Goal: Task Accomplishment & Management: Use online tool/utility

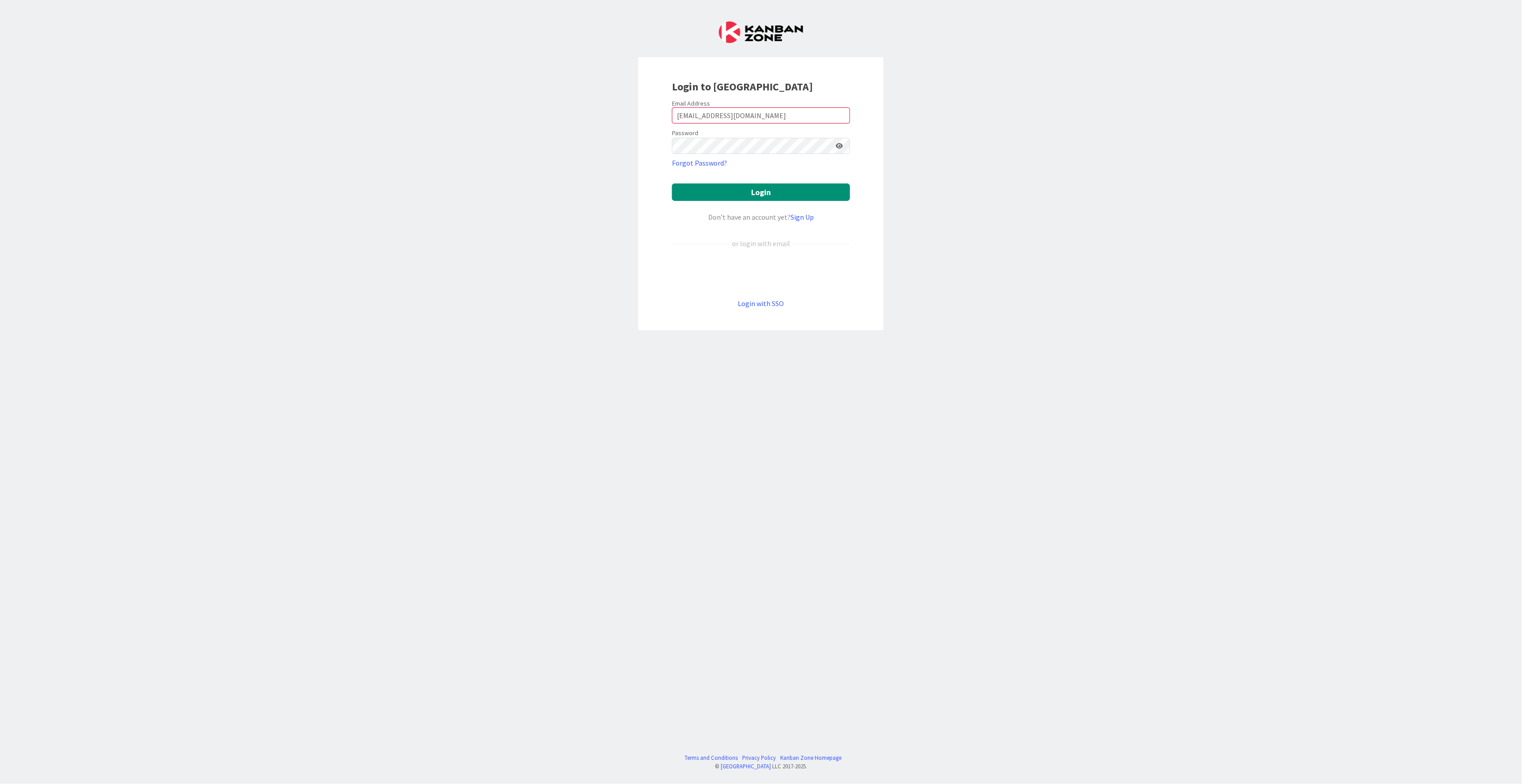
click at [469, 213] on div "Login to [GEOGRAPHIC_DATA] Email Address [EMAIL_ADDRESS][DOMAIN_NAME] Password …" at bounding box center [761, 392] width 1522 height 784
click at [769, 199] on button "Login" at bounding box center [761, 192] width 178 height 17
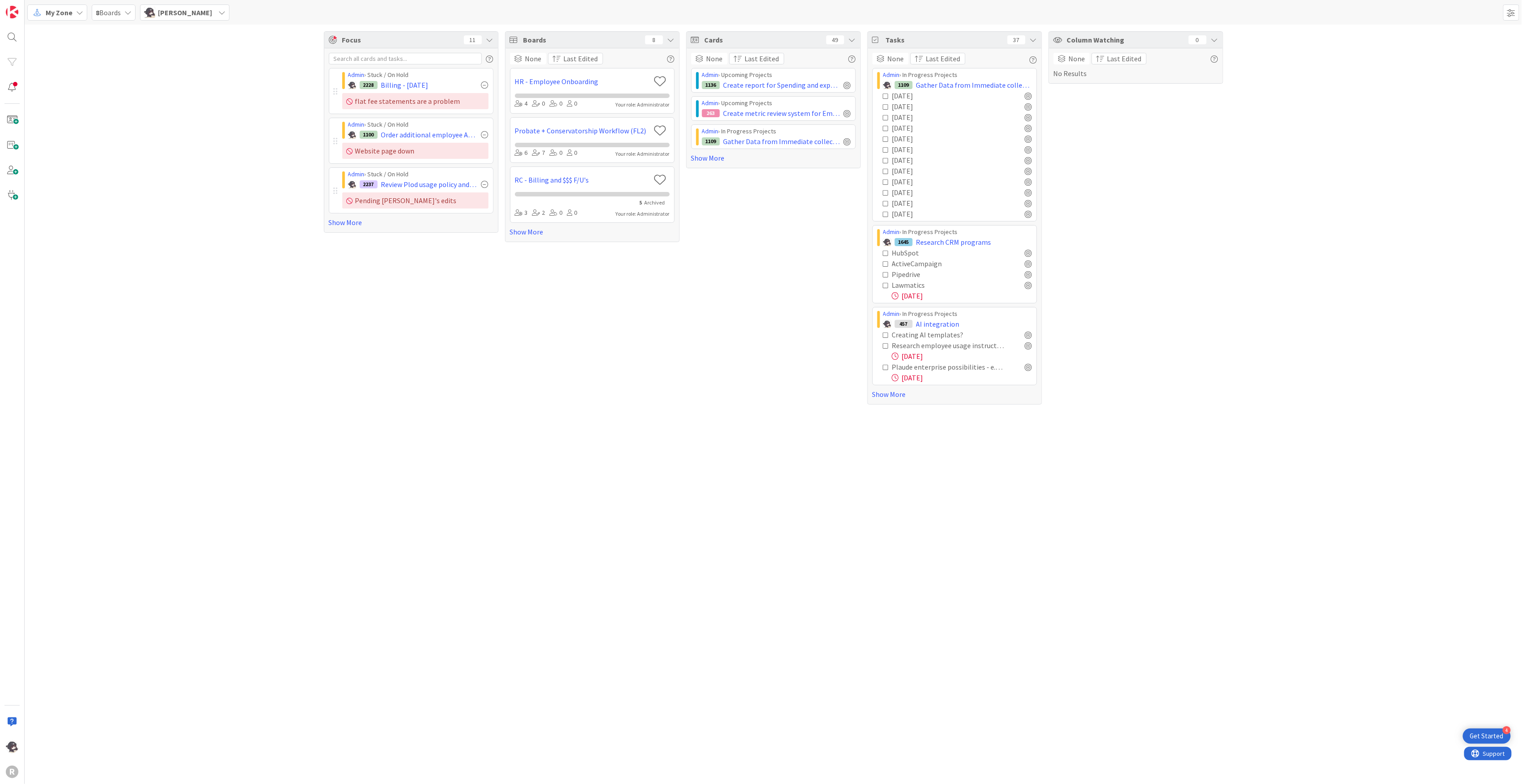
click at [79, 13] on icon at bounding box center [80, 13] width 7 height 7
click at [58, 80] on span "Kanban" at bounding box center [79, 78] width 64 height 13
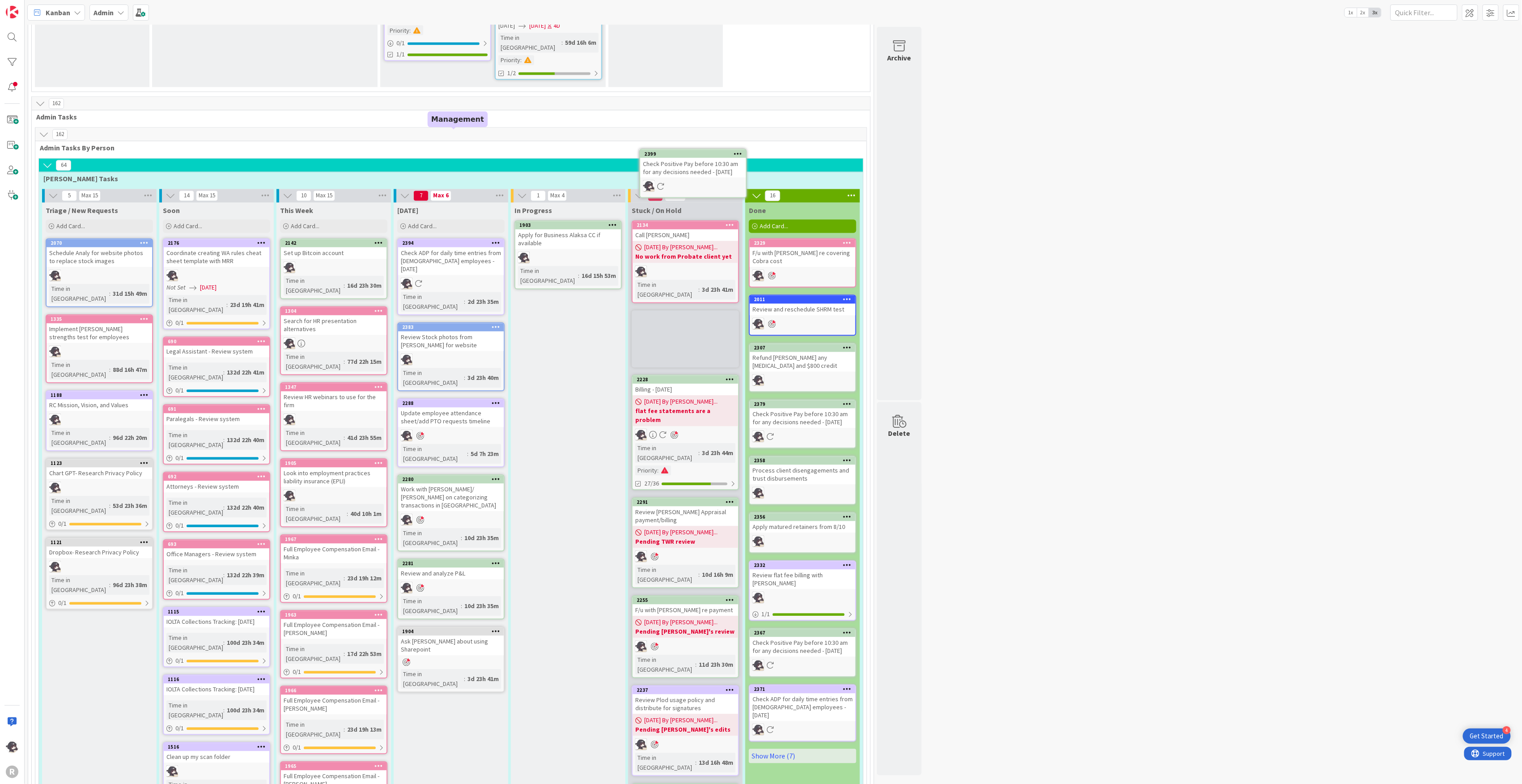
scroll to position [1132, 0]
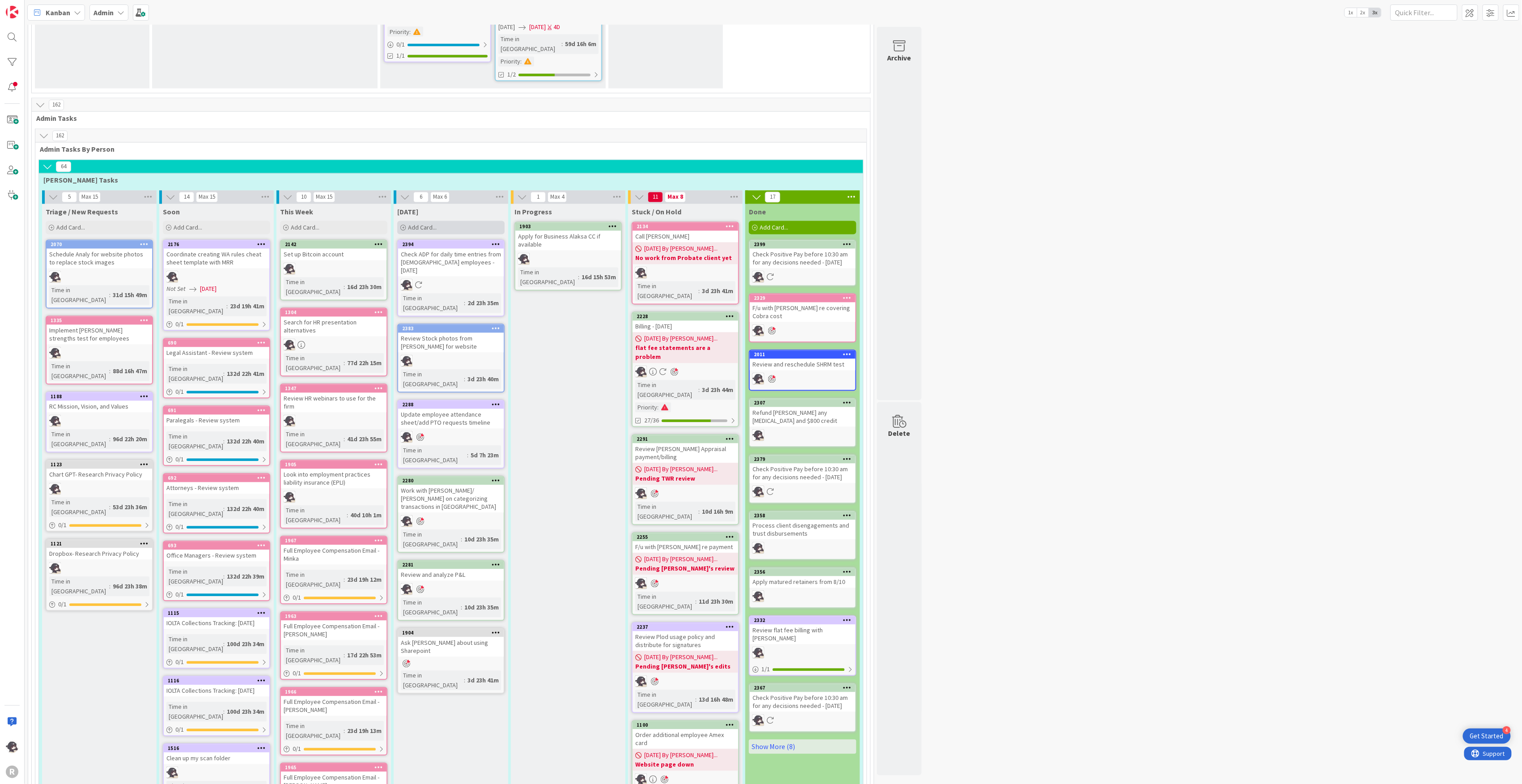
click at [436, 221] on div "Add Card..." at bounding box center [451, 228] width 107 height 13
type textarea "x"
type textarea "P"
type textarea "x"
type textarea "Pr"
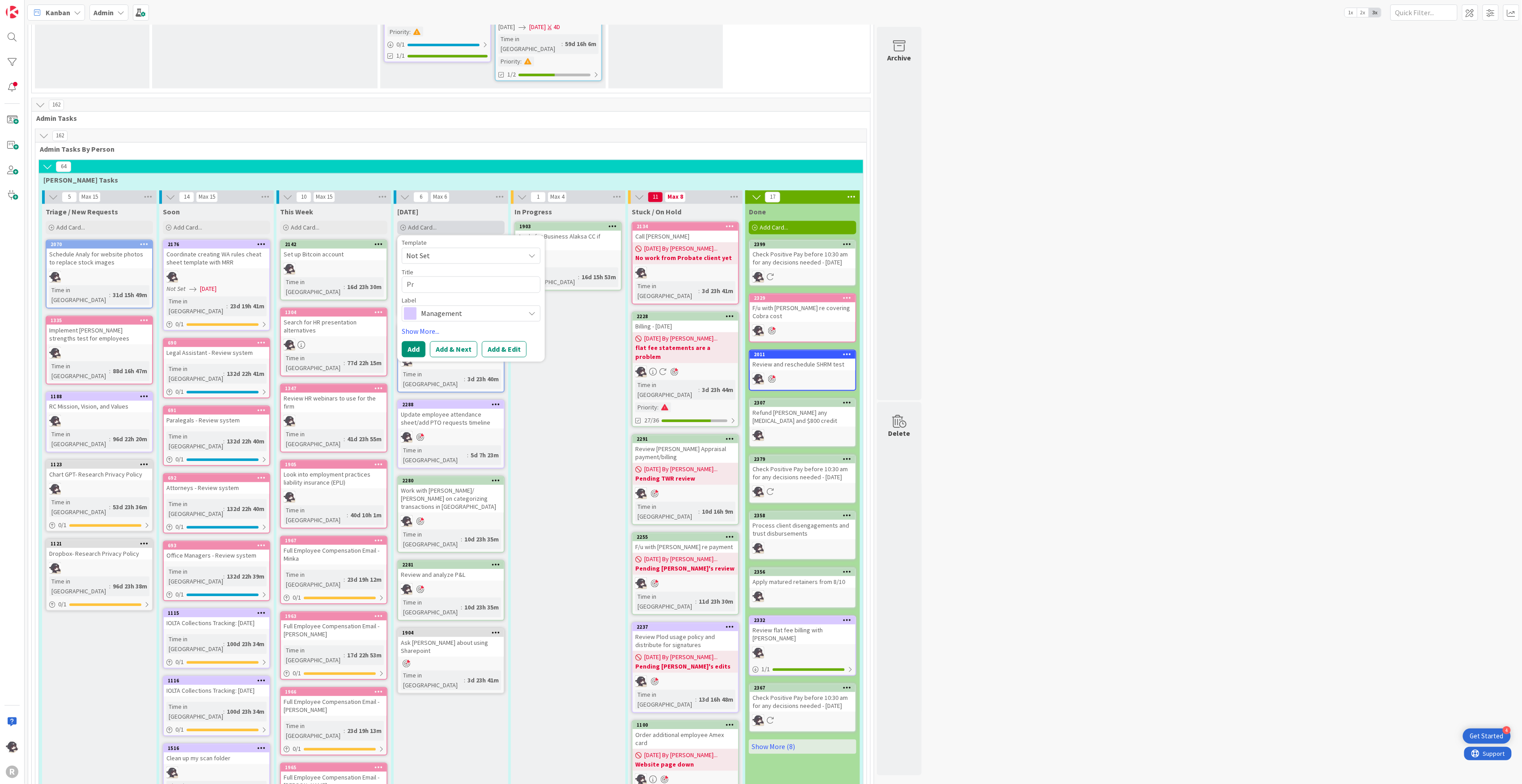
type textarea "x"
type textarea "Prep"
type textarea "x"
type textarea "Prep"
type textarea "x"
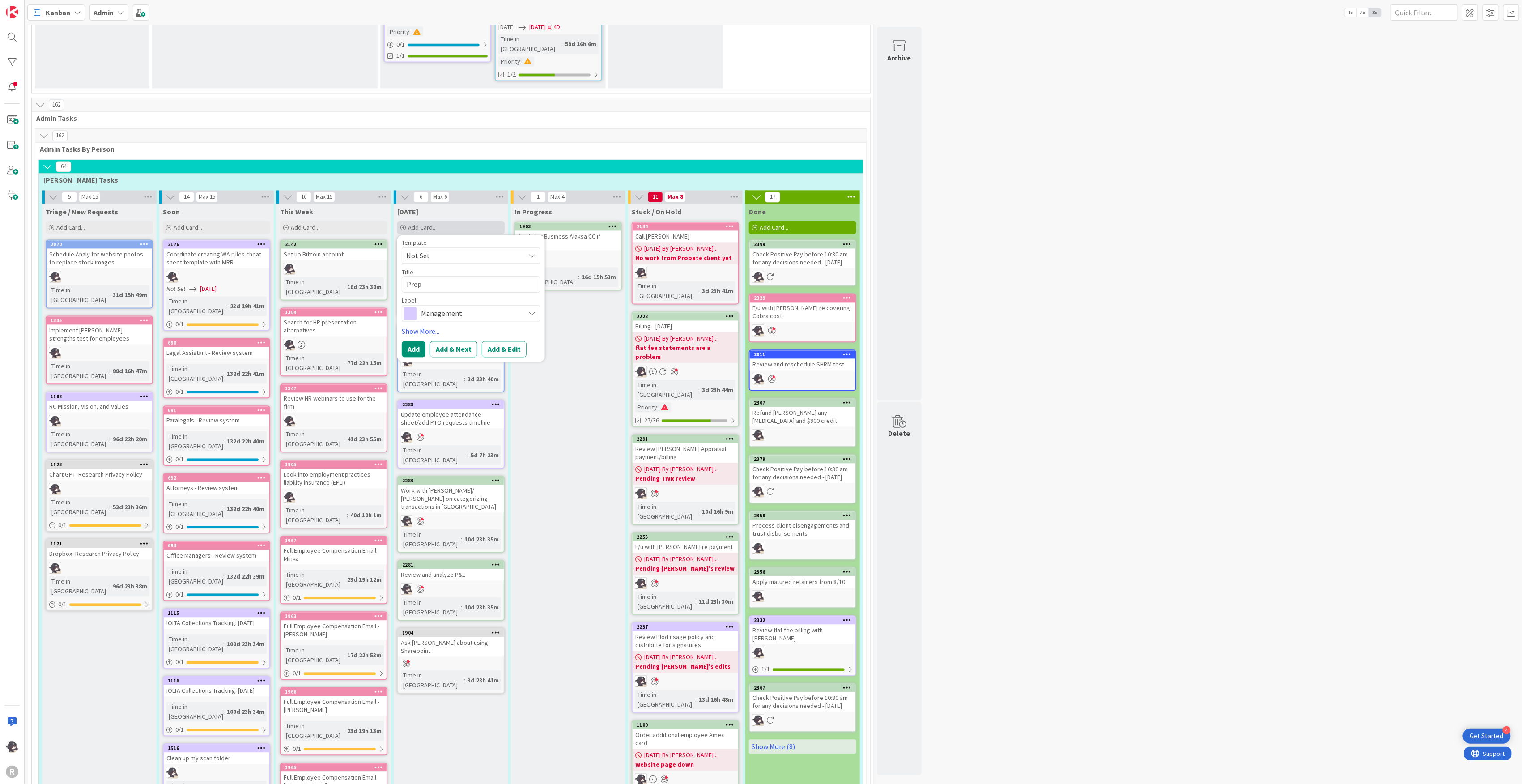
type textarea "Prep r"
type textarea "x"
type textarea "Prep ro"
type textarea "x"
type textarea "Prep r"
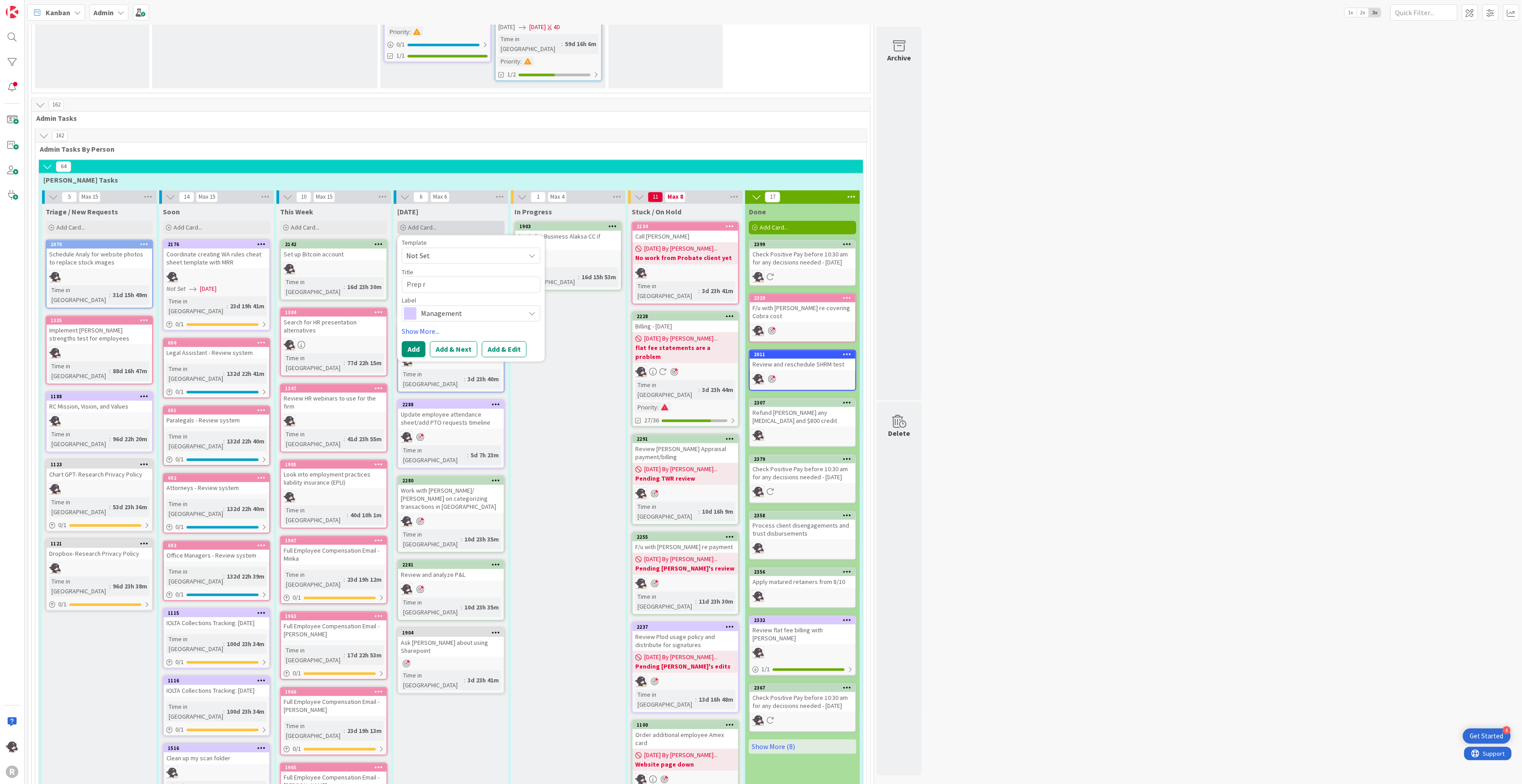
type textarea "x"
type textarea "Prep"
type textarea "x"
type textarea "Prep f"
type textarea "x"
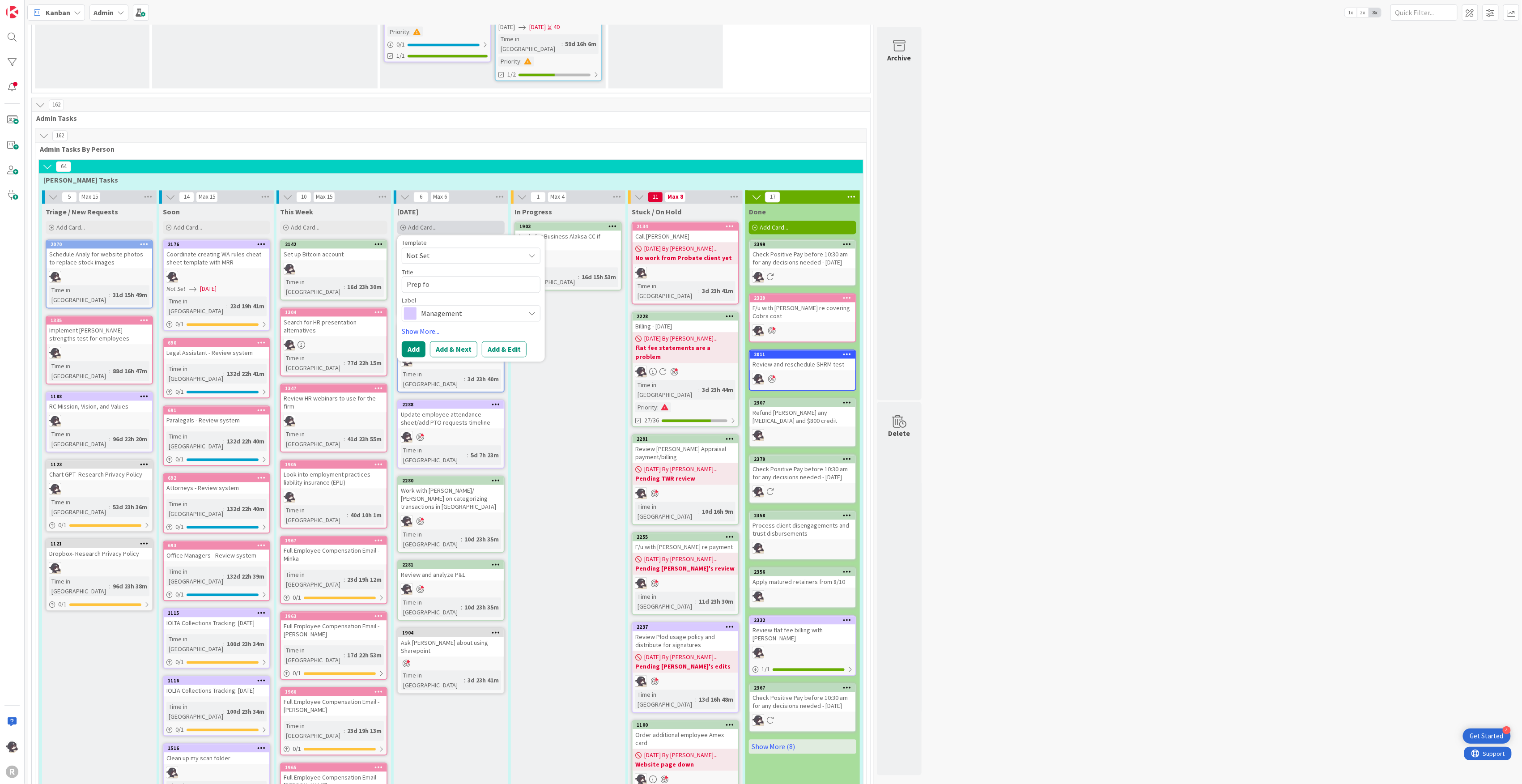
type textarea "Prep for"
type textarea "x"
type textarea "Prep for"
type textarea "x"
type textarea "Prep for a"
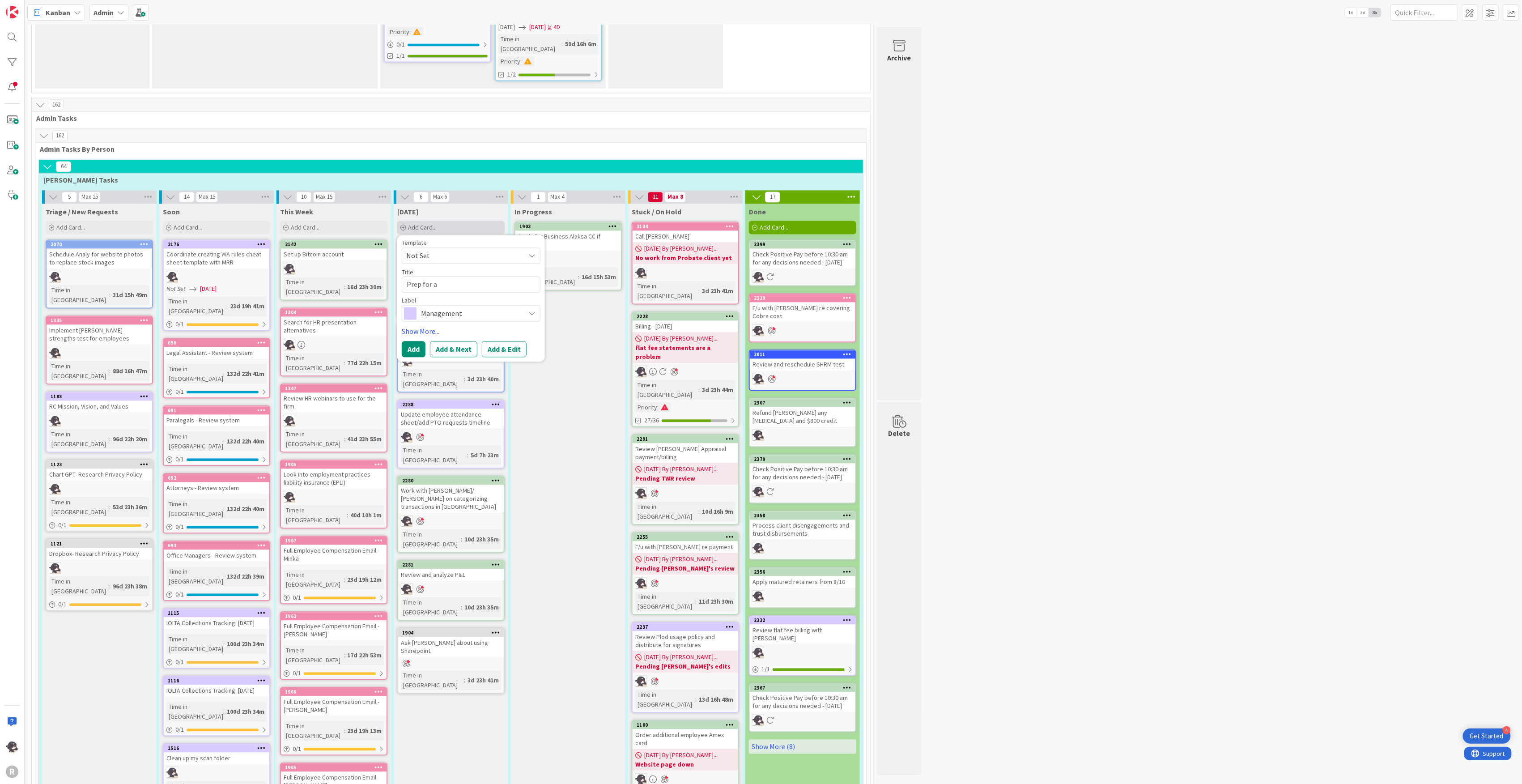
type textarea "x"
type textarea "Prep for ad"
type textarea "x"
type textarea "Prep for adm"
type textarea "x"
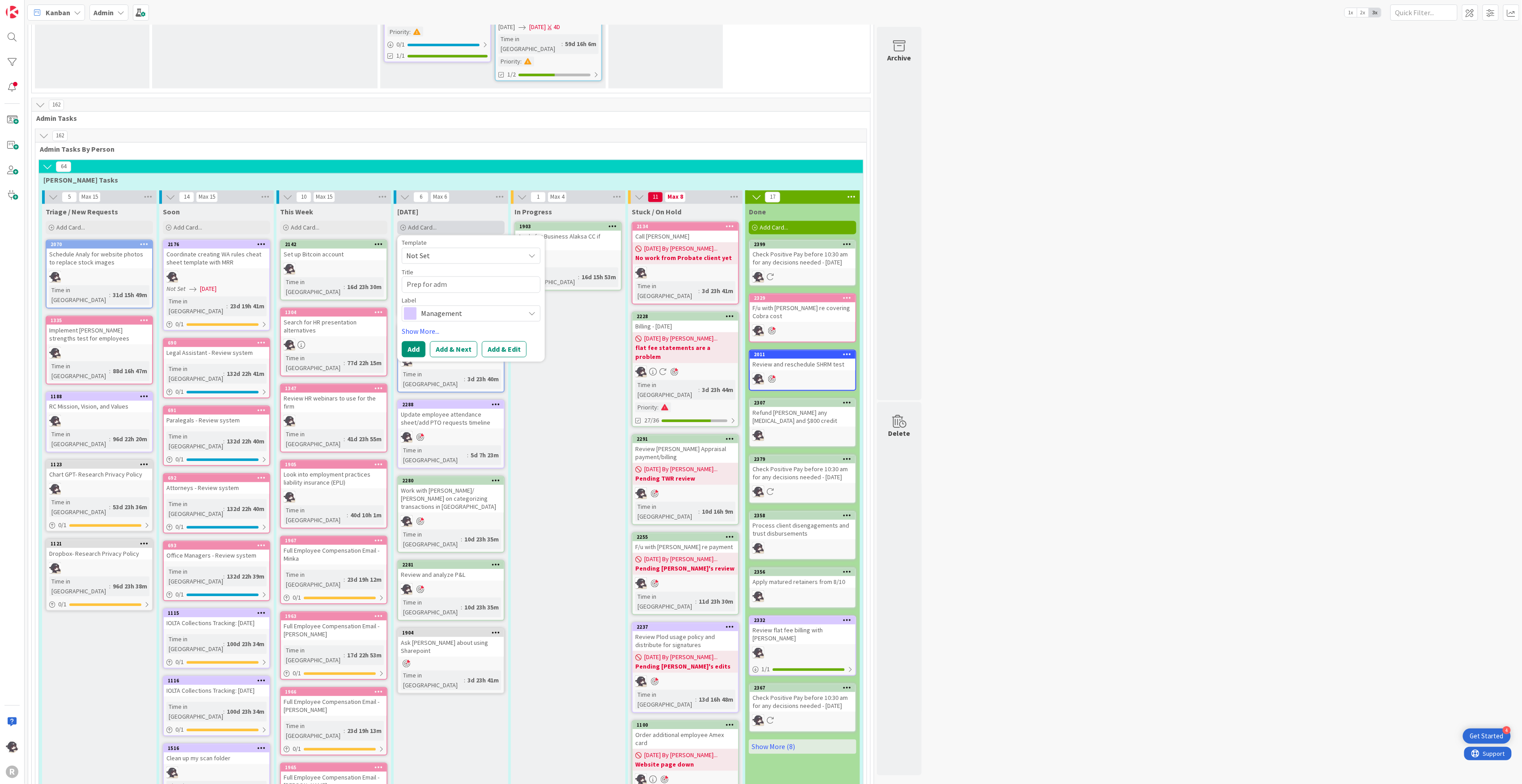
type textarea "Prep for admi"
type textarea "x"
type textarea "Prep for admin"
type textarea "x"
type textarea "Prep for admin/"
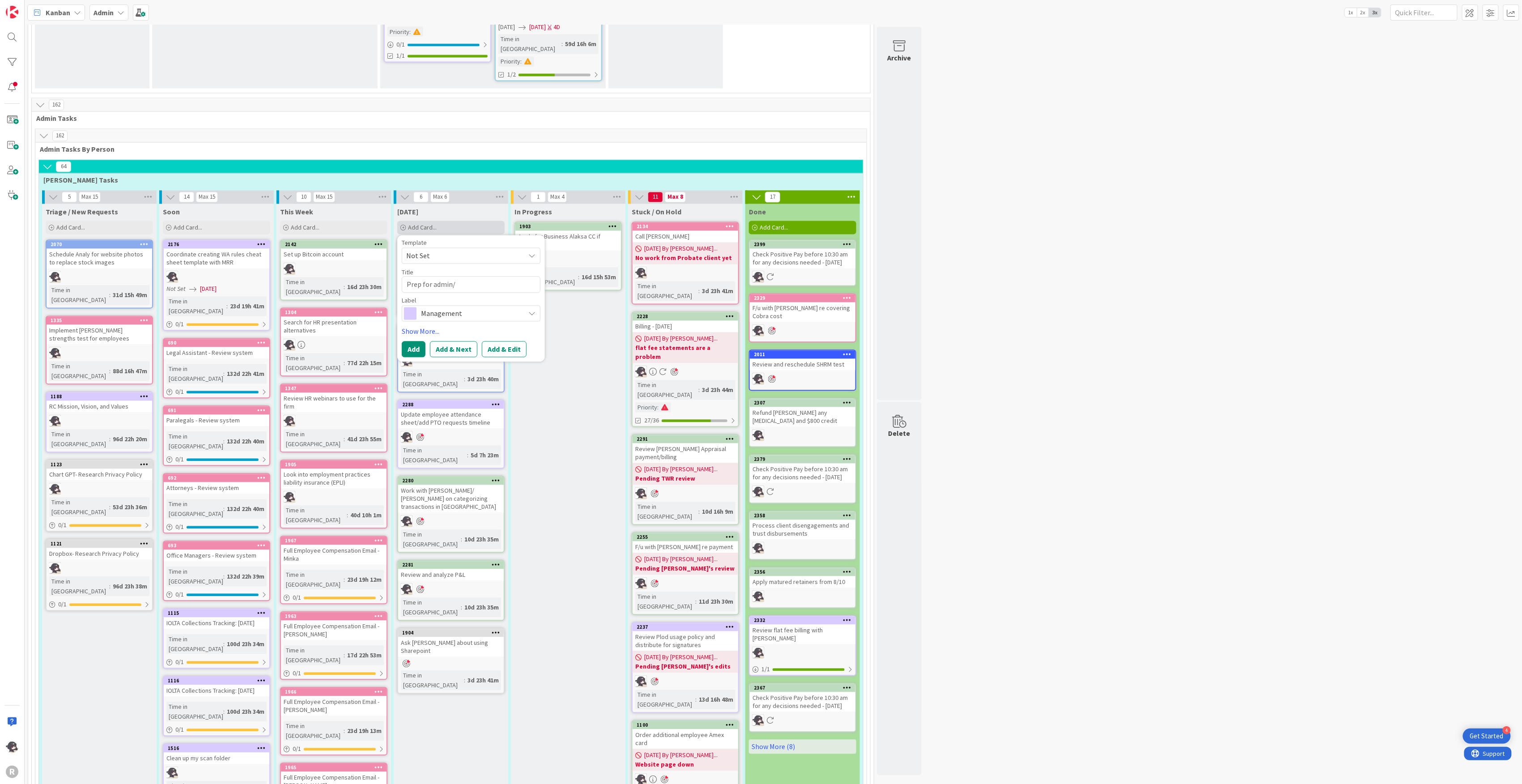
type textarea "x"
type textarea "Prep for admin/f"
type textarea "x"
type textarea "Prep for admin/fi"
type textarea "x"
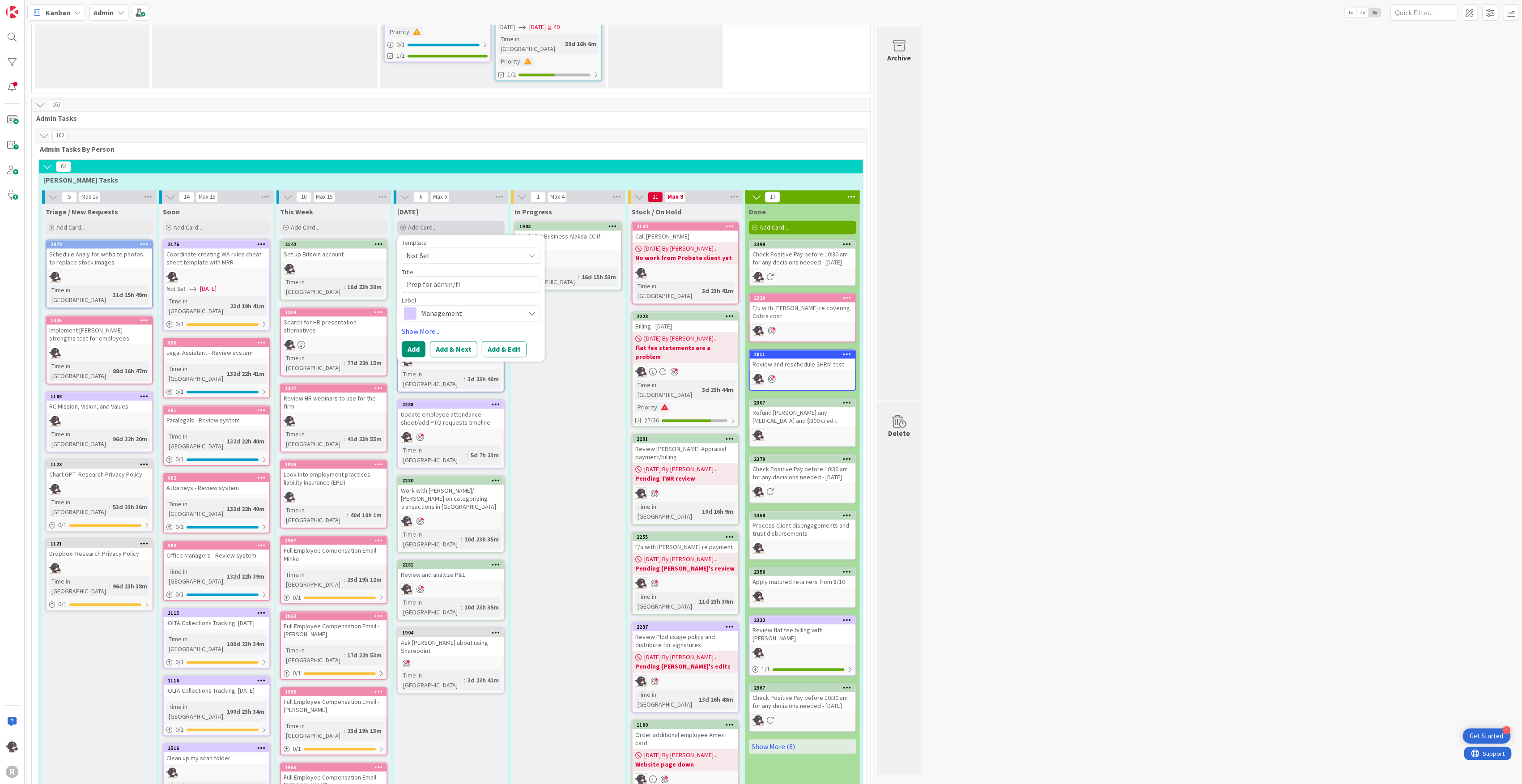
type textarea "Prep for admin/fin"
type textarea "x"
type textarea "Prep for admin/fina"
type textarea "x"
type textarea "Prep for admin/[PERSON_NAME]"
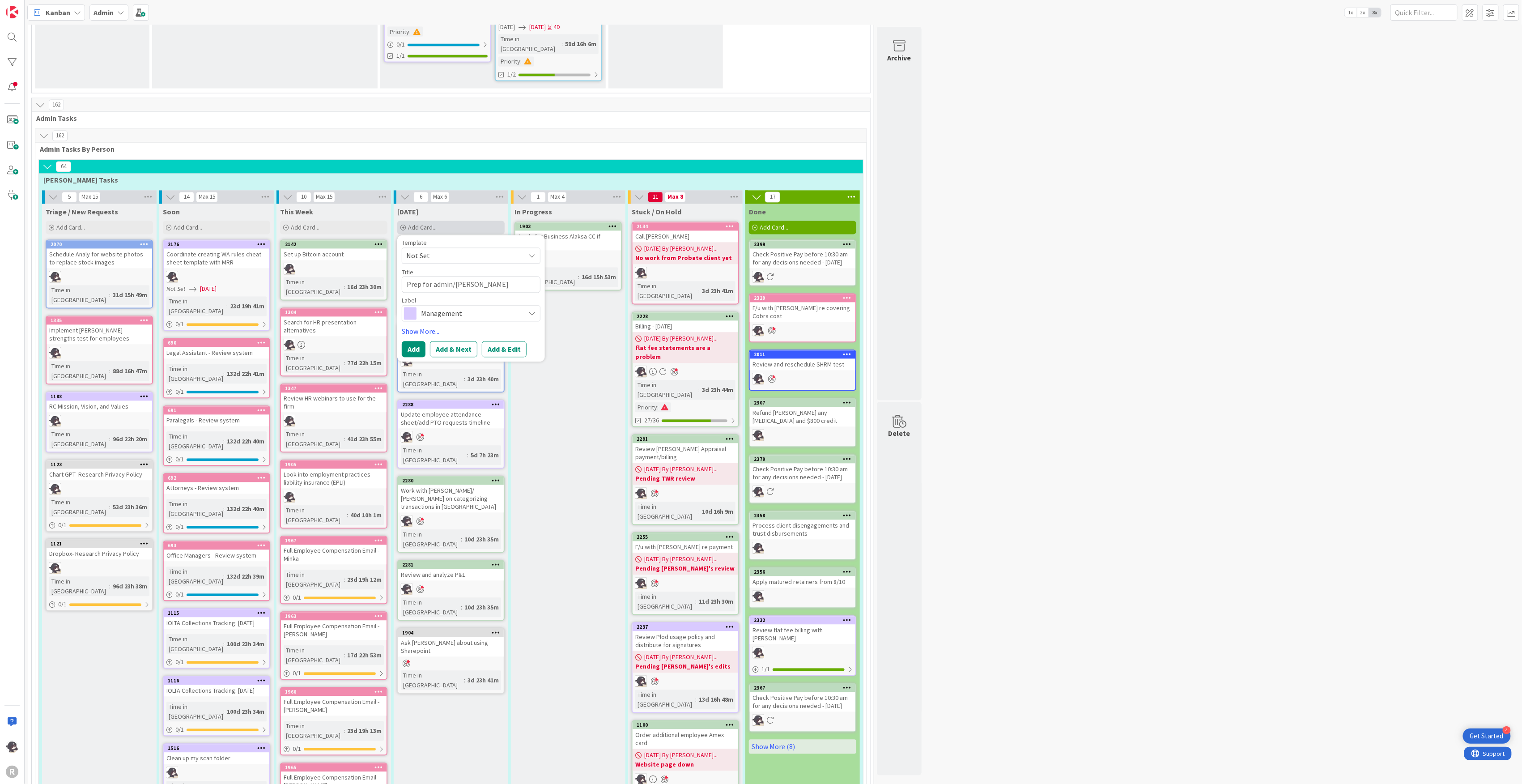
type textarea "x"
type textarea "Prep for admin/financ"
type textarea "x"
type textarea "Prep for admin/financi"
type textarea "x"
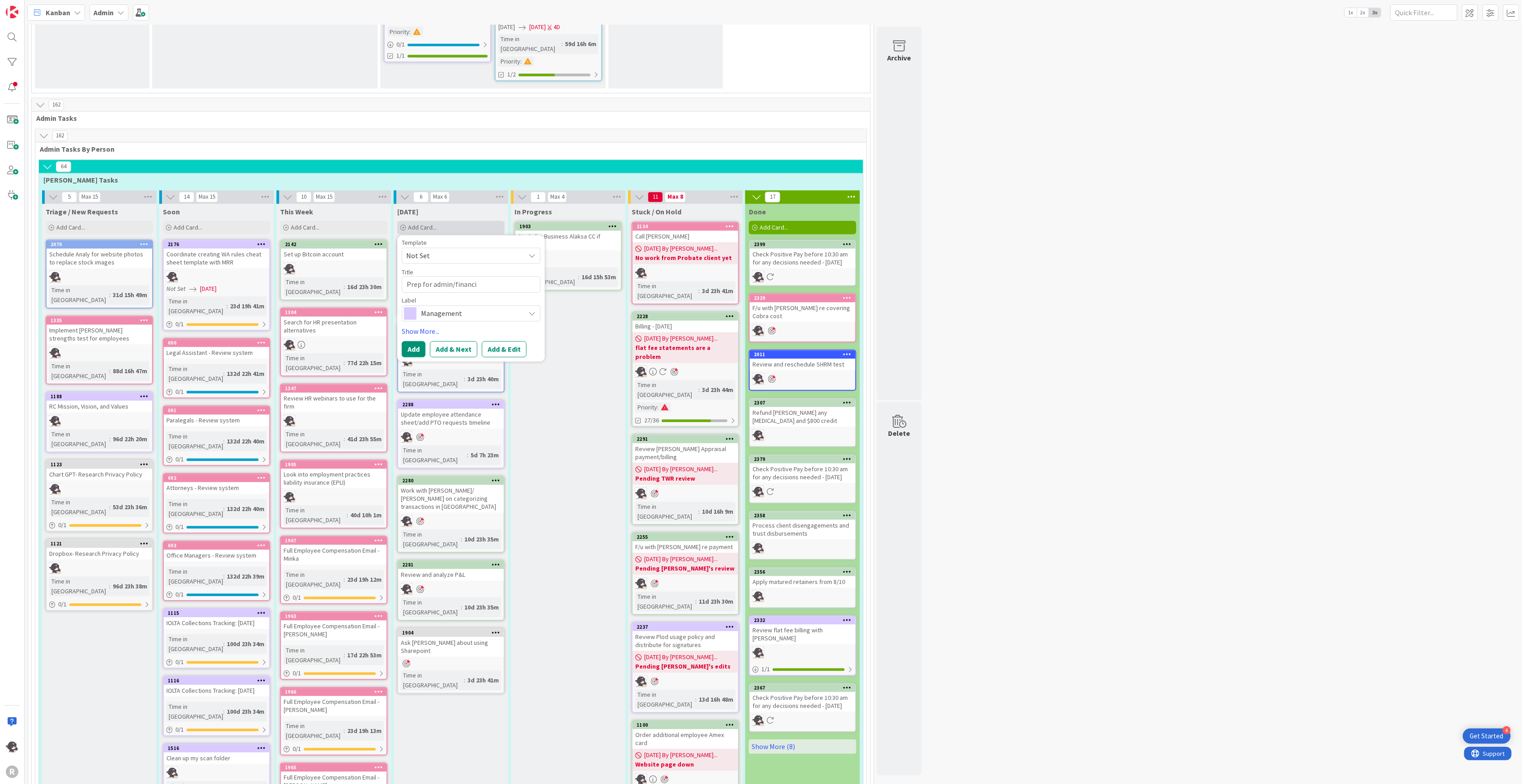
type textarea "Prep for admin/financia"
type textarea "x"
type textarea "Prep for admin/financial"
type textarea "x"
type textarea "Prep for admin/financial"
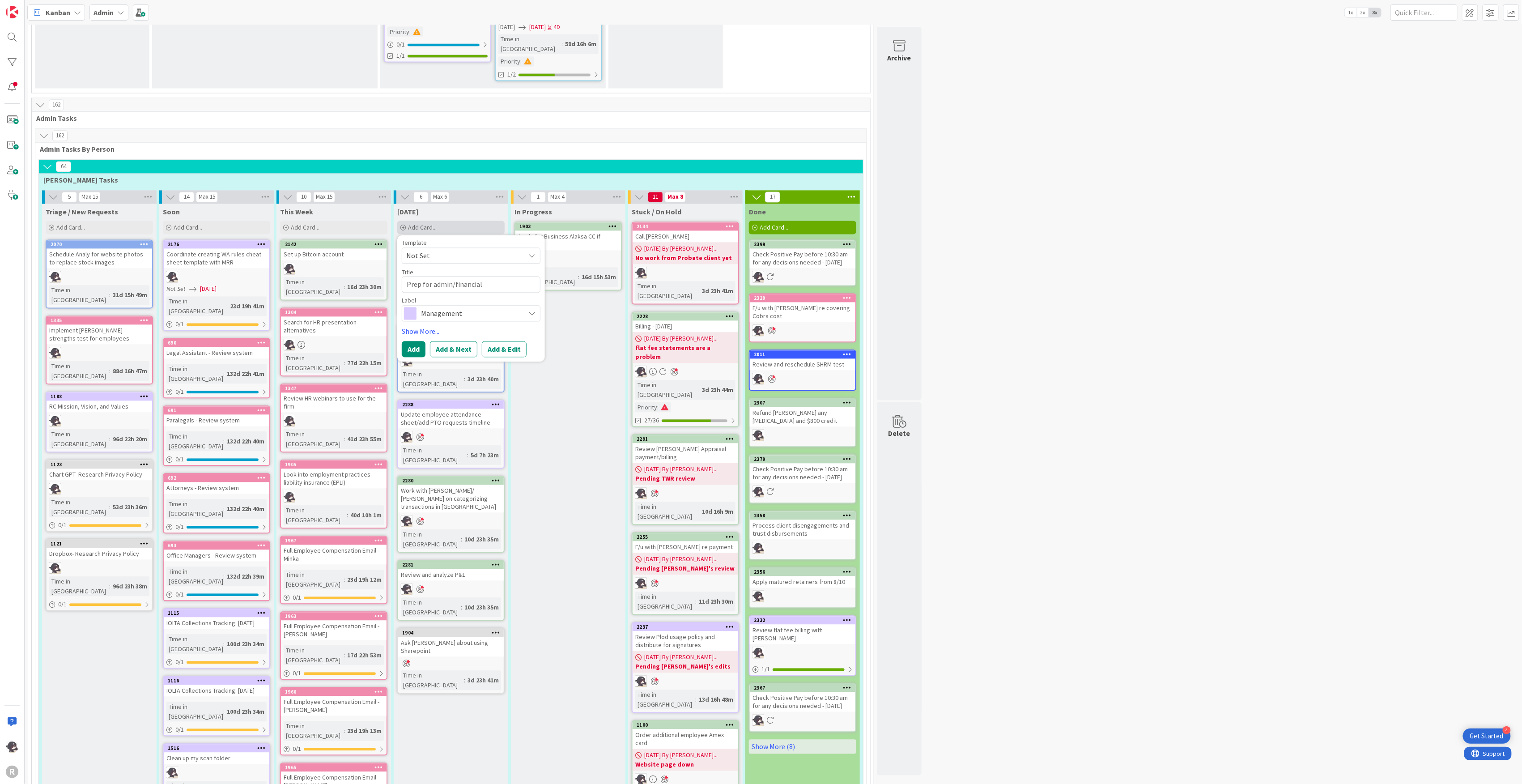
type textarea "x"
type textarea "Prep for admin/financial m"
type textarea "x"
type textarea "Prep for admin/financial me"
type textarea "x"
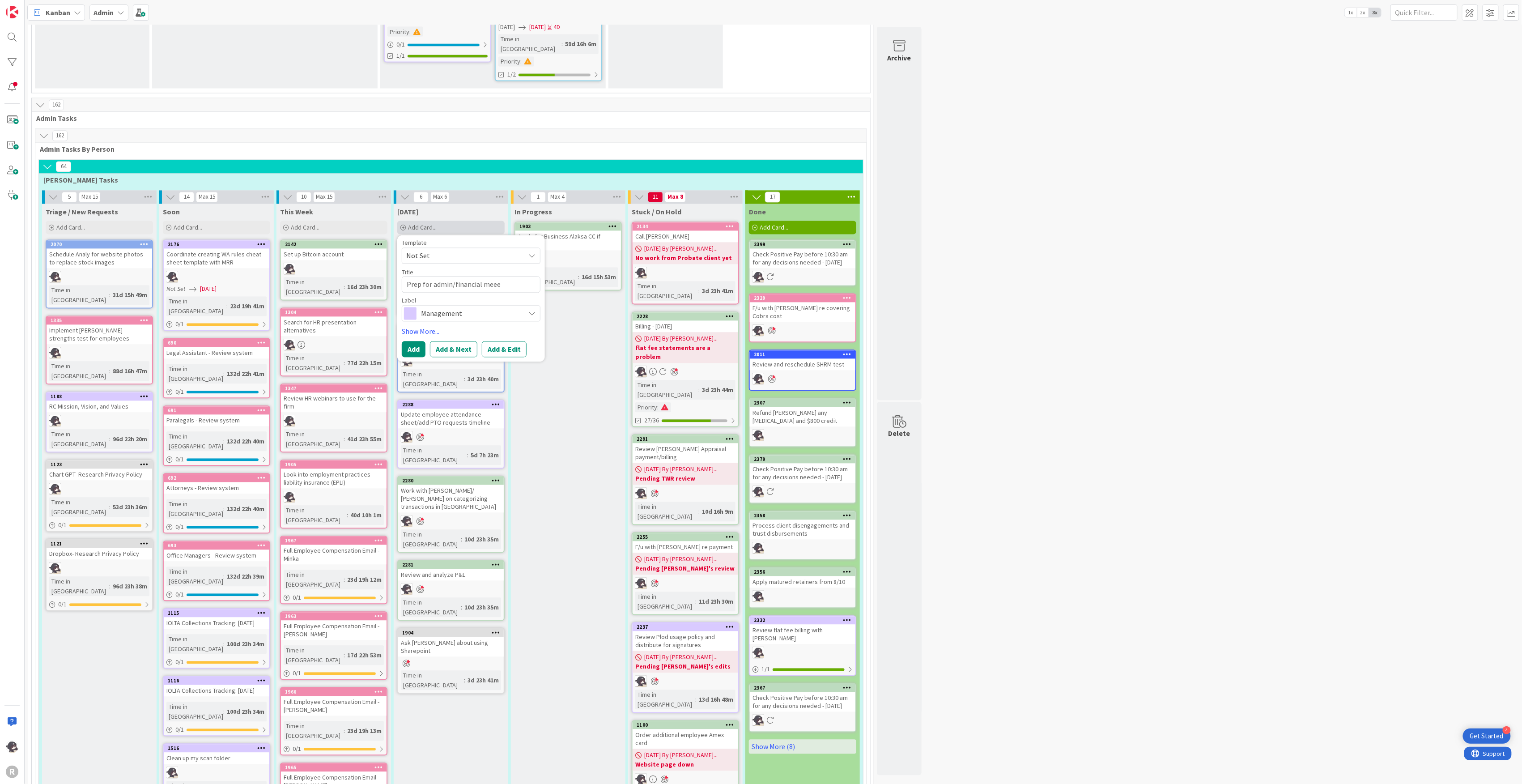
type textarea "Prep for admin/financial meeet"
type textarea "x"
type textarea "Prep for admin/financial meeeti"
type textarea "x"
type textarea "Prep for admin/financial meeetin"
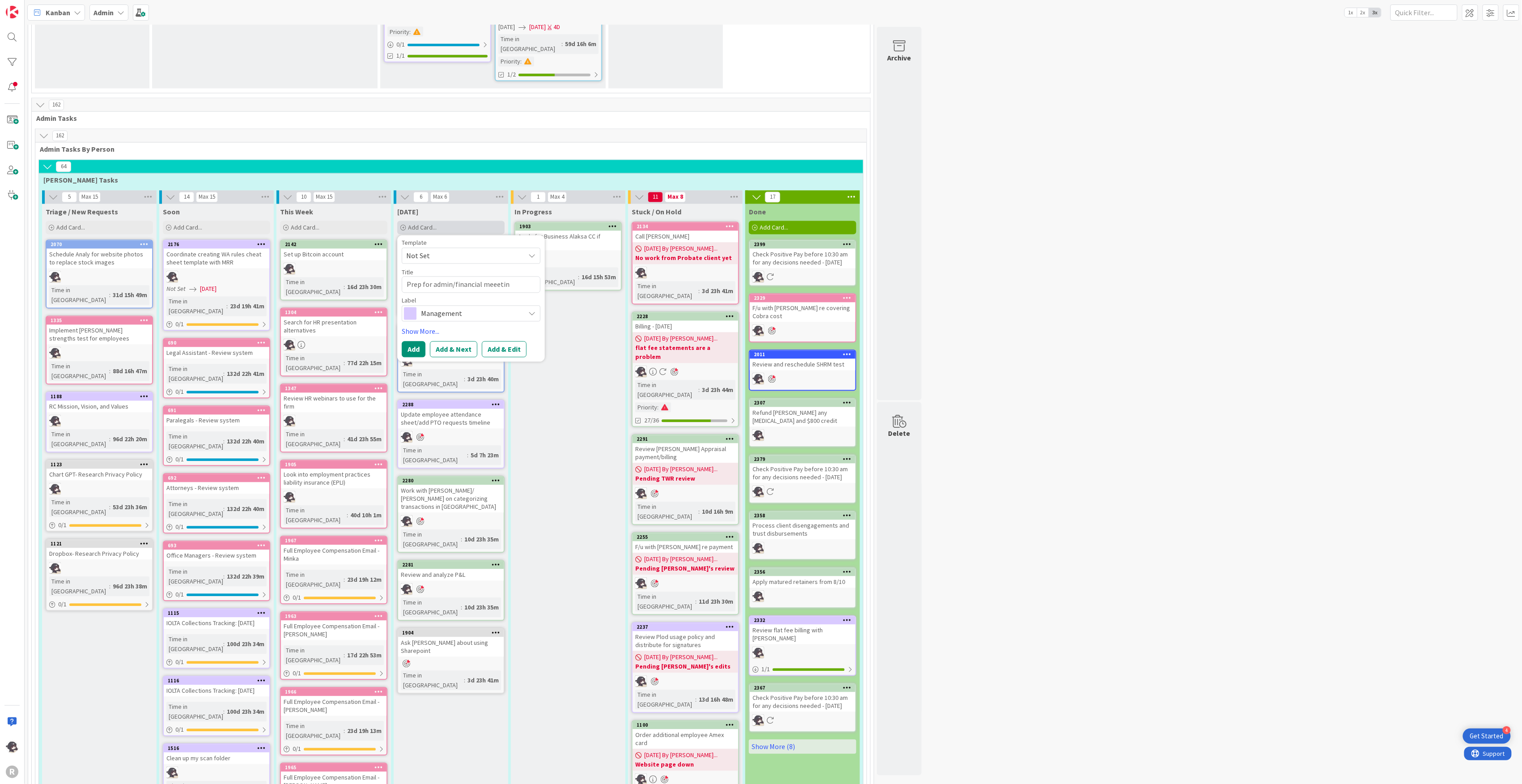
type textarea "x"
type textarea "Prep for admin/financial meeeting"
type textarea "x"
type textarea "Prep for admin/financial meeetin"
type textarea "x"
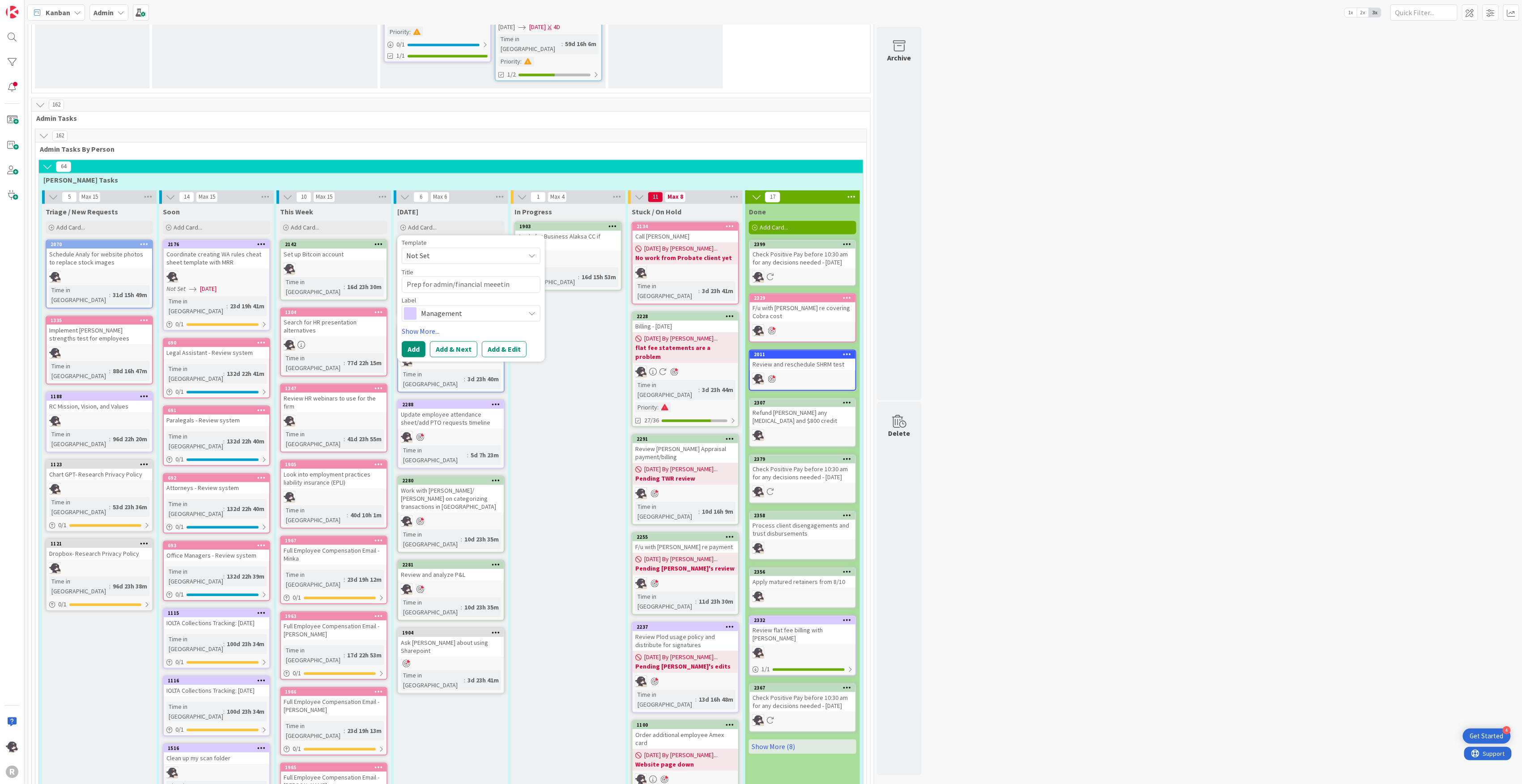
type textarea "Prep for admin/financial meeeti"
type textarea "x"
type textarea "Prep for admin/financial meeet"
type textarea "x"
type textarea "Prep for admin/financial meee"
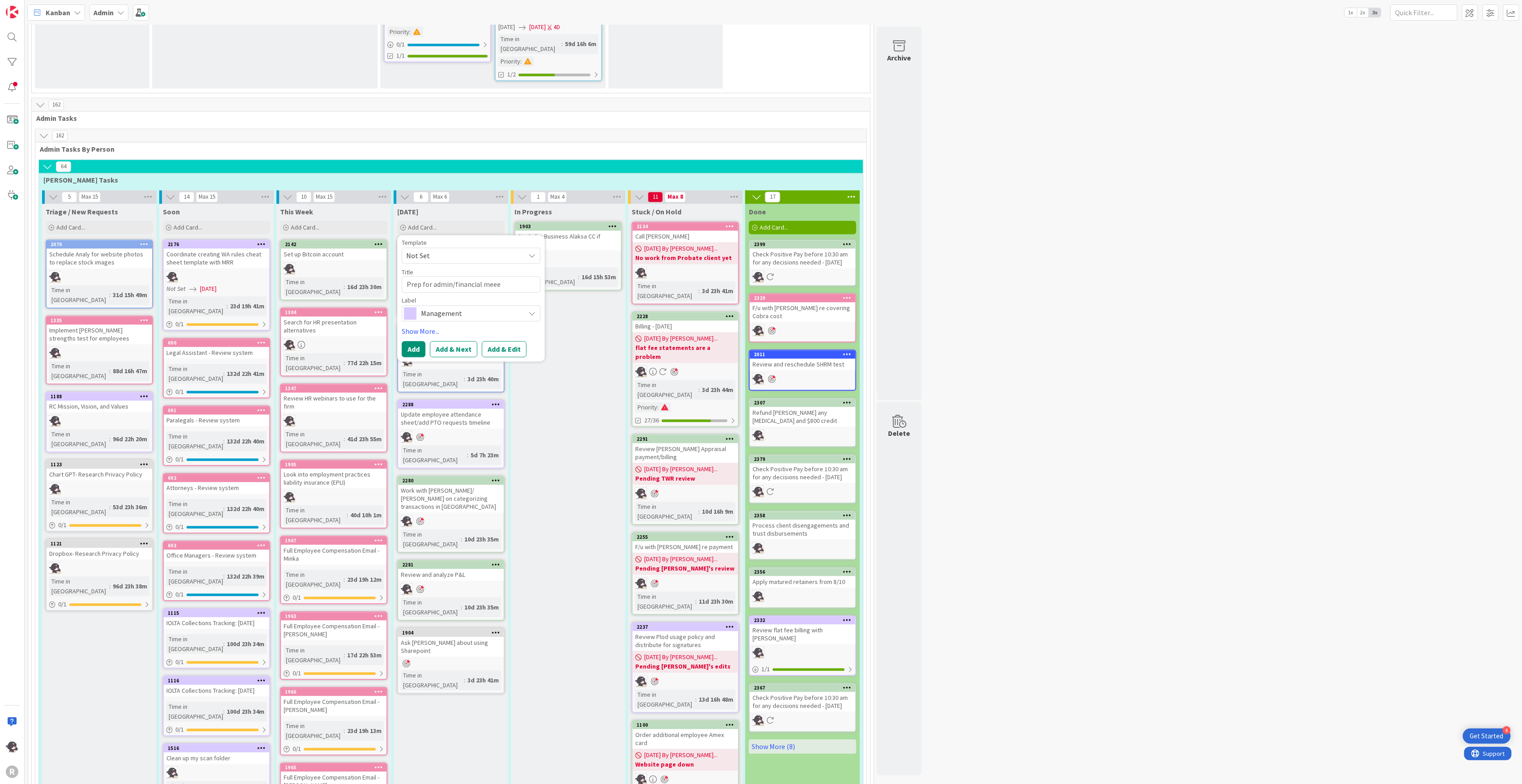
type textarea "x"
type textarea "Prep for admin/financial meeting"
type textarea "x"
type textarea "Prep for admin/financial meeting"
click at [469, 307] on span "Management" at bounding box center [471, 313] width 99 height 12
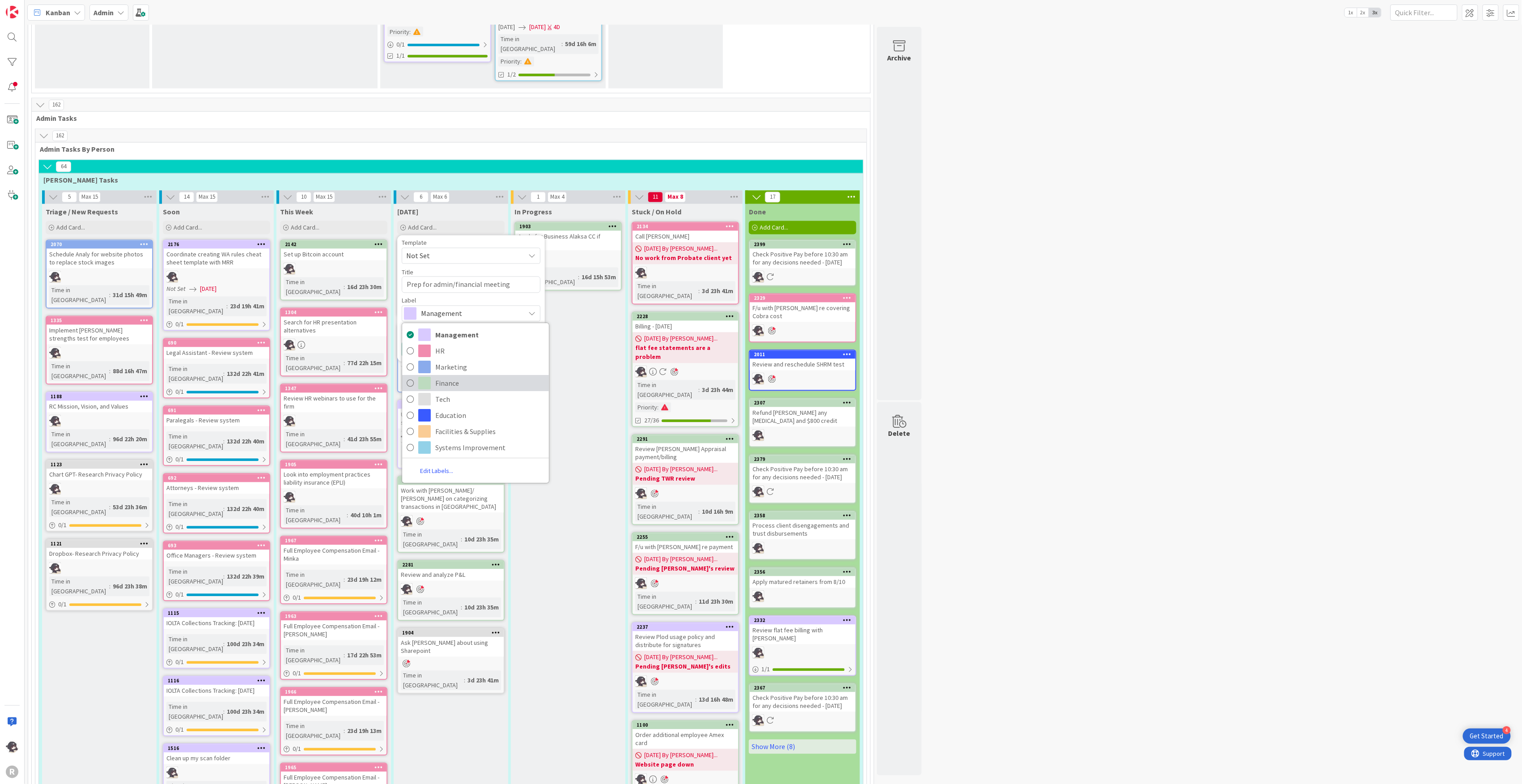
click at [448, 376] on span "Finance" at bounding box center [490, 383] width 109 height 13
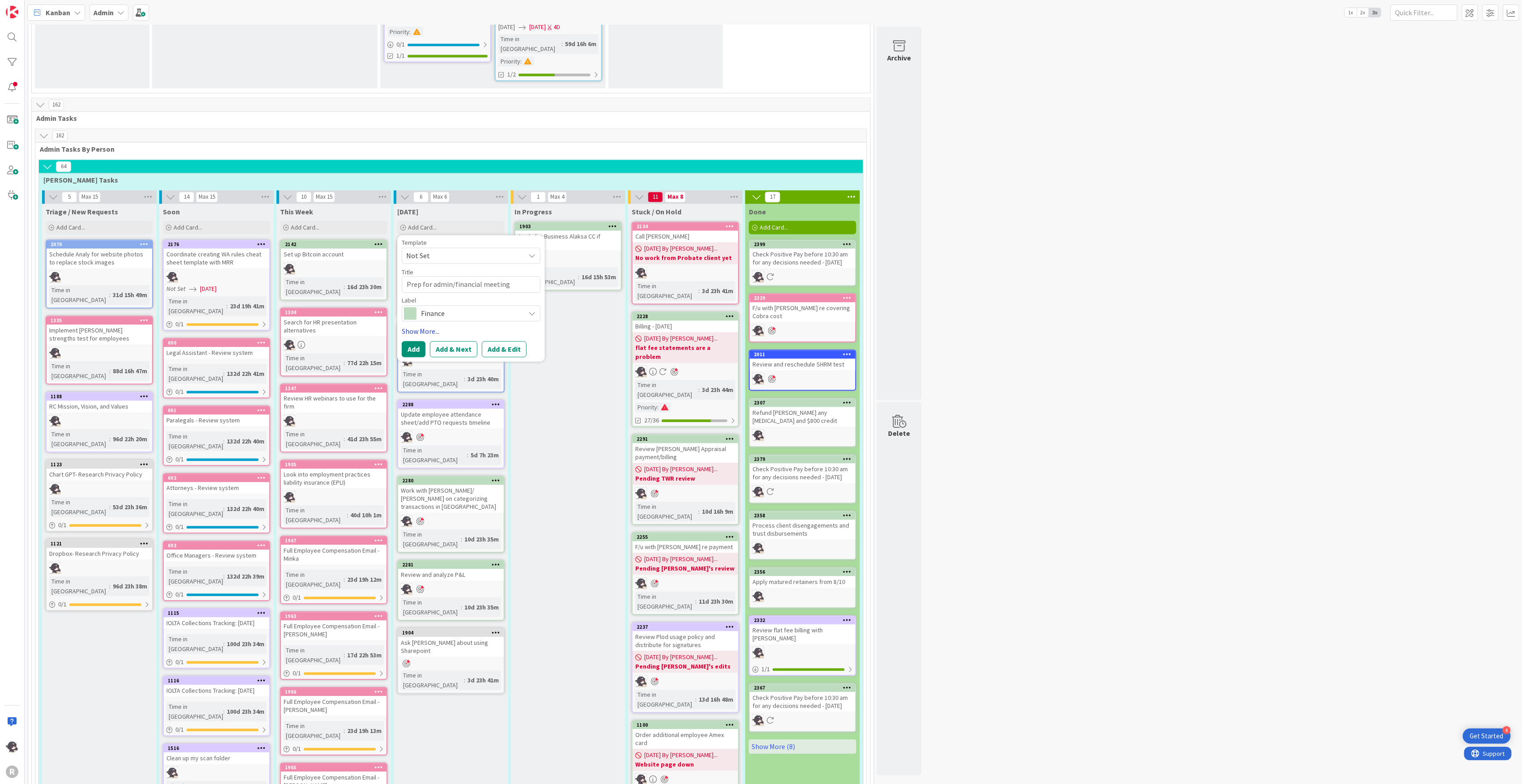
click at [426, 326] on link "Show More..." at bounding box center [471, 332] width 139 height 11
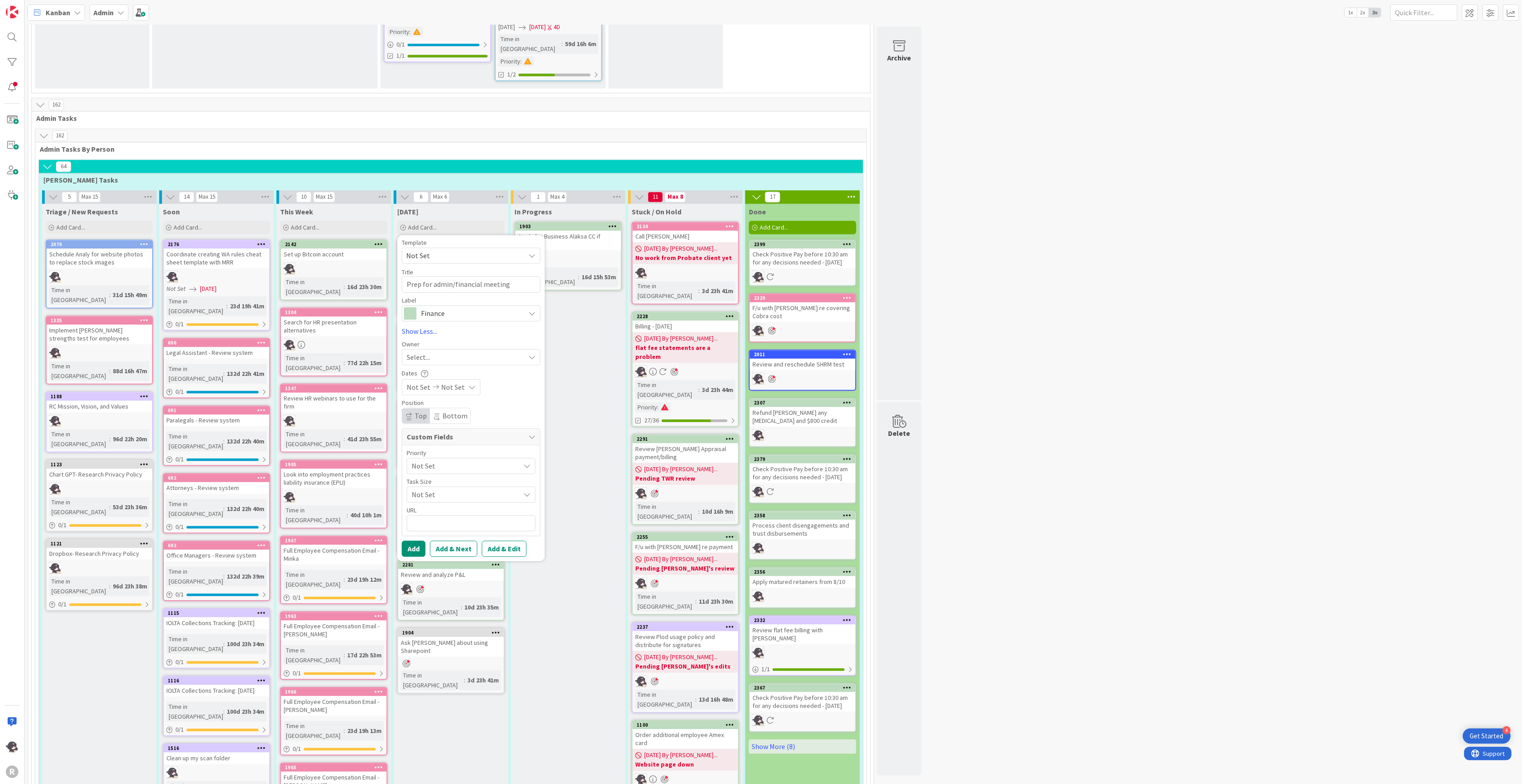
click at [439, 352] on div "Select..." at bounding box center [466, 358] width 118 height 11
click at [469, 409] on span "[PERSON_NAME]" at bounding box center [458, 416] width 44 height 13
click at [426, 541] on button "Add" at bounding box center [413, 549] width 24 height 16
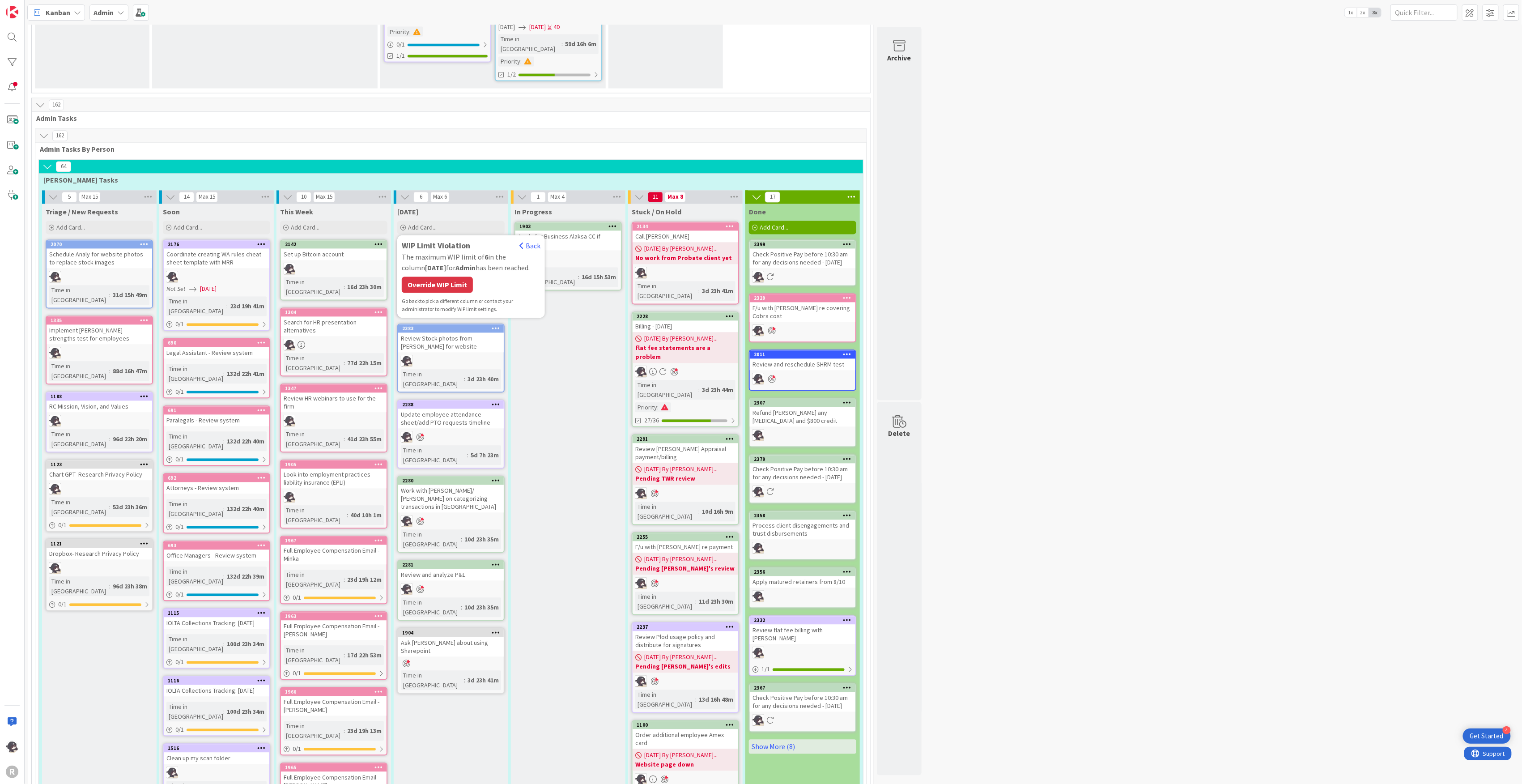
click at [454, 240] on div "WIP Limit Violation Back The maximum WIP limit of 6 in the column [DATE] for Ad…" at bounding box center [471, 277] width 139 height 74
click at [451, 277] on div "Override WIP Limit" at bounding box center [437, 285] width 71 height 16
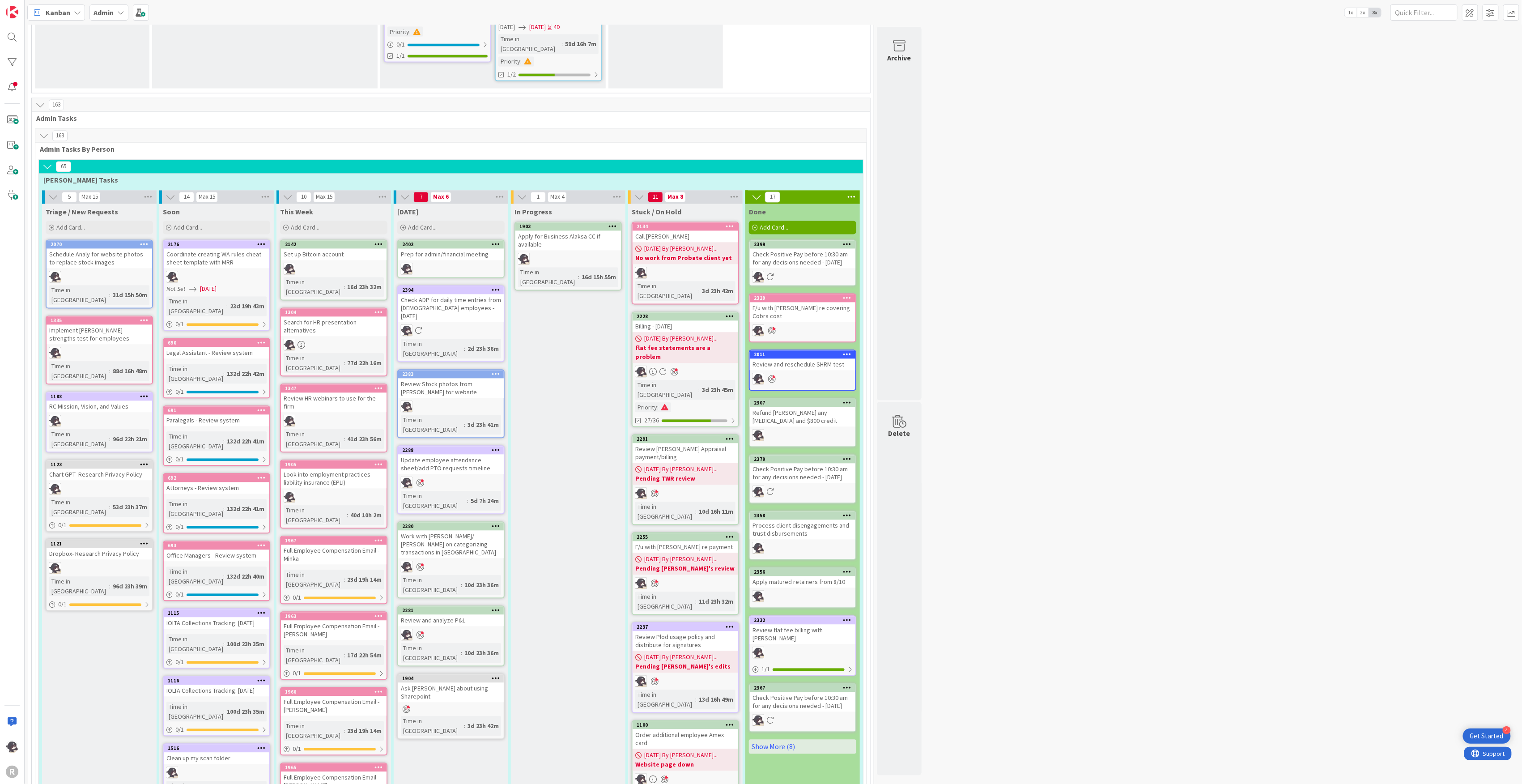
click at [498, 241] on icon at bounding box center [496, 244] width 9 height 6
click at [424, 395] on link "Add to Focus" at bounding box center [443, 401] width 121 height 13
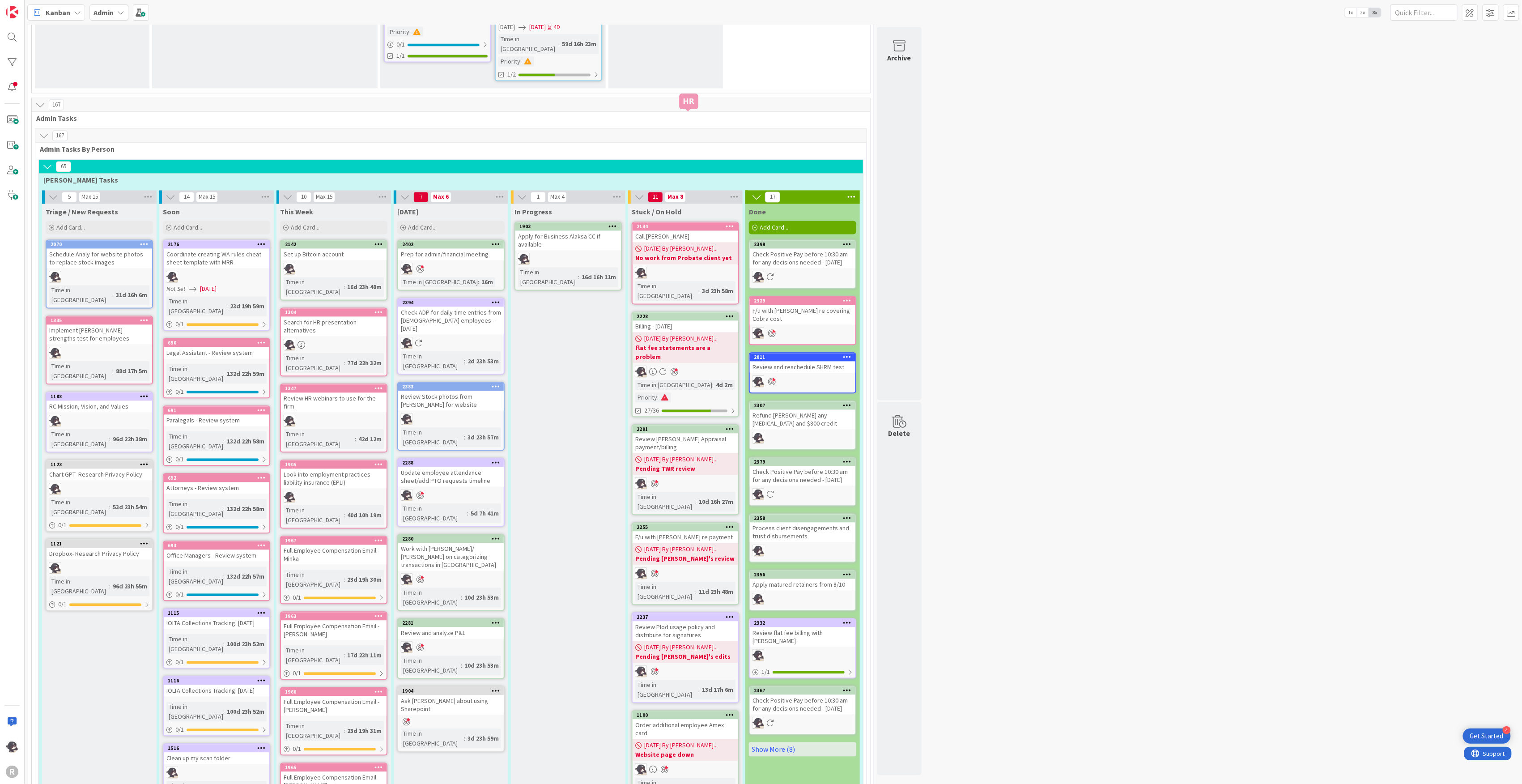
click at [669, 224] on div "2134" at bounding box center [688, 227] width 102 height 6
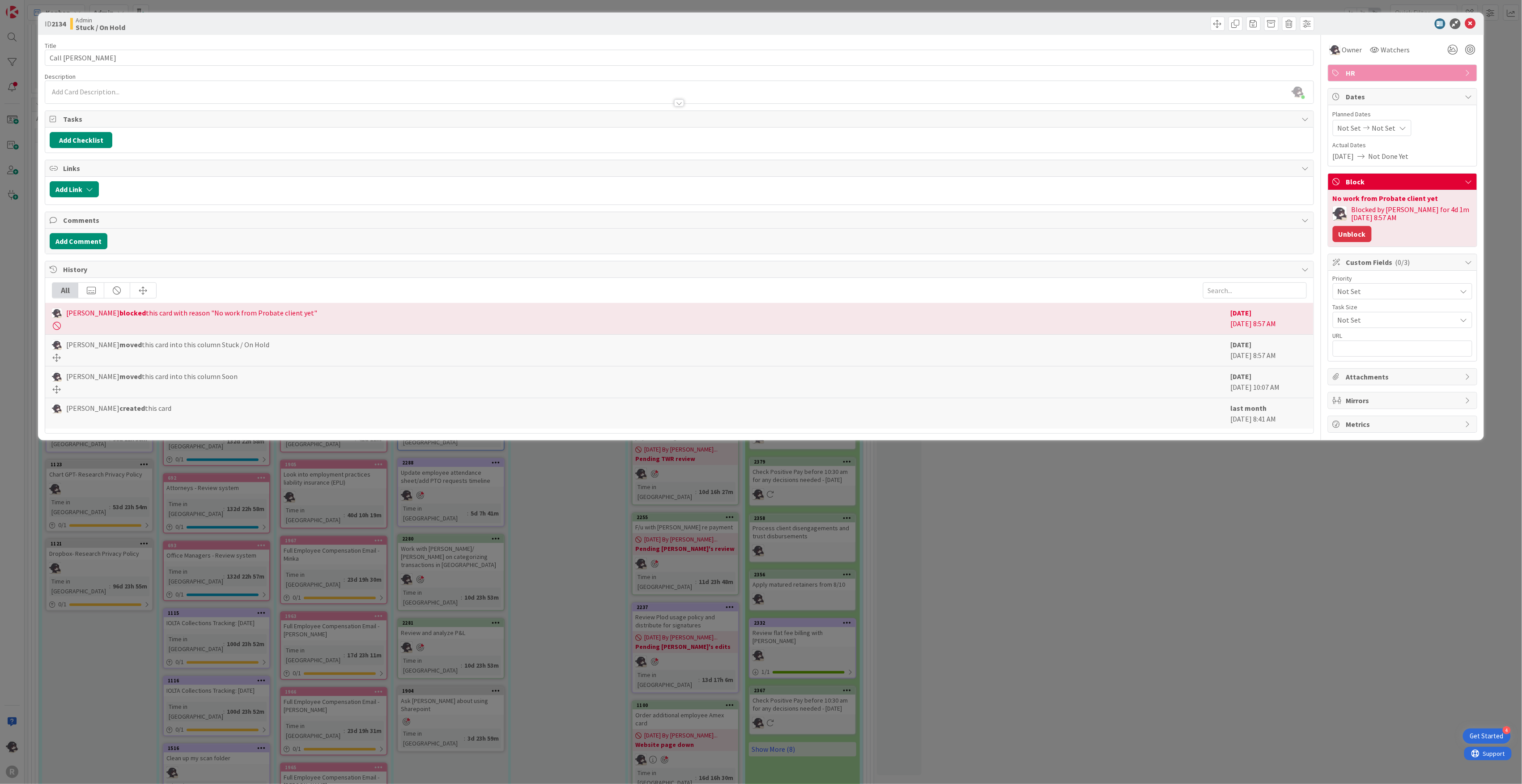
click at [1357, 231] on button "Unblock" at bounding box center [1352, 234] width 39 height 16
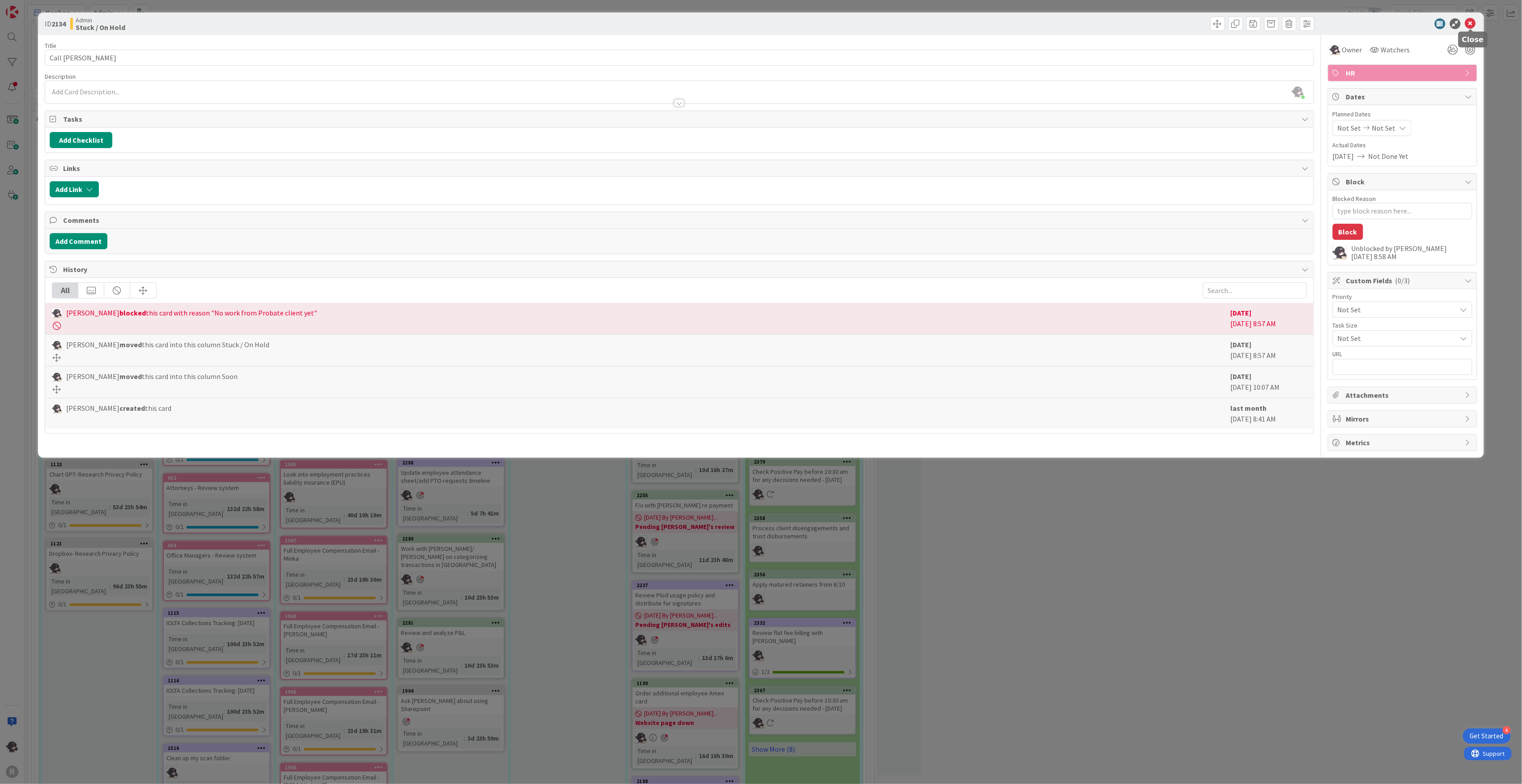
click at [1473, 26] on icon at bounding box center [1471, 24] width 11 height 11
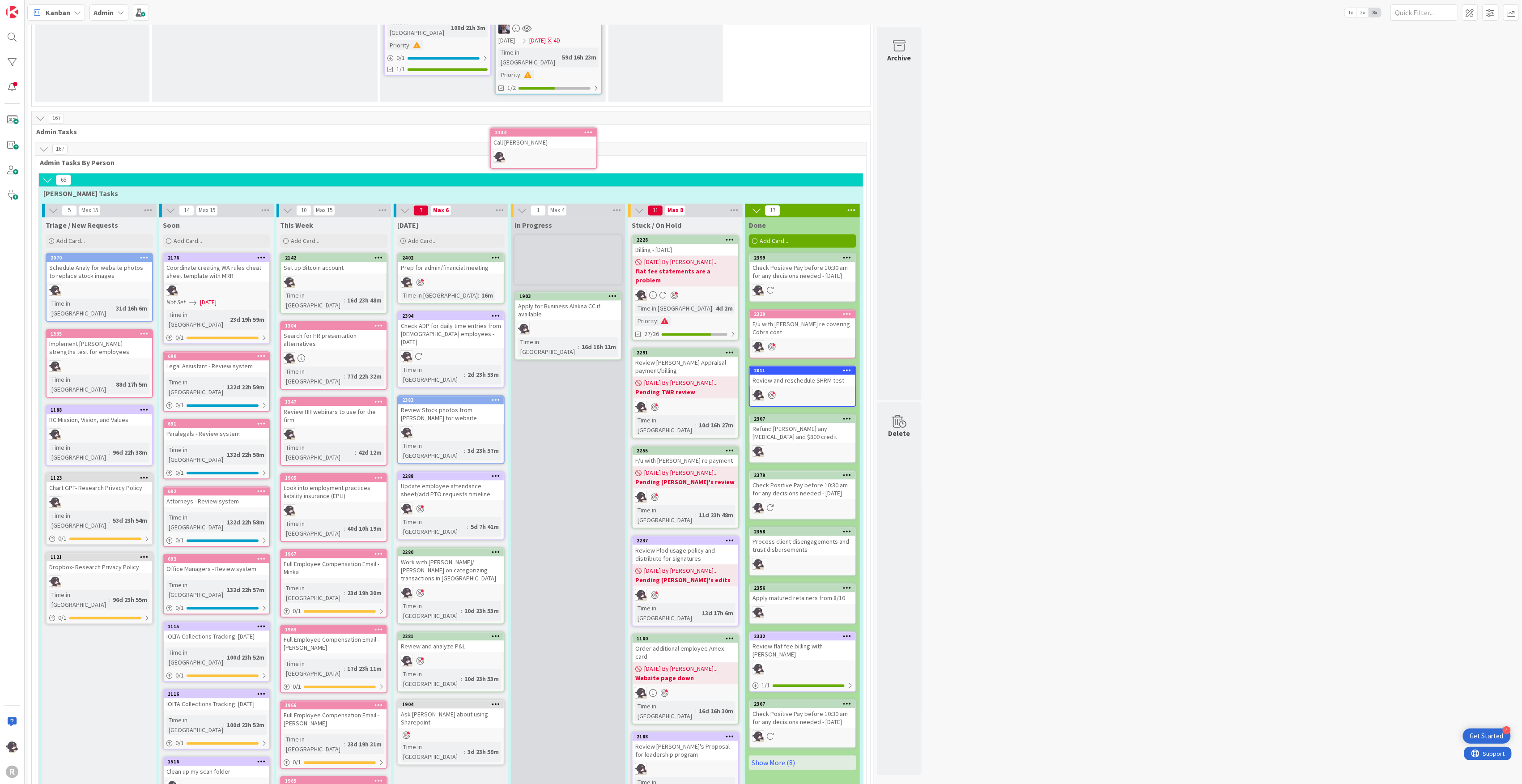
scroll to position [1116, 0]
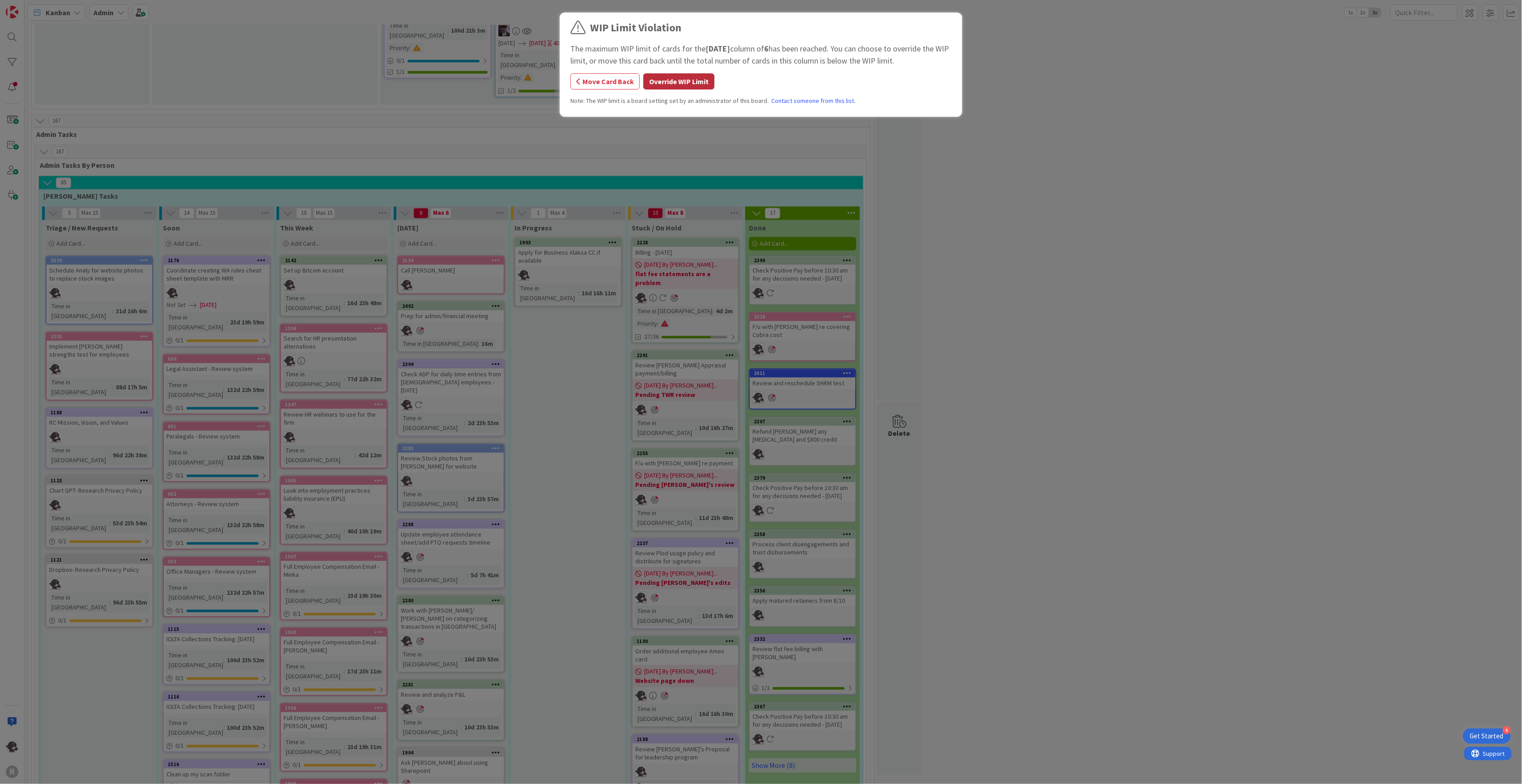
click at [696, 82] on button "Override WIP Limit" at bounding box center [679, 82] width 71 height 16
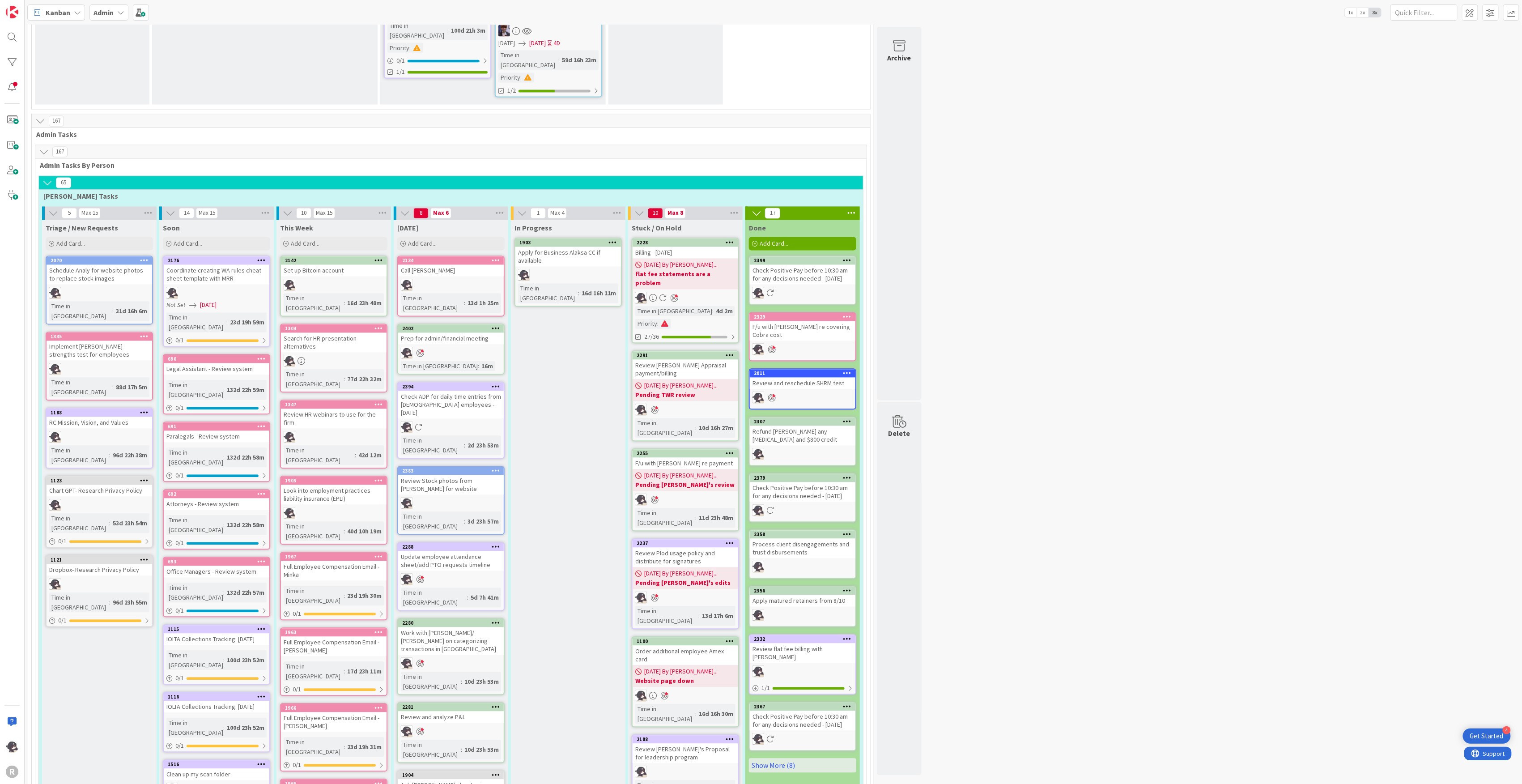
click at [494, 257] on icon at bounding box center [496, 260] width 9 height 6
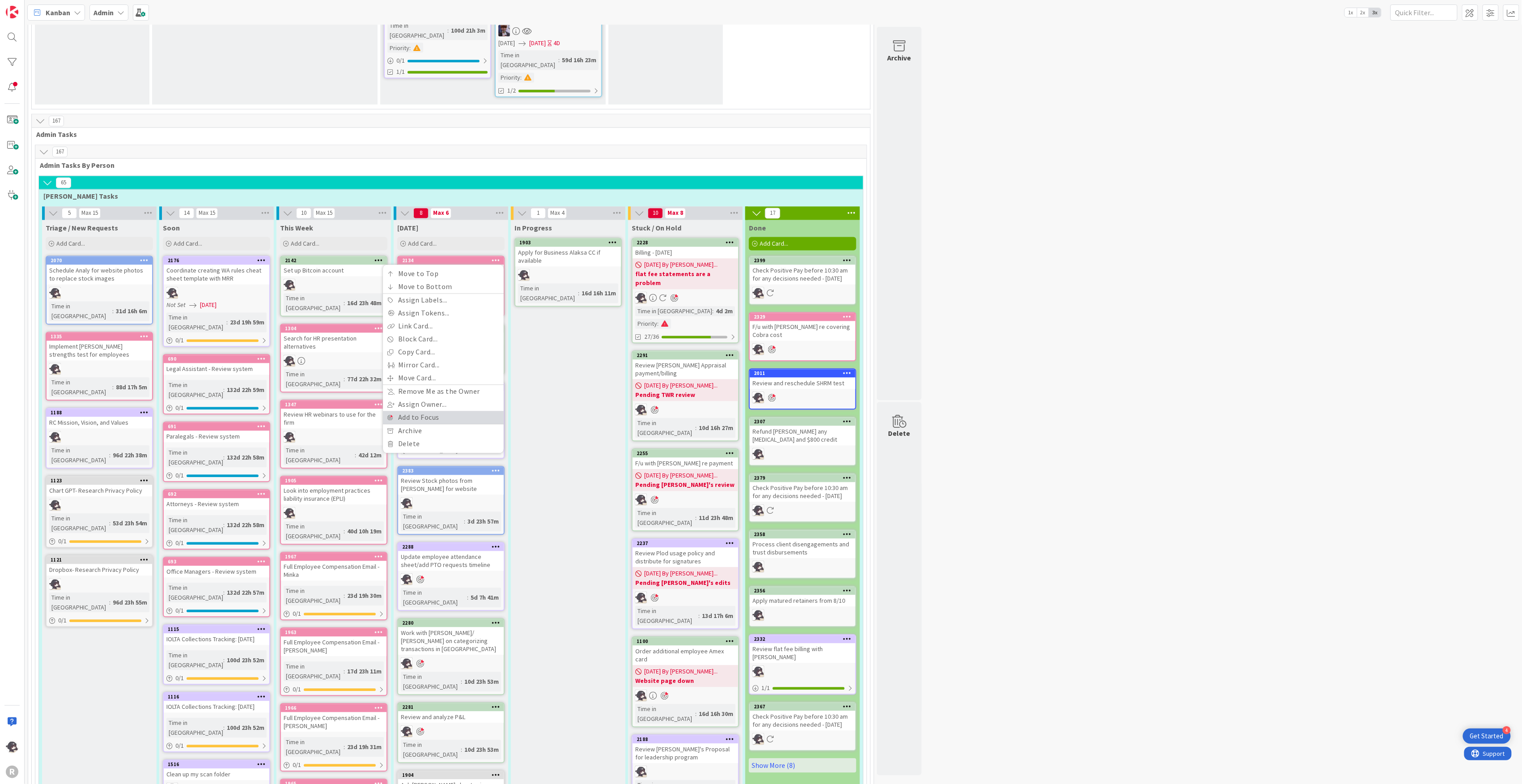
click at [440, 411] on link "Add to Focus" at bounding box center [443, 417] width 121 height 13
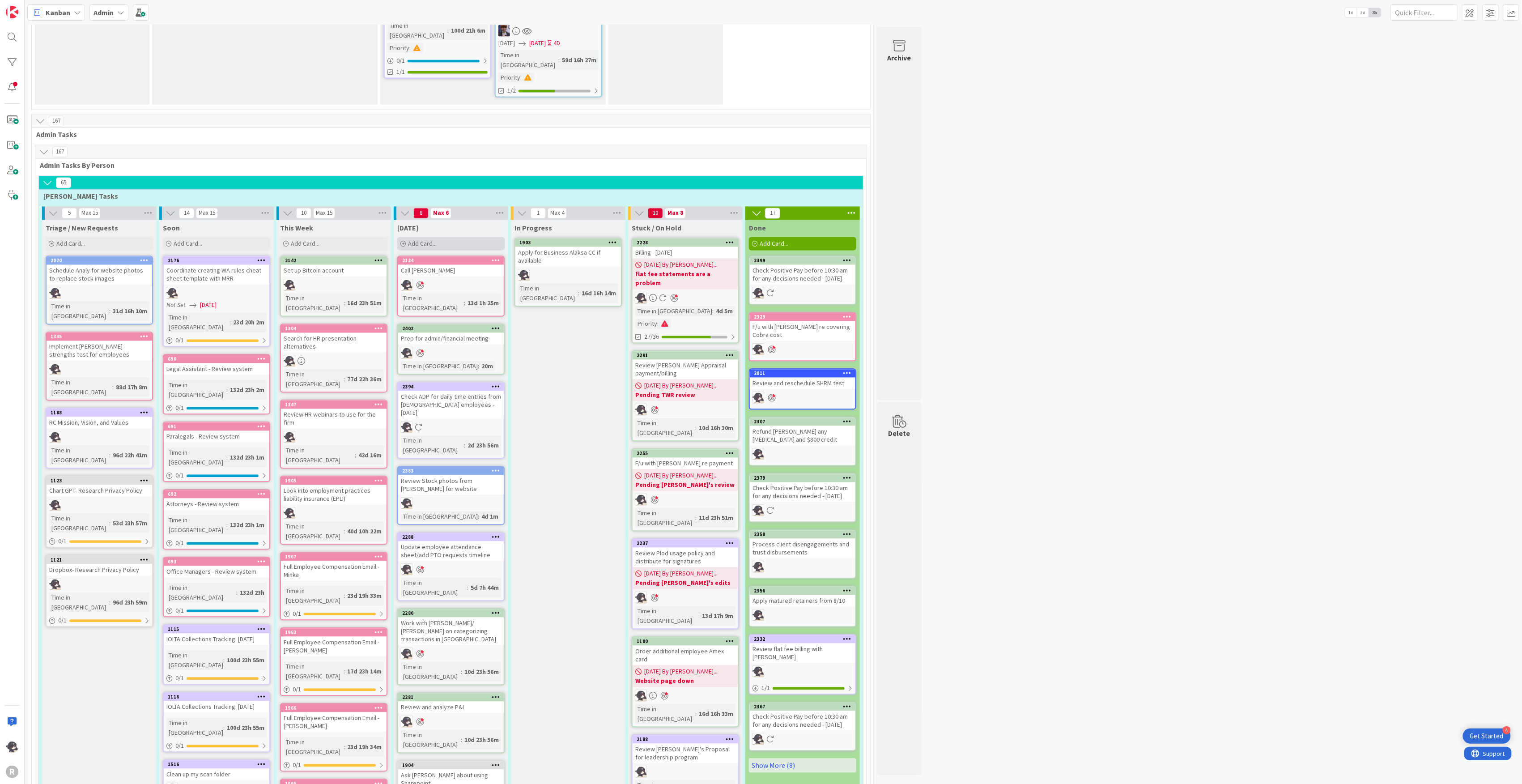
click at [445, 237] on div "Add Card..." at bounding box center [451, 244] width 107 height 13
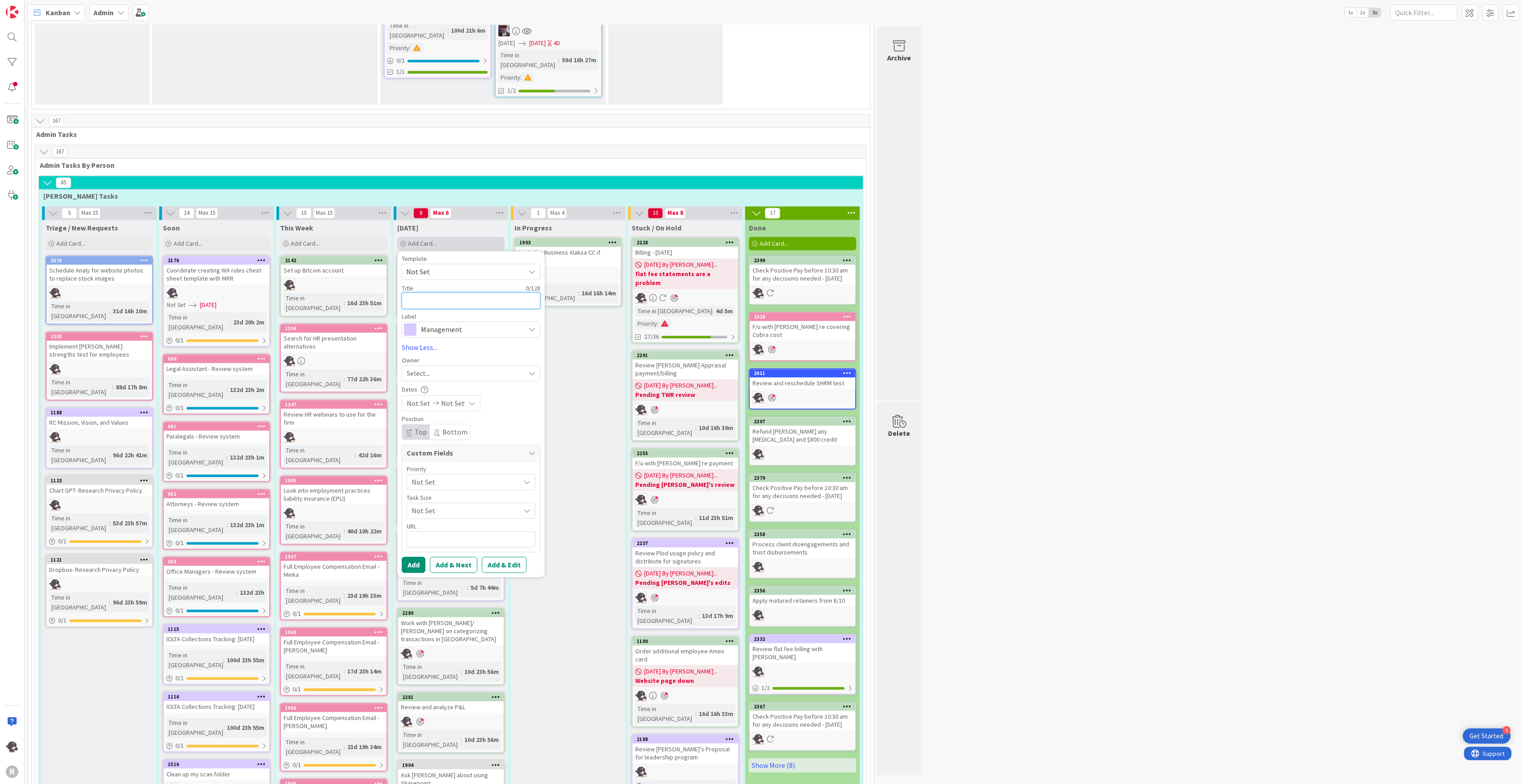
type textarea "x"
type textarea "S"
type textarea "x"
type textarea "SC"
type textarea "x"
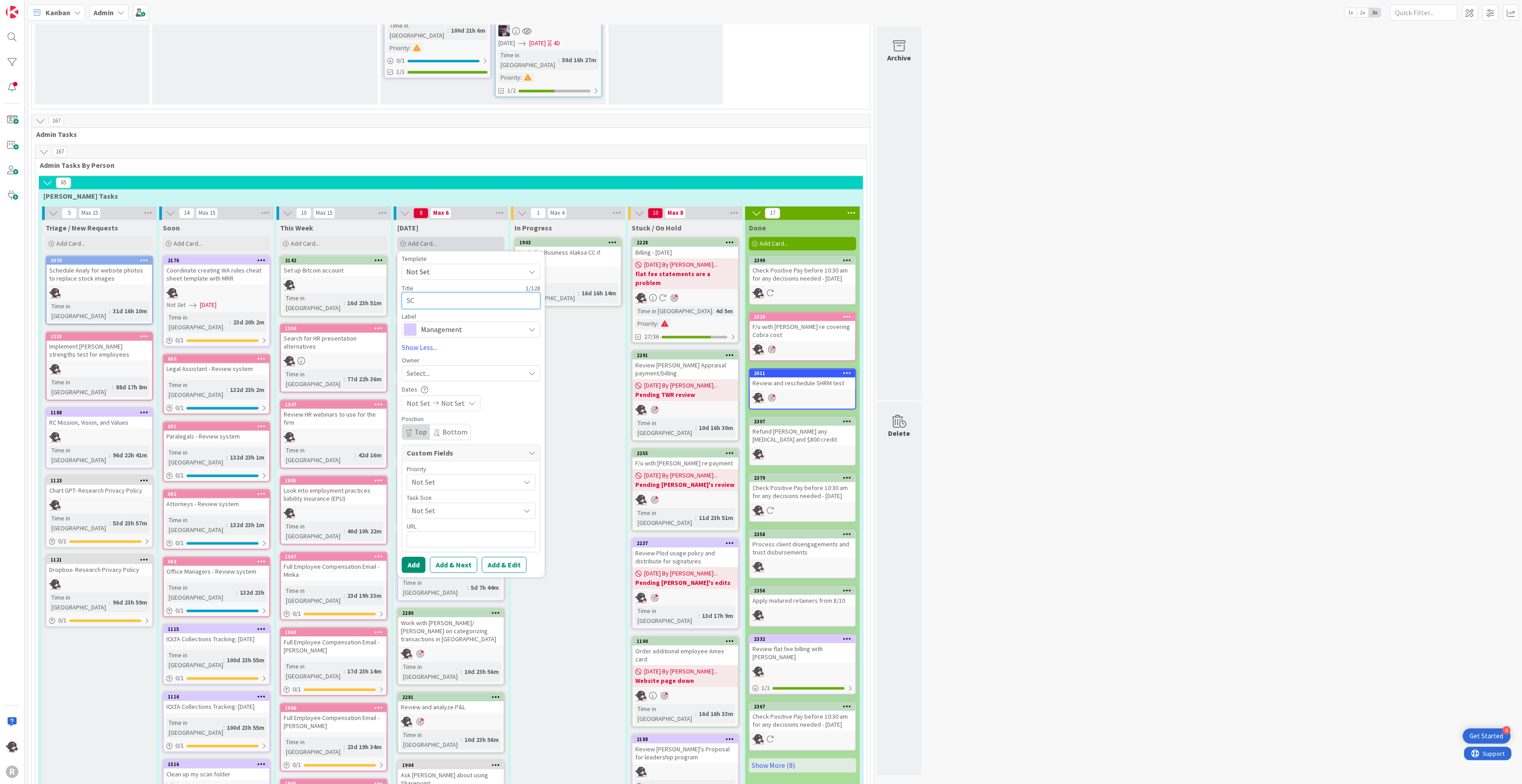
type textarea "SCH"
type textarea "x"
type textarea "SCHE"
type textarea "x"
type textarea "SCHED"
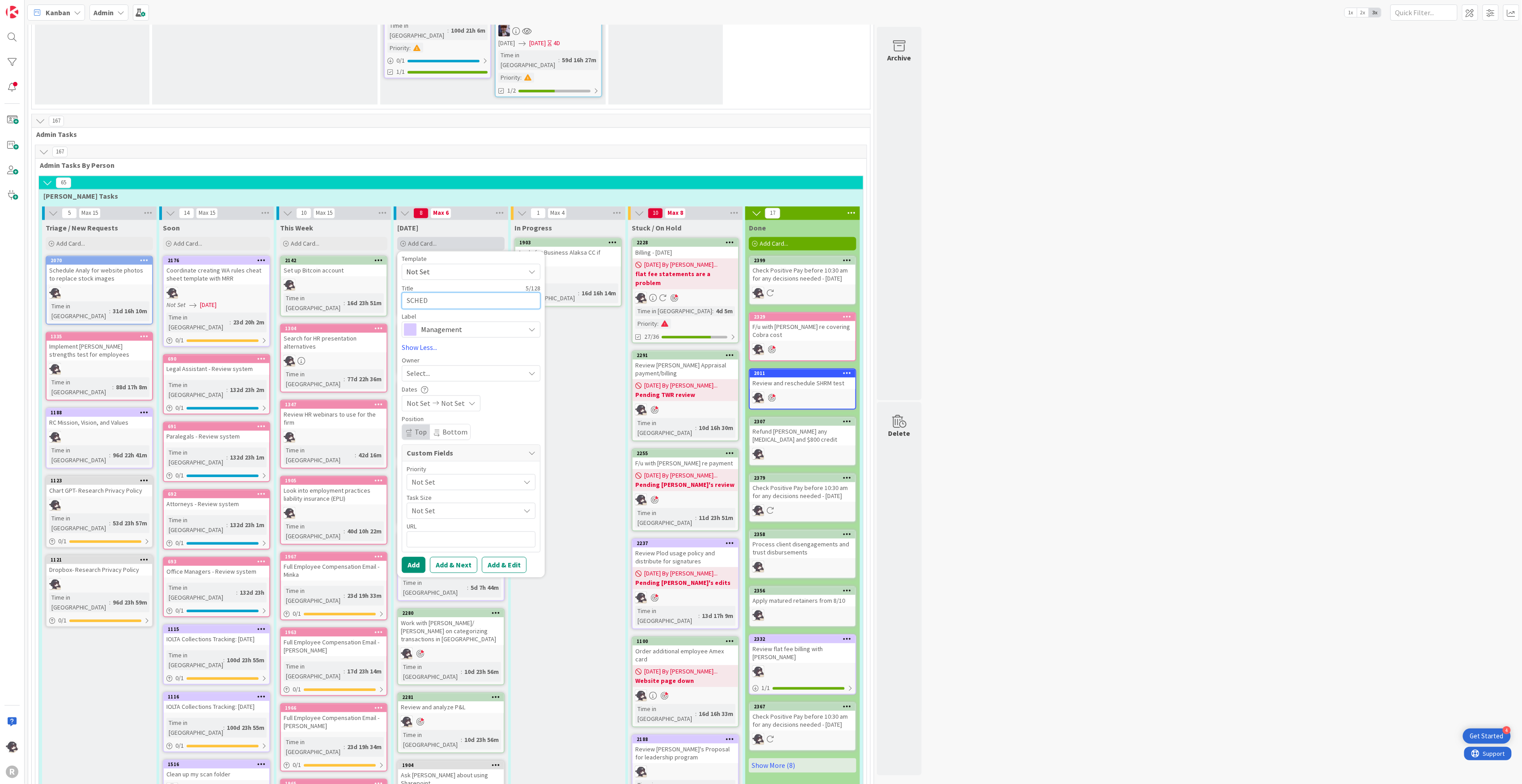
type textarea "x"
type textarea "SCHE"
type textarea "x"
type textarea "SCH"
type textarea "x"
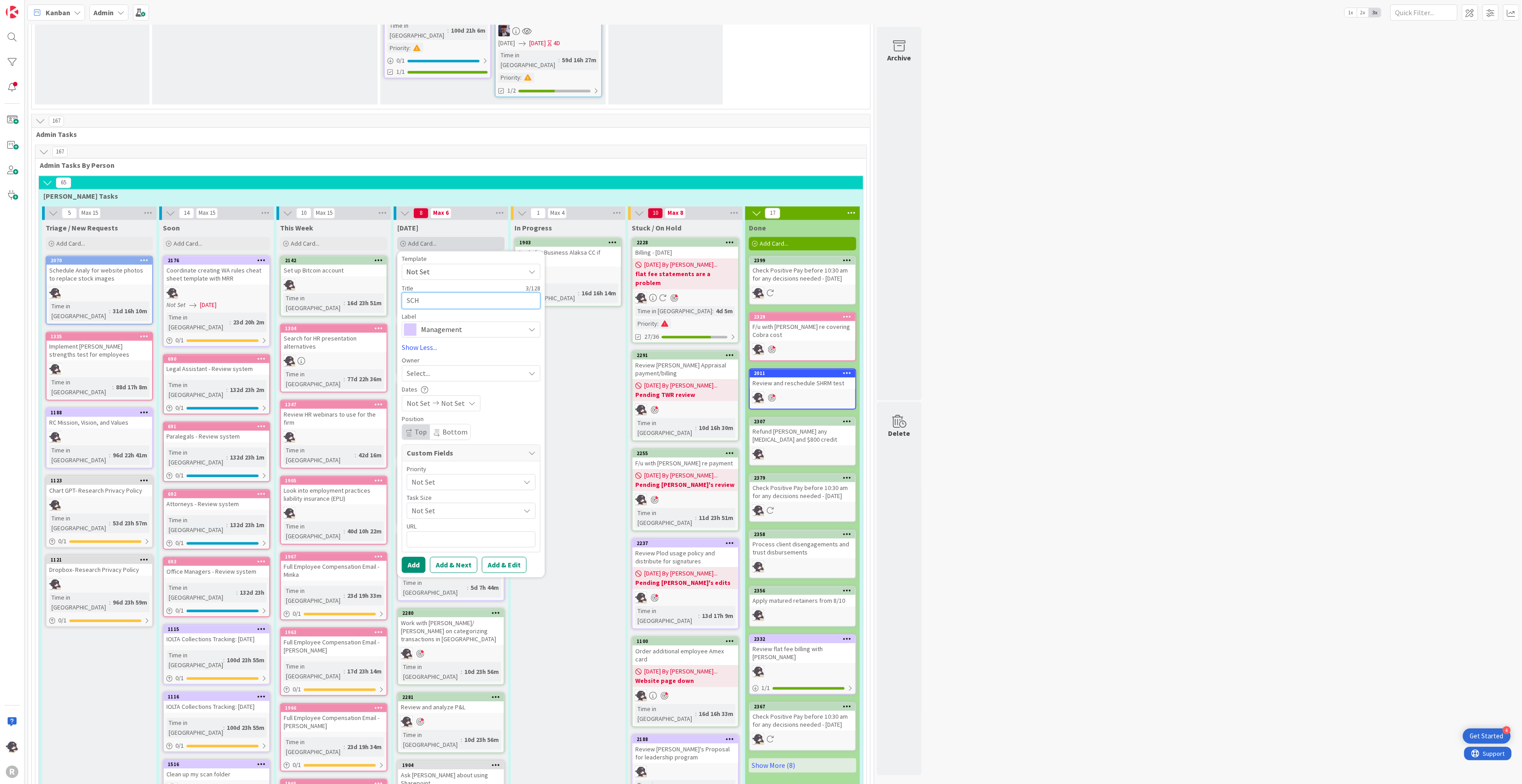
type textarea "SC"
type textarea "x"
type textarea "S"
type textarea "x"
type textarea "Sc"
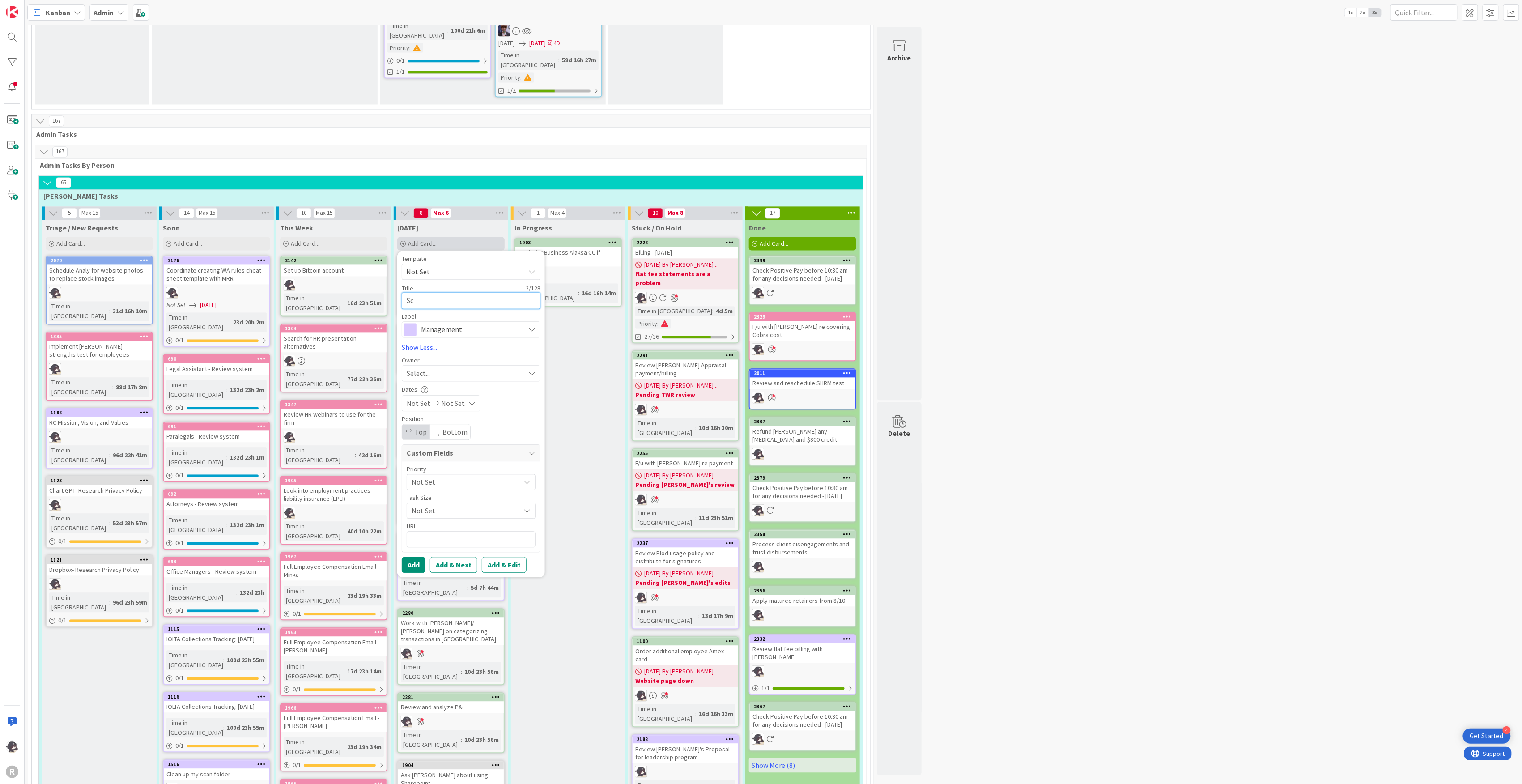
type textarea "x"
type textarea "Sch"
type textarea "x"
type textarea "Sche"
type textarea "x"
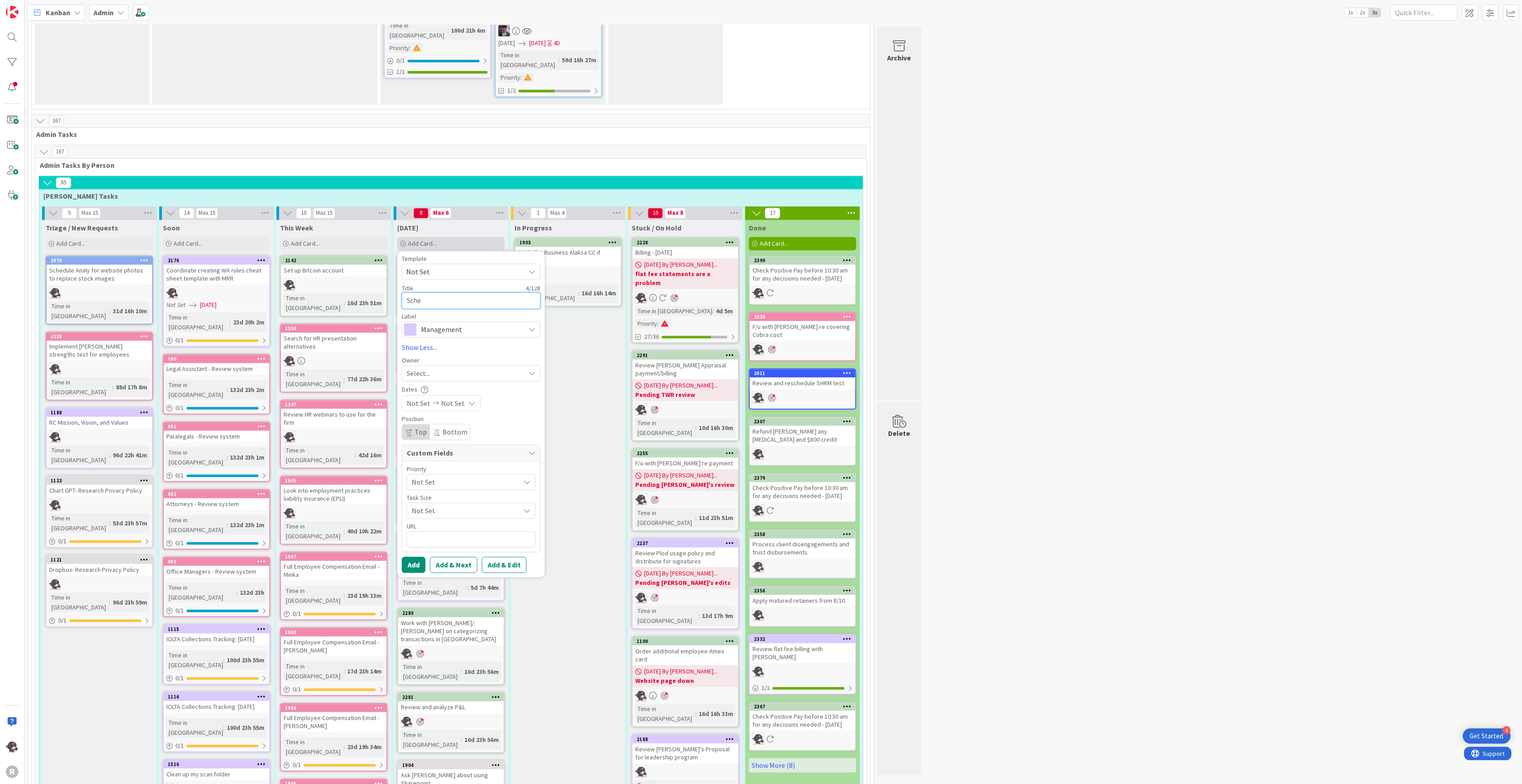
type textarea "Sched"
type textarea "x"
type textarea "Schedu"
type textarea "x"
type textarea "Schedul"
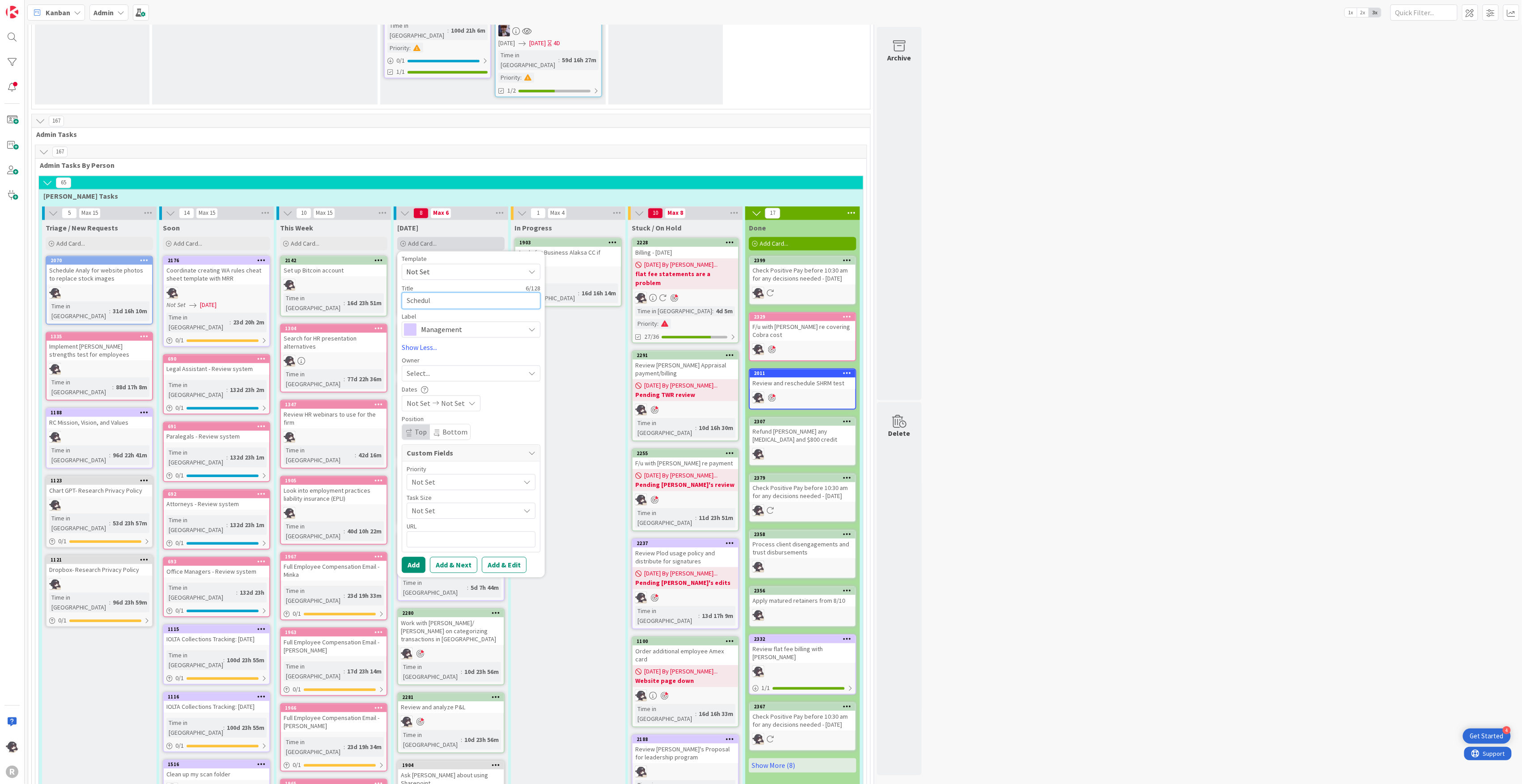
type textarea "x"
type textarea "Schedule"
type textarea "x"
type textarea "Schedule"
type textarea "x"
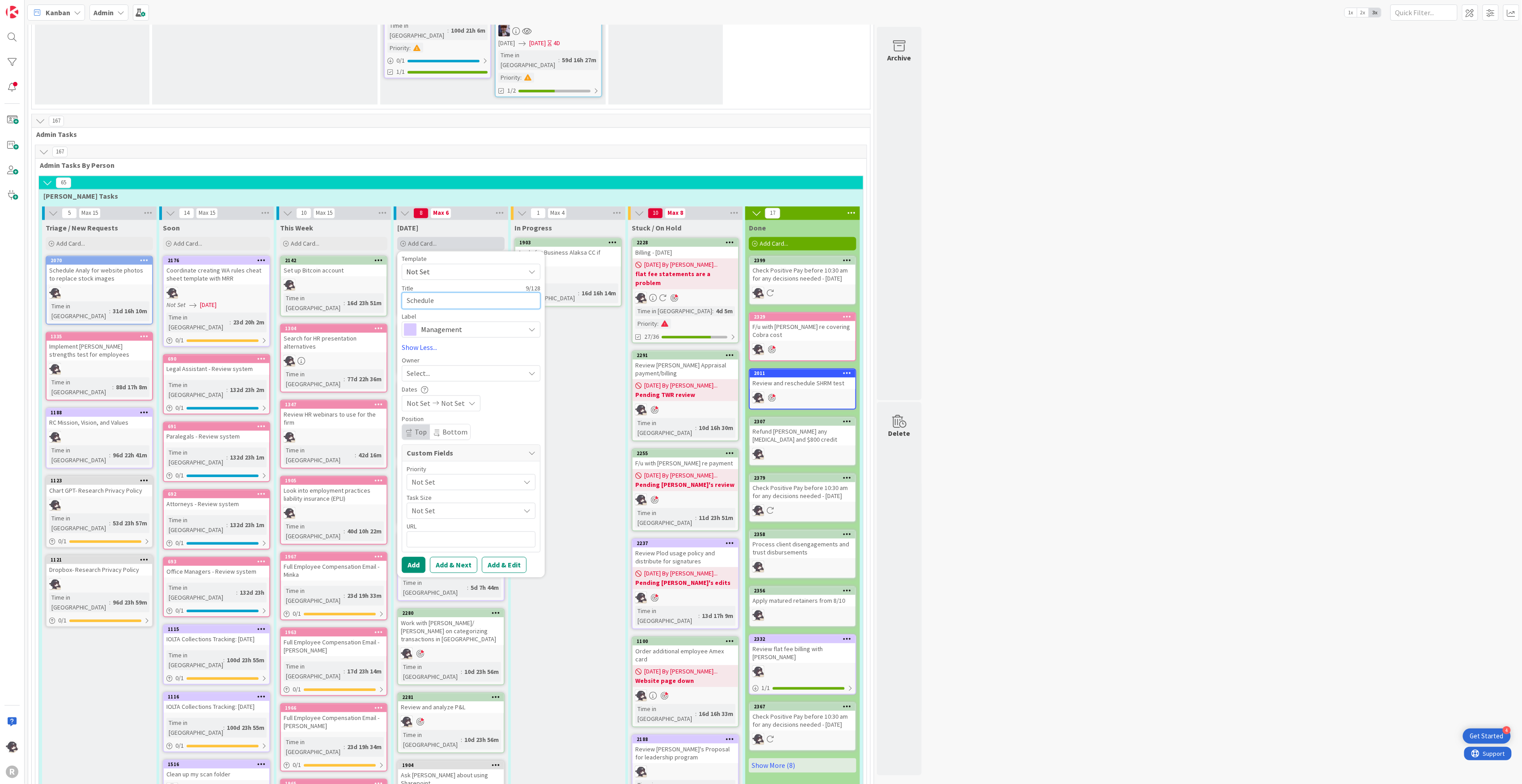
type textarea "Schedule o"
type textarea "x"
type textarea "Schedule of"
type textarea "x"
type textarea "Schedule off"
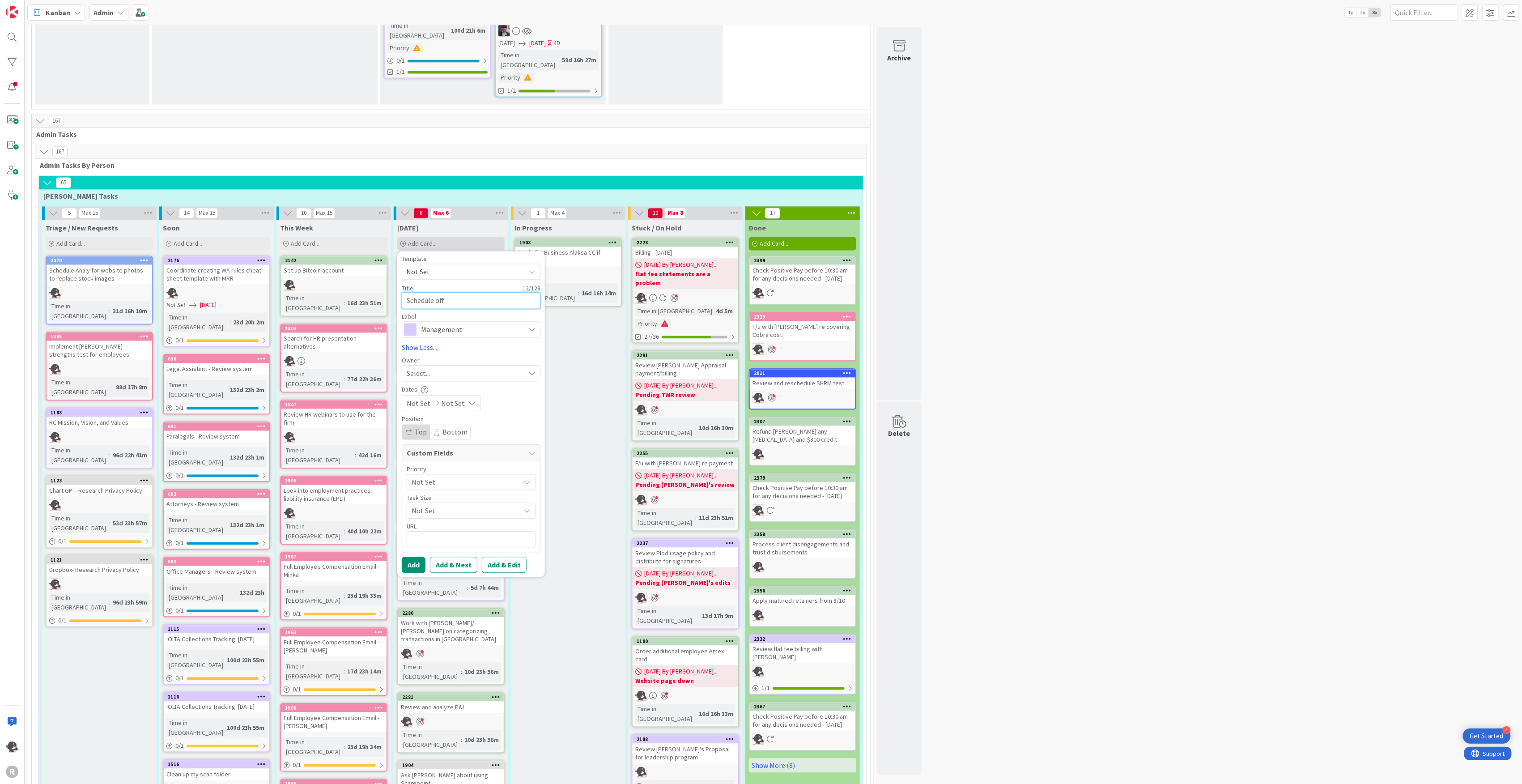
type textarea "x"
type textarea "Schedule offb"
type textarea "x"
type textarea "Schedule offbo"
type textarea "x"
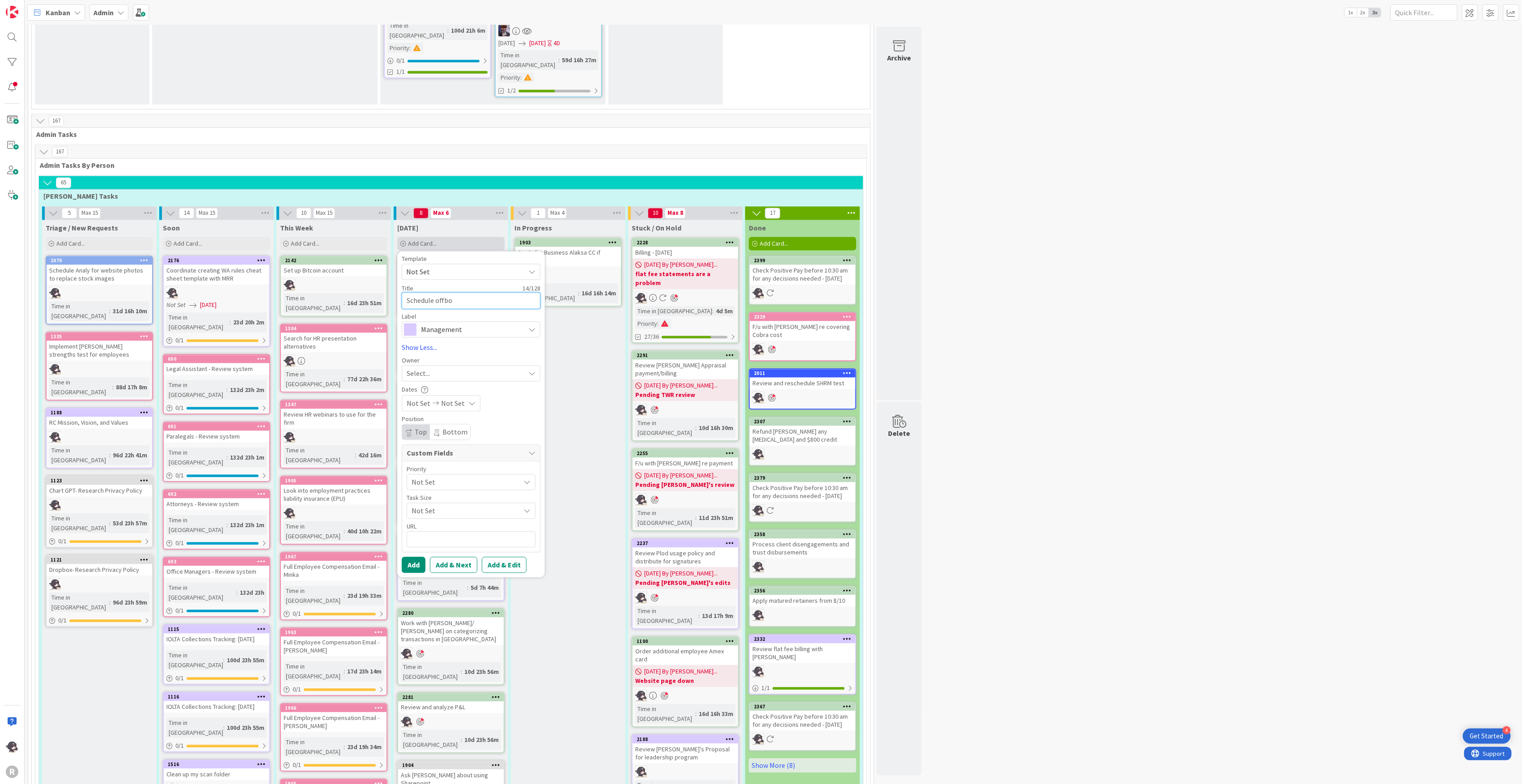
type textarea "Schedule offboa"
type textarea "x"
type textarea "Schedule offboar"
type textarea "x"
type textarea "Schedule offboard"
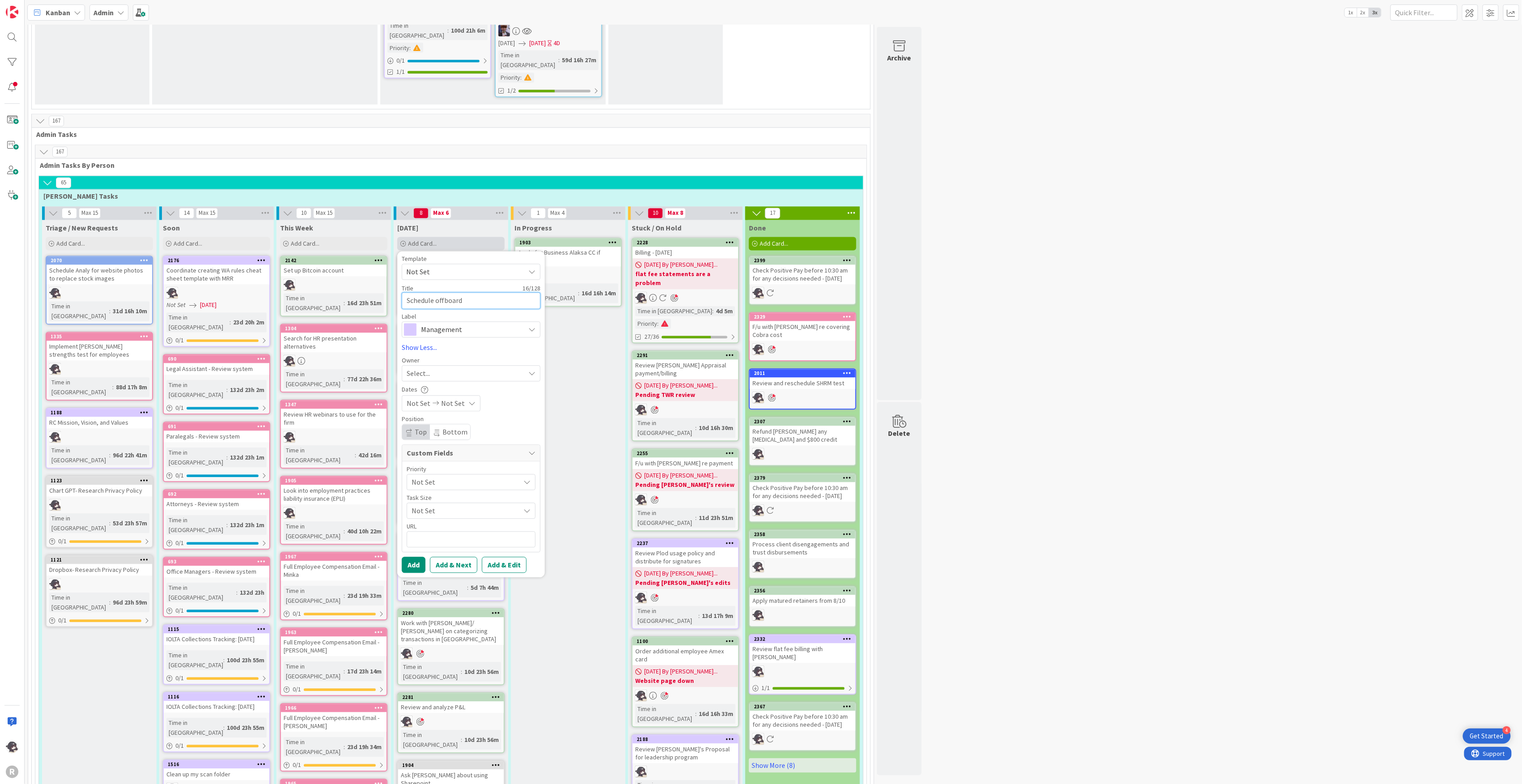
type textarea "x"
type textarea "Schedule offboardi"
type textarea "x"
type textarea "Schedule offboardin"
type textarea "x"
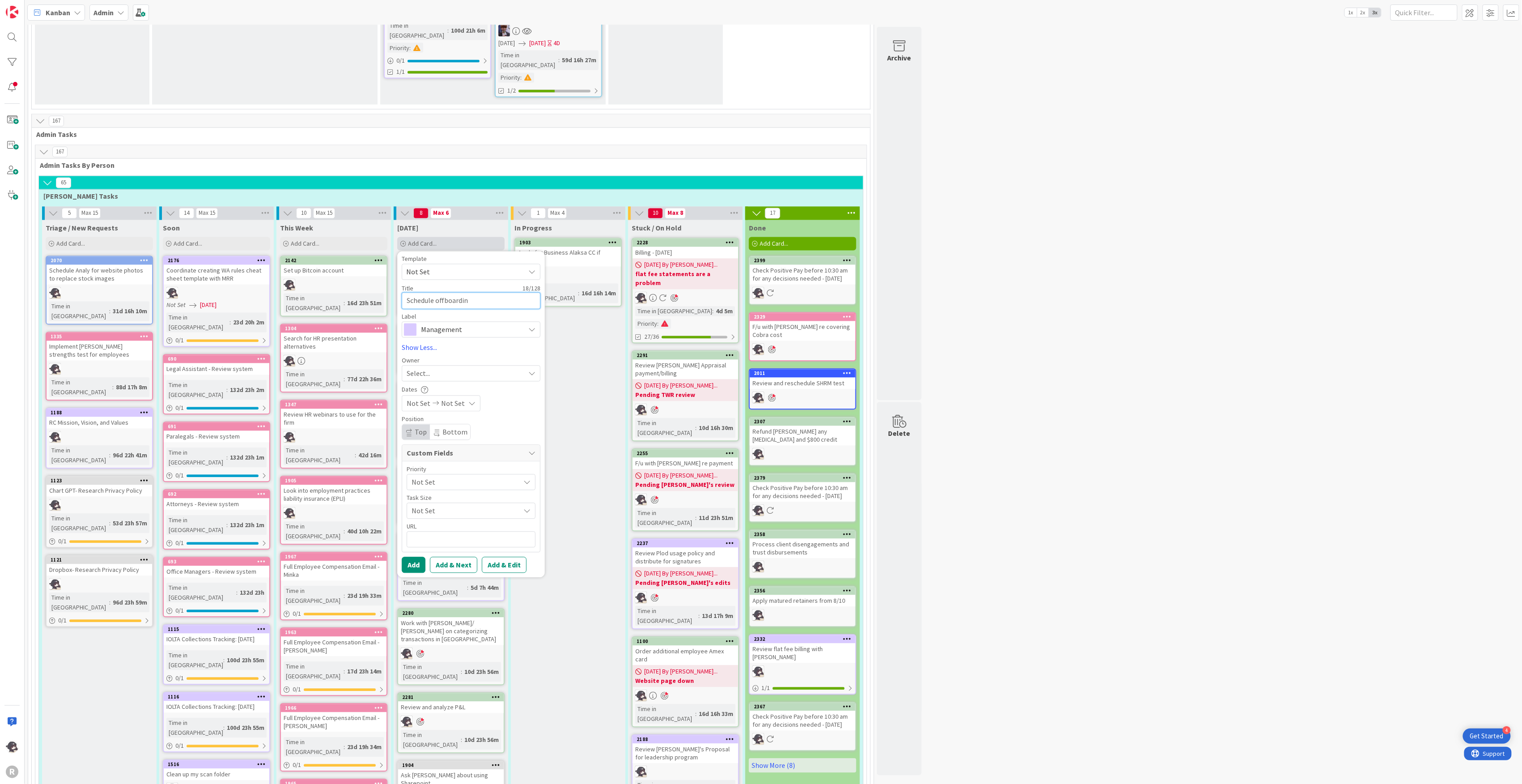
type textarea "Schedule offboarding"
type textarea "x"
type textarea "Schedule offboarding"
type textarea "x"
type textarea "Schedule offboarding S"
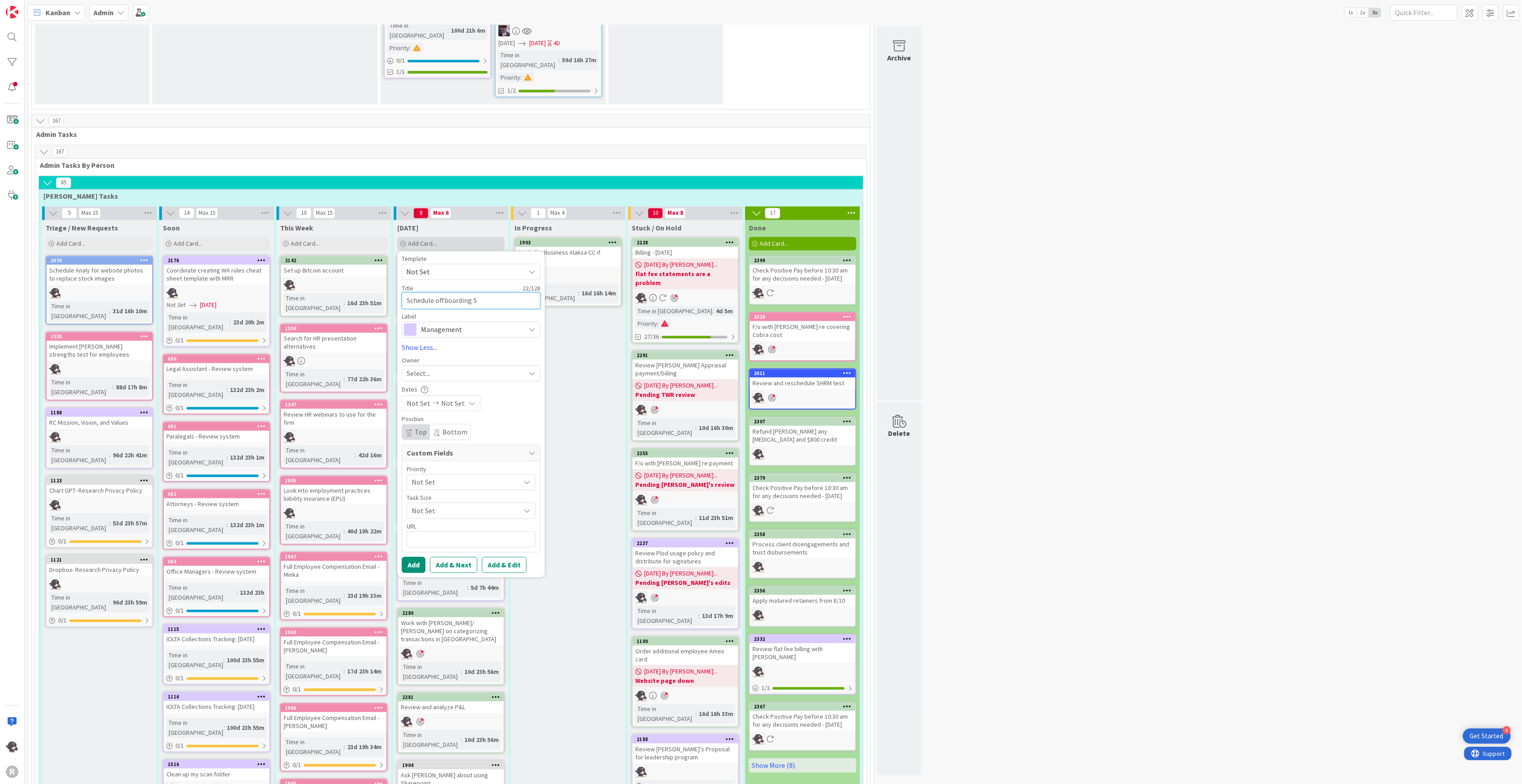
type textarea "x"
type textarea "Schedule offboarding Sta"
type textarea "x"
type textarea "Schedule offboarding Stac"
type textarea "x"
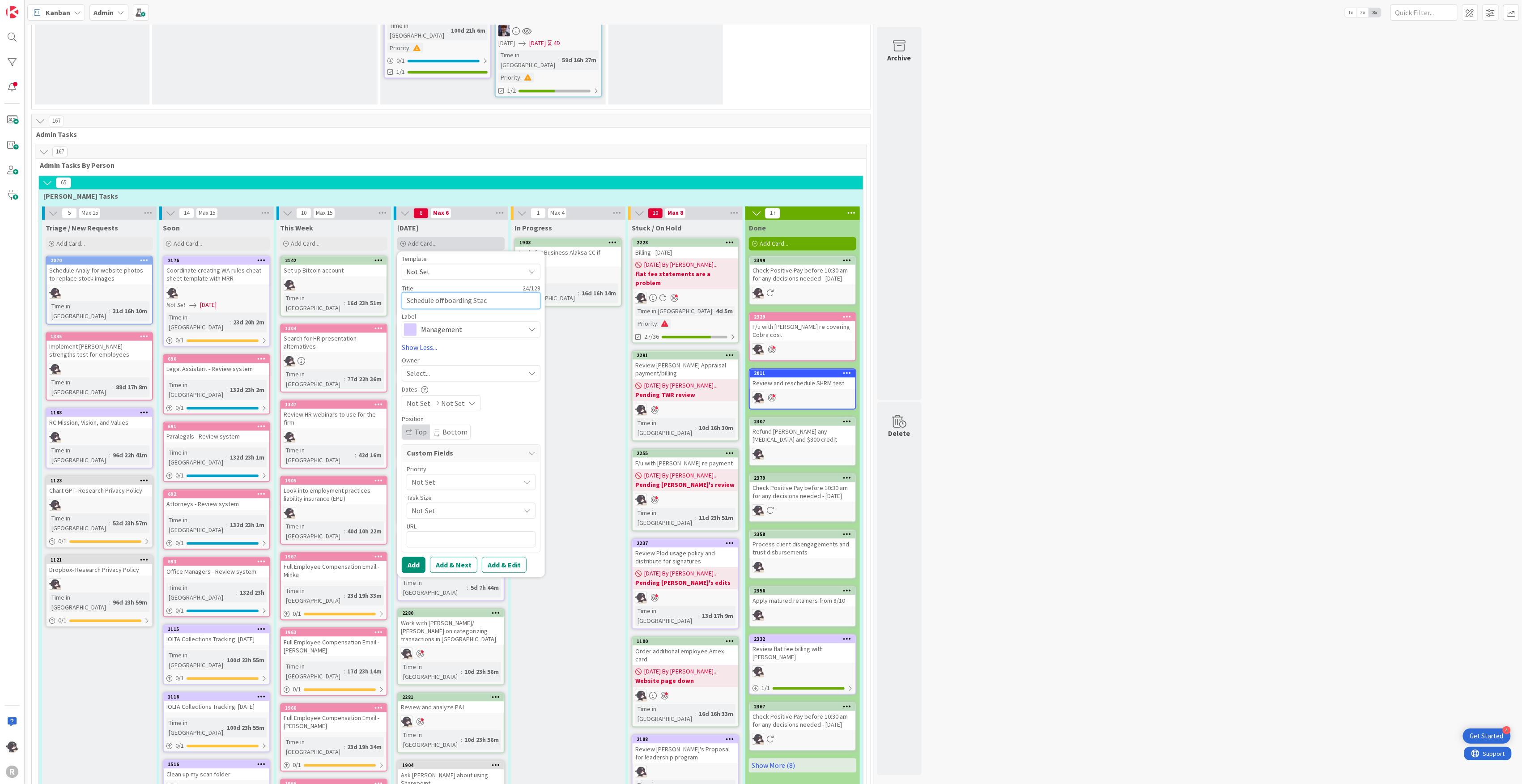
type textarea "Schedule offboarding Stace"
type textarea "x"
type textarea "Schedule offboarding [PERSON_NAME]"
drag, startPoint x: 454, startPoint y: 260, endPoint x: 459, endPoint y: 262, distance: 5.4
click at [455, 368] on div "Select..." at bounding box center [466, 374] width 118 height 11
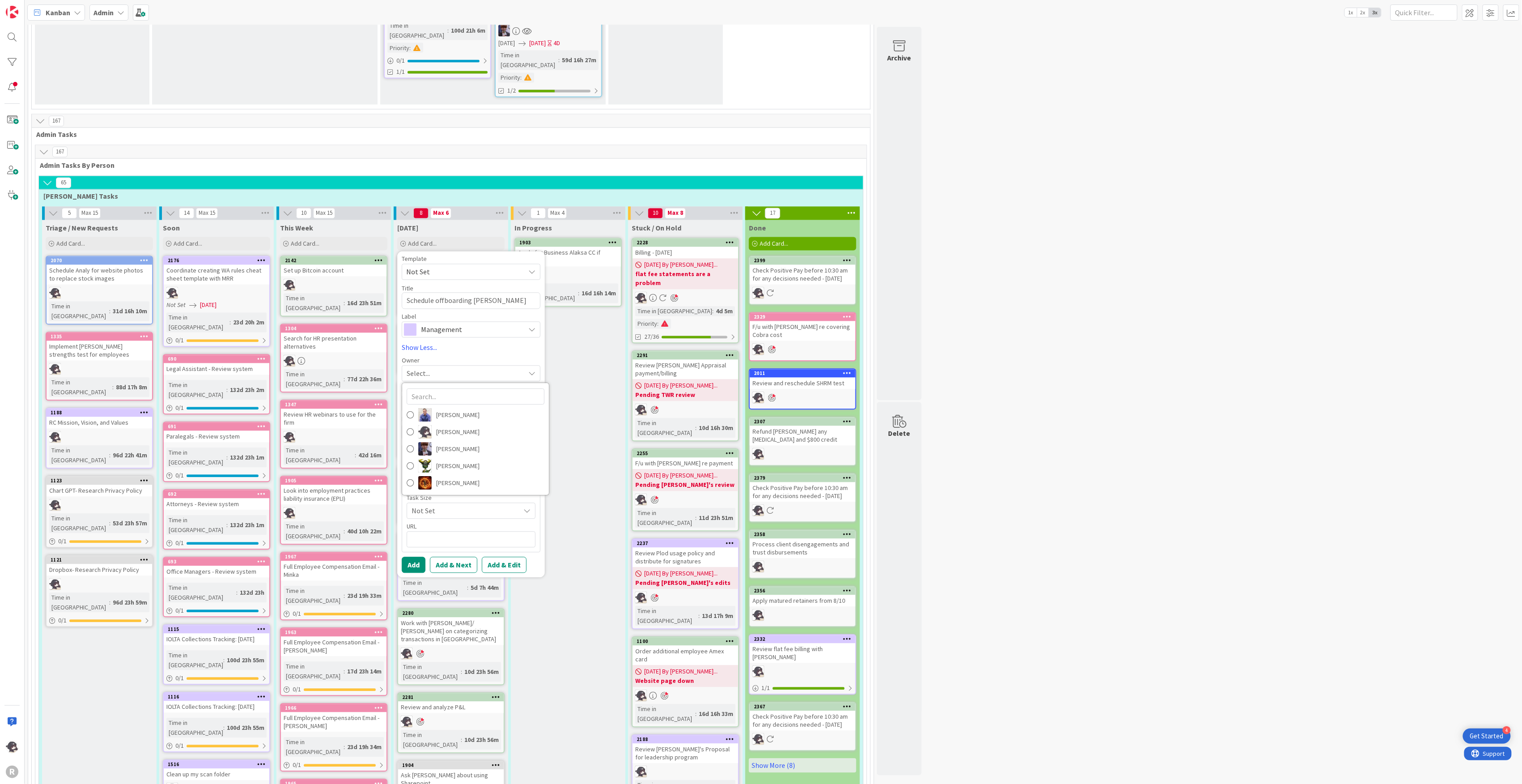
click at [490, 368] on div "Select..." at bounding box center [466, 374] width 118 height 11
click at [451, 368] on div "Select..." at bounding box center [466, 374] width 118 height 11
click at [484, 368] on div "Select..." at bounding box center [466, 374] width 118 height 11
click at [480, 368] on div "Select..." at bounding box center [466, 374] width 118 height 11
click at [457, 425] on span "[PERSON_NAME]" at bounding box center [458, 432] width 44 height 13
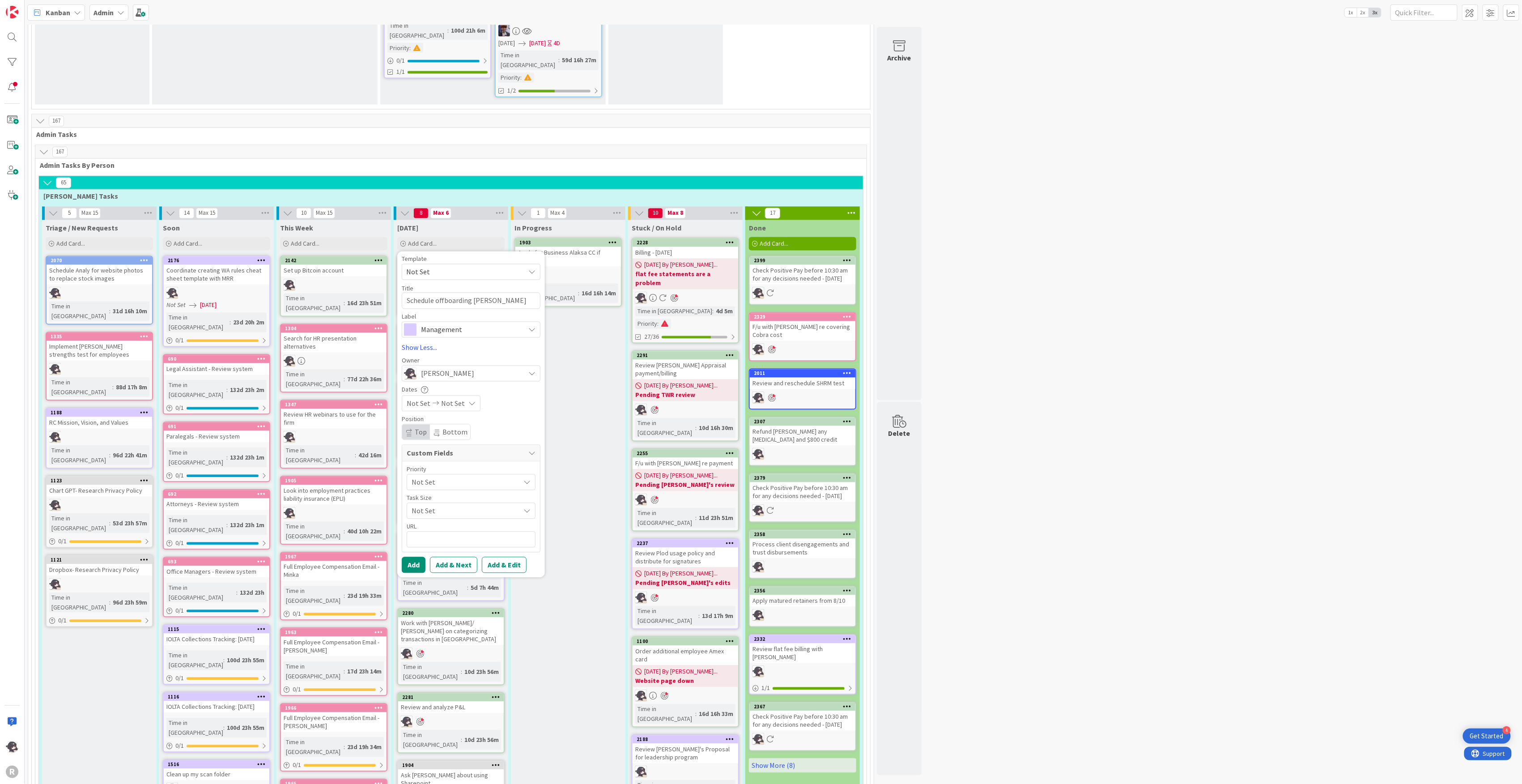
click at [505, 396] on div "Not Set Not Set" at bounding box center [471, 404] width 139 height 16
click at [489, 342] on link "Show Less..." at bounding box center [471, 348] width 139 height 11
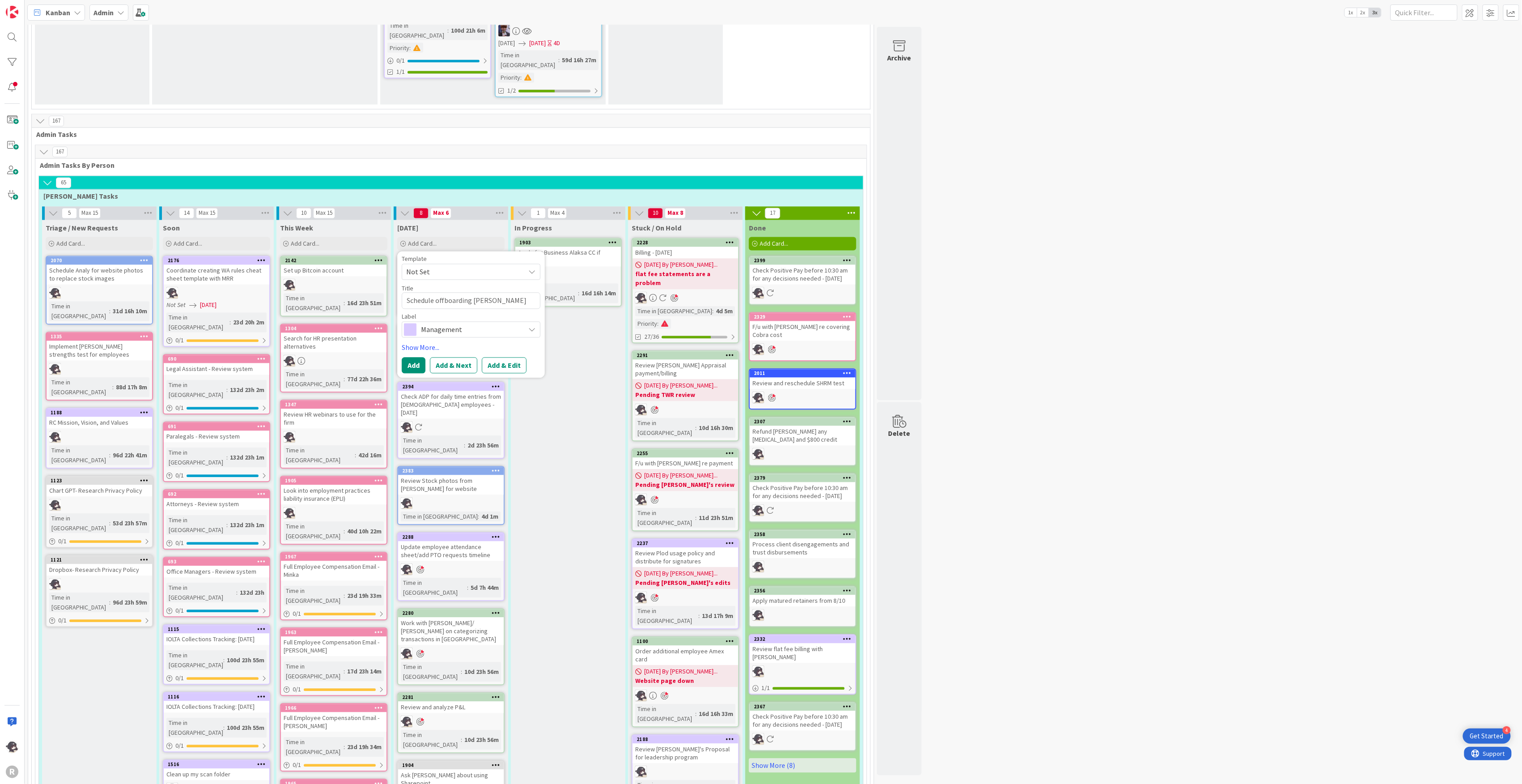
click at [455, 323] on span "Management" at bounding box center [471, 329] width 99 height 12
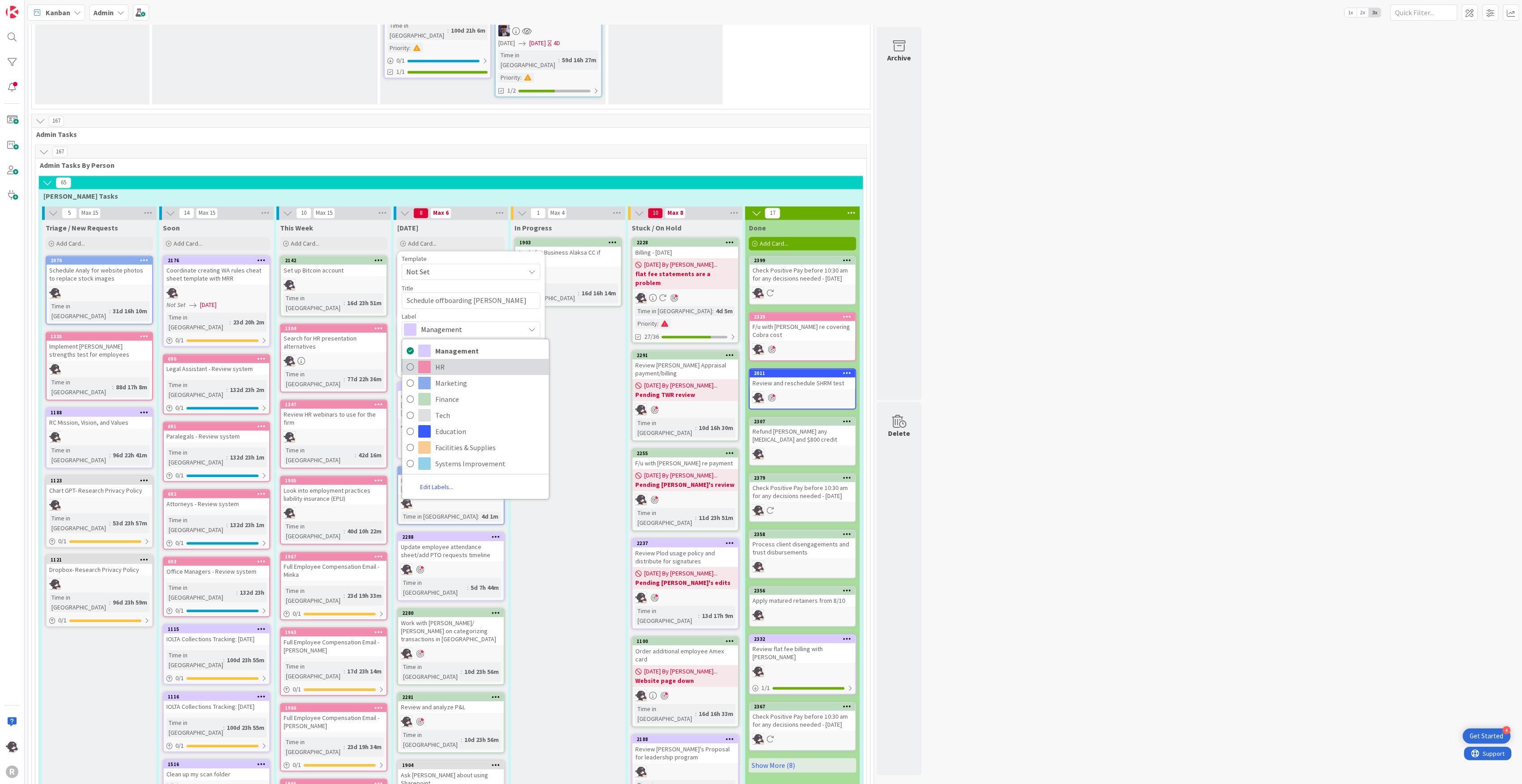
click at [468, 360] on span "HR" at bounding box center [490, 367] width 109 height 13
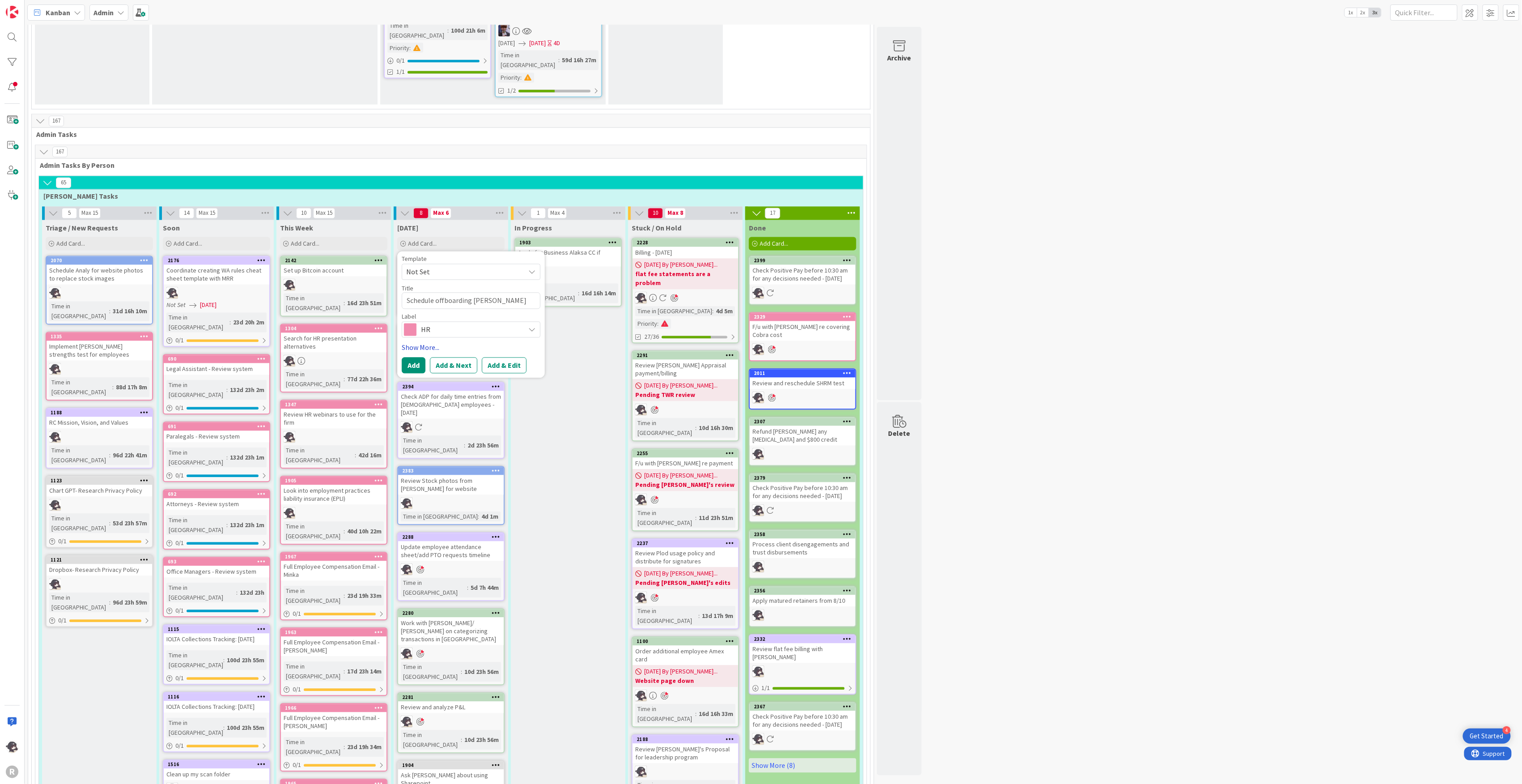
click at [431, 342] on link "Show More..." at bounding box center [471, 348] width 139 height 11
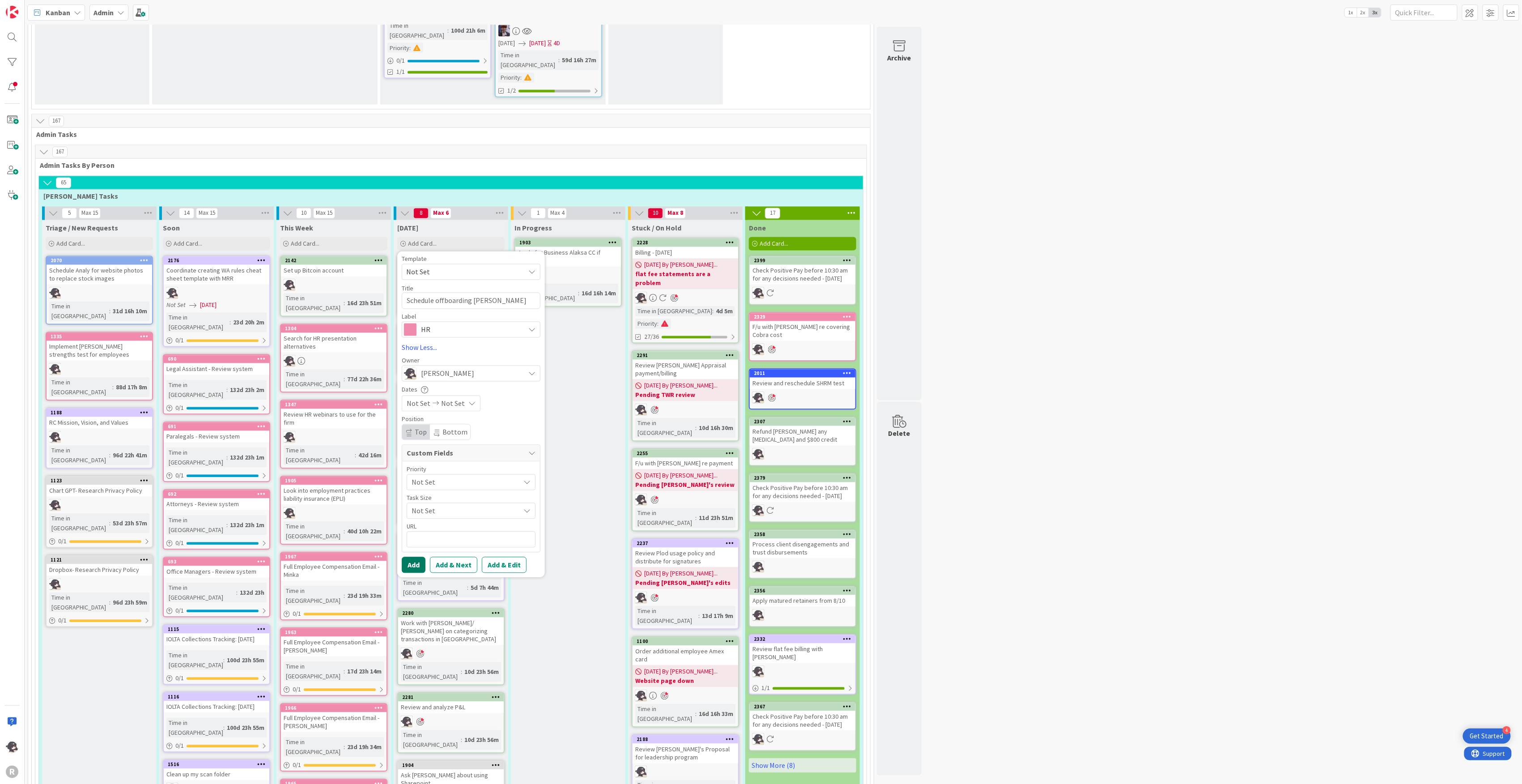
click at [419, 557] on button "Add" at bounding box center [413, 565] width 24 height 16
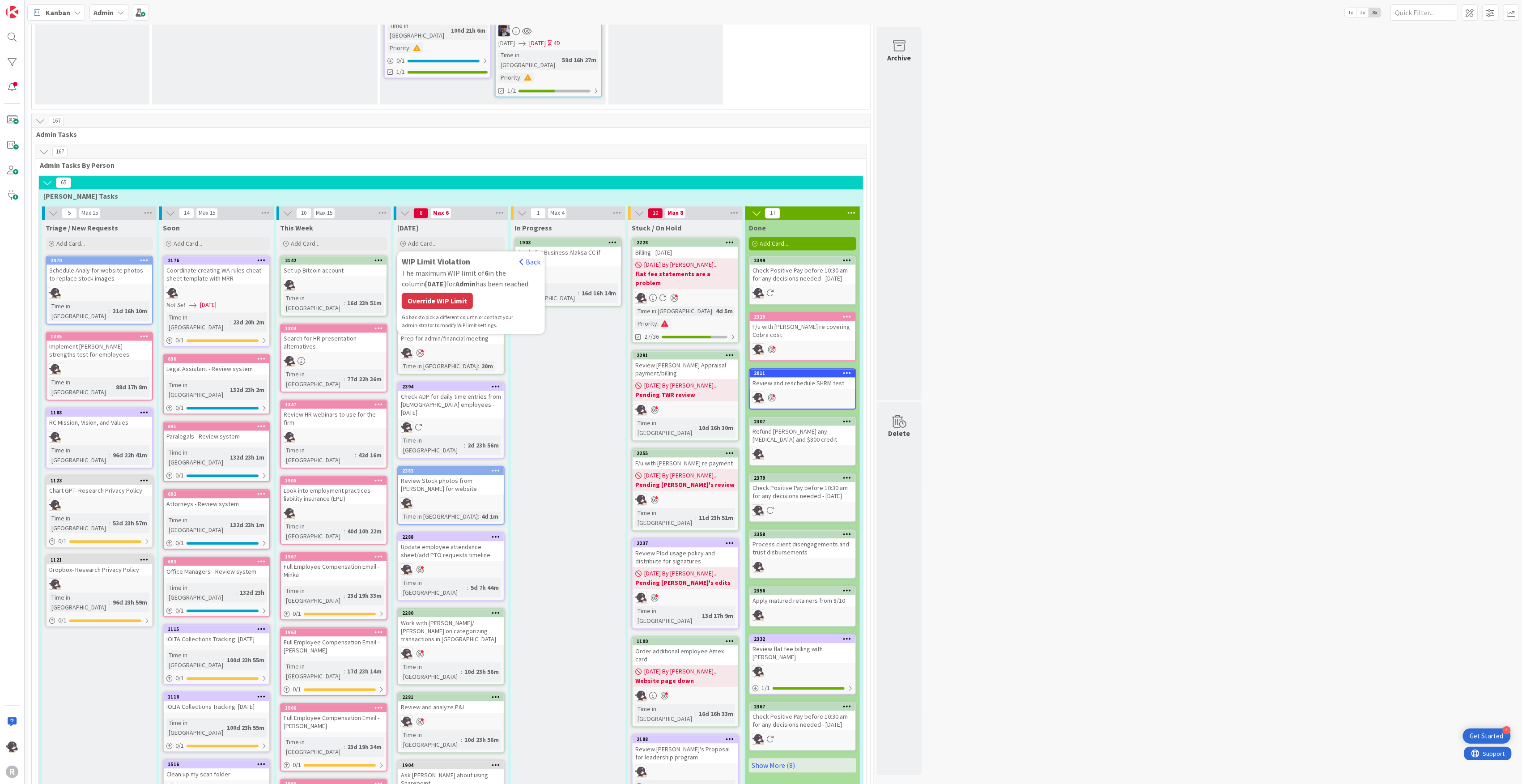
drag, startPoint x: 437, startPoint y: 185, endPoint x: 474, endPoint y: 179, distance: 37.5
click at [437, 293] on div "Override WIP Limit" at bounding box center [437, 301] width 71 height 16
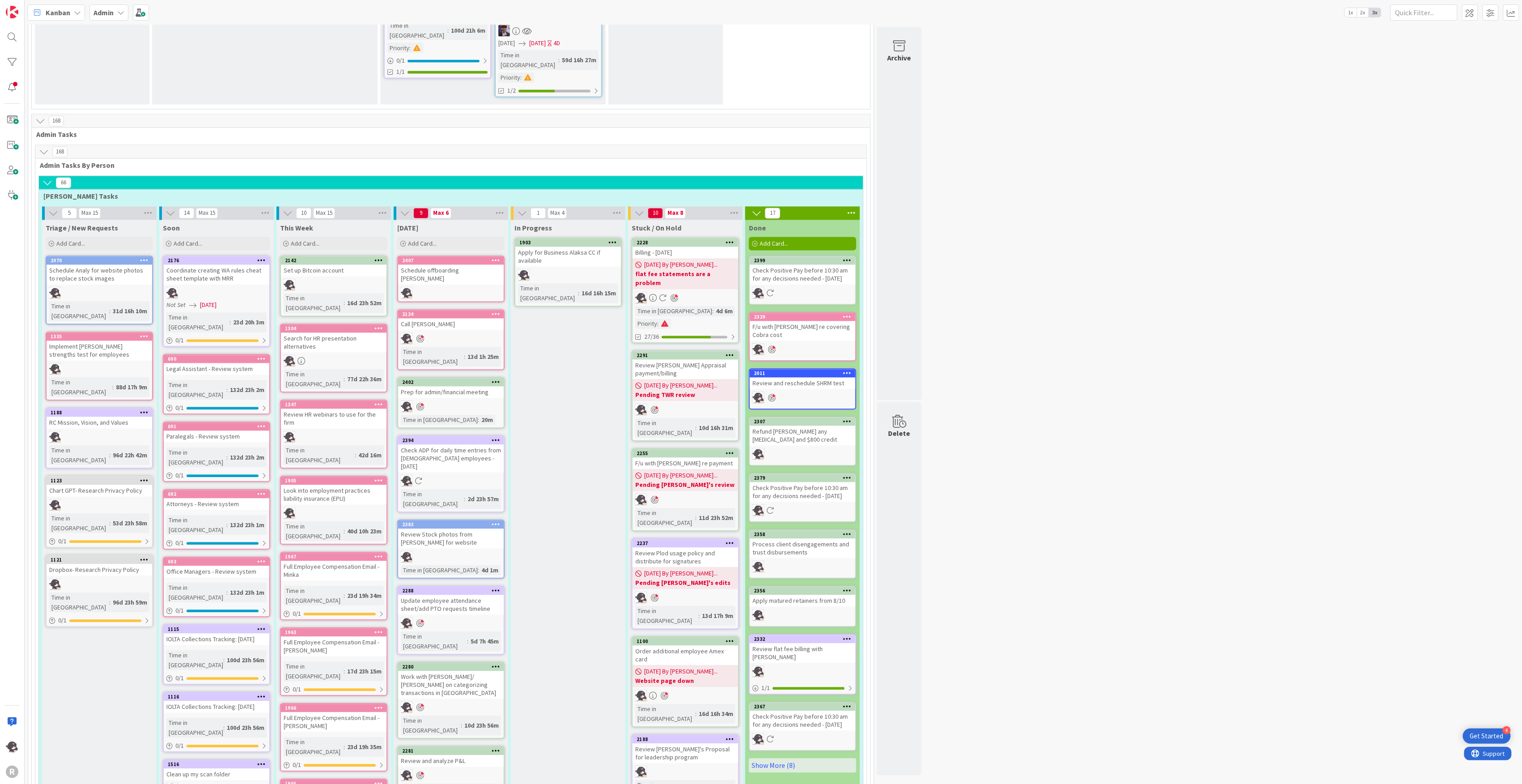
click at [445, 257] on div "2407" at bounding box center [451, 261] width 106 height 8
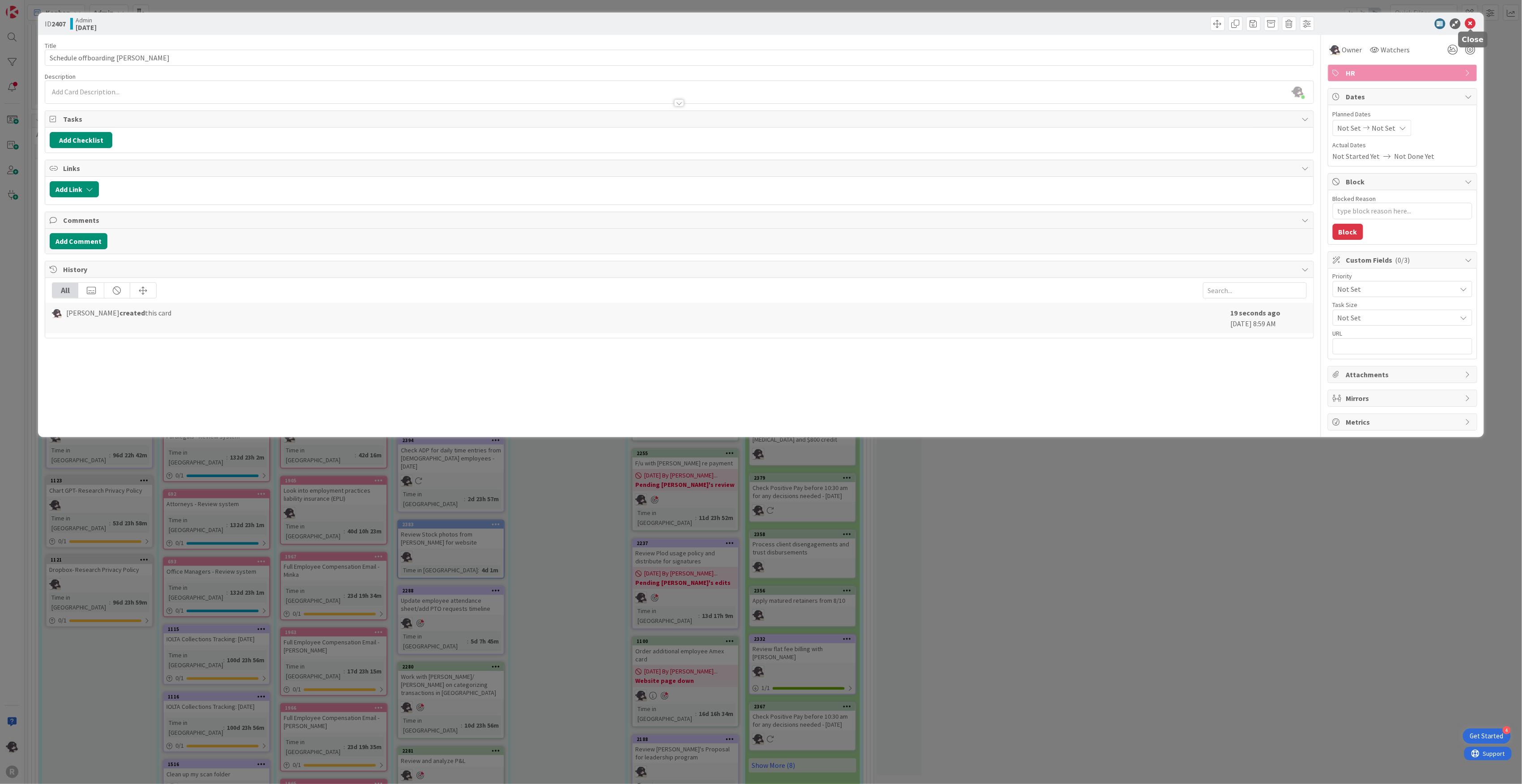
click at [1470, 28] on body "4 Get Started R Kanban Admin 1x 2x 3x 202 Admin Projects + Tasks 34 Projects / …" at bounding box center [761, 392] width 1522 height 784
click at [1472, 27] on icon at bounding box center [1471, 24] width 11 height 11
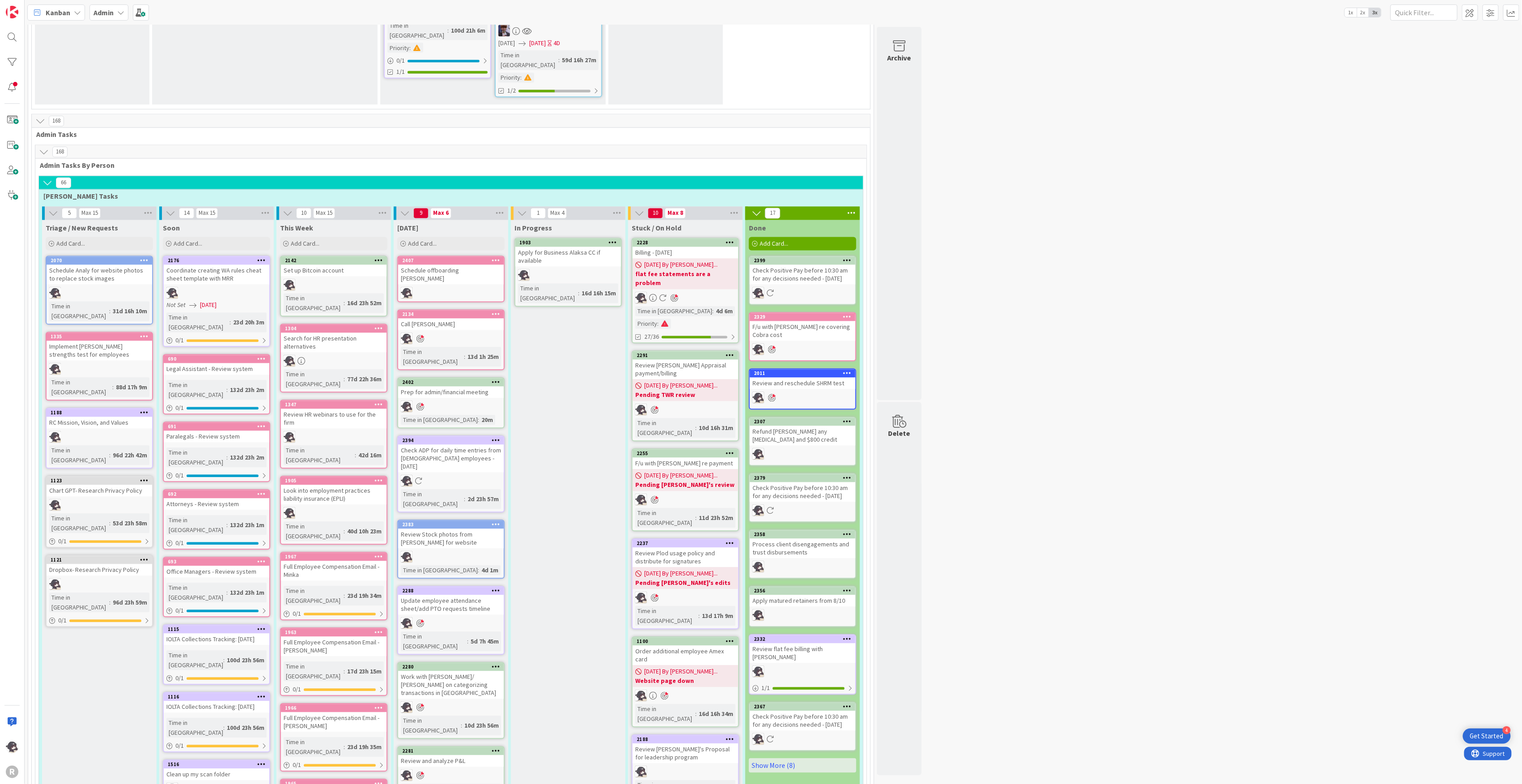
click at [494, 257] on icon at bounding box center [496, 260] width 9 height 6
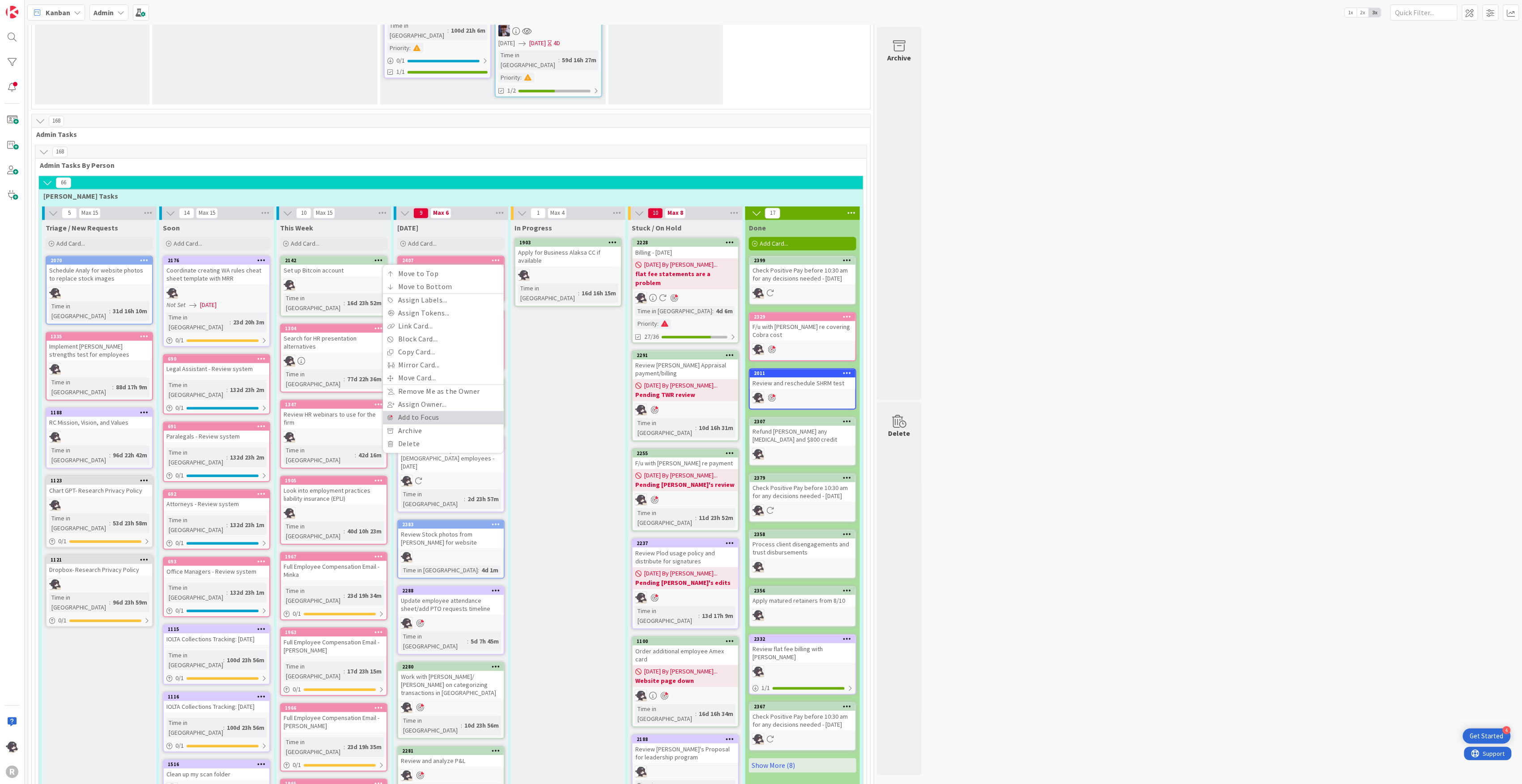
click at [425, 411] on link "Add to Focus" at bounding box center [443, 417] width 121 height 13
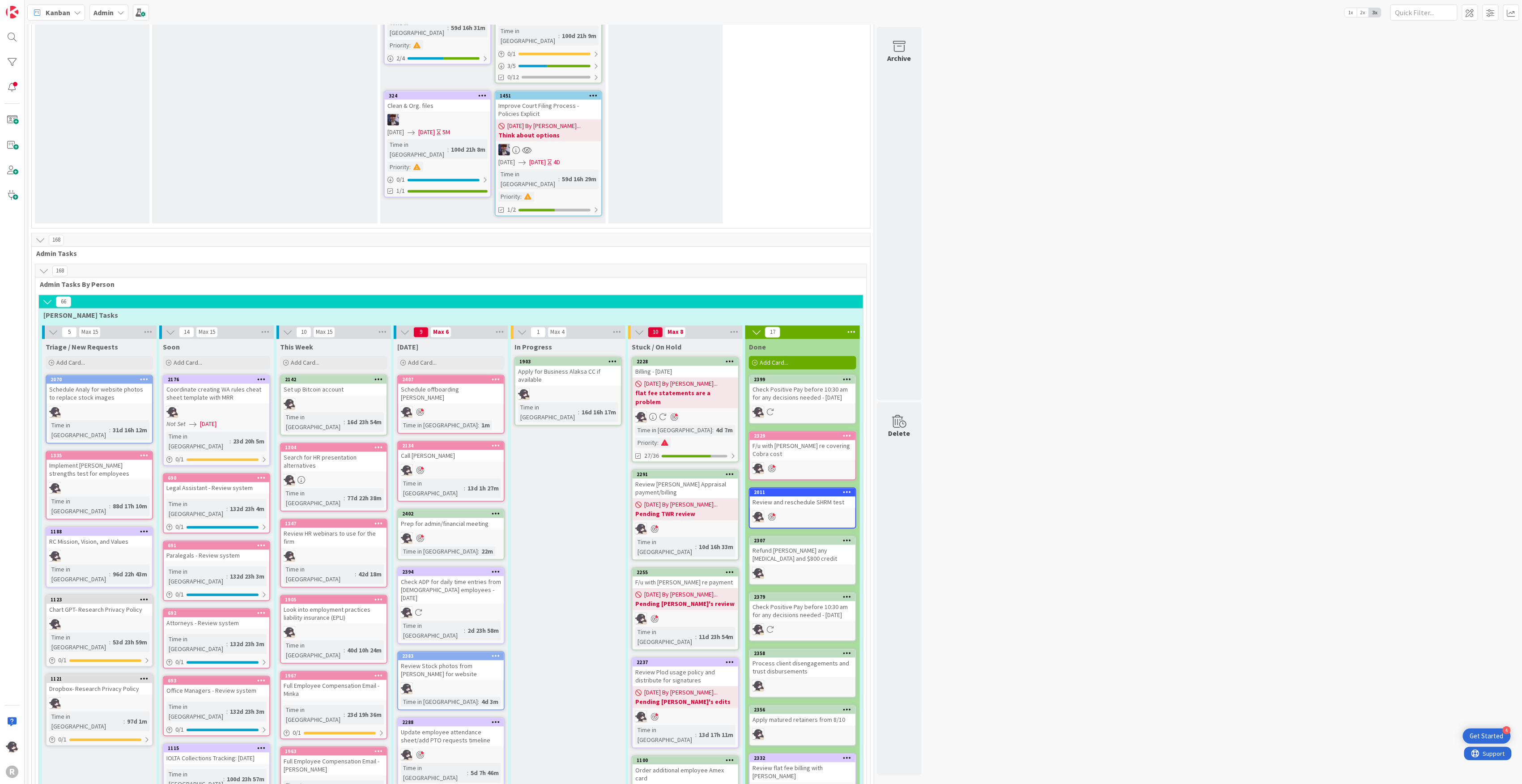
scroll to position [937, 0]
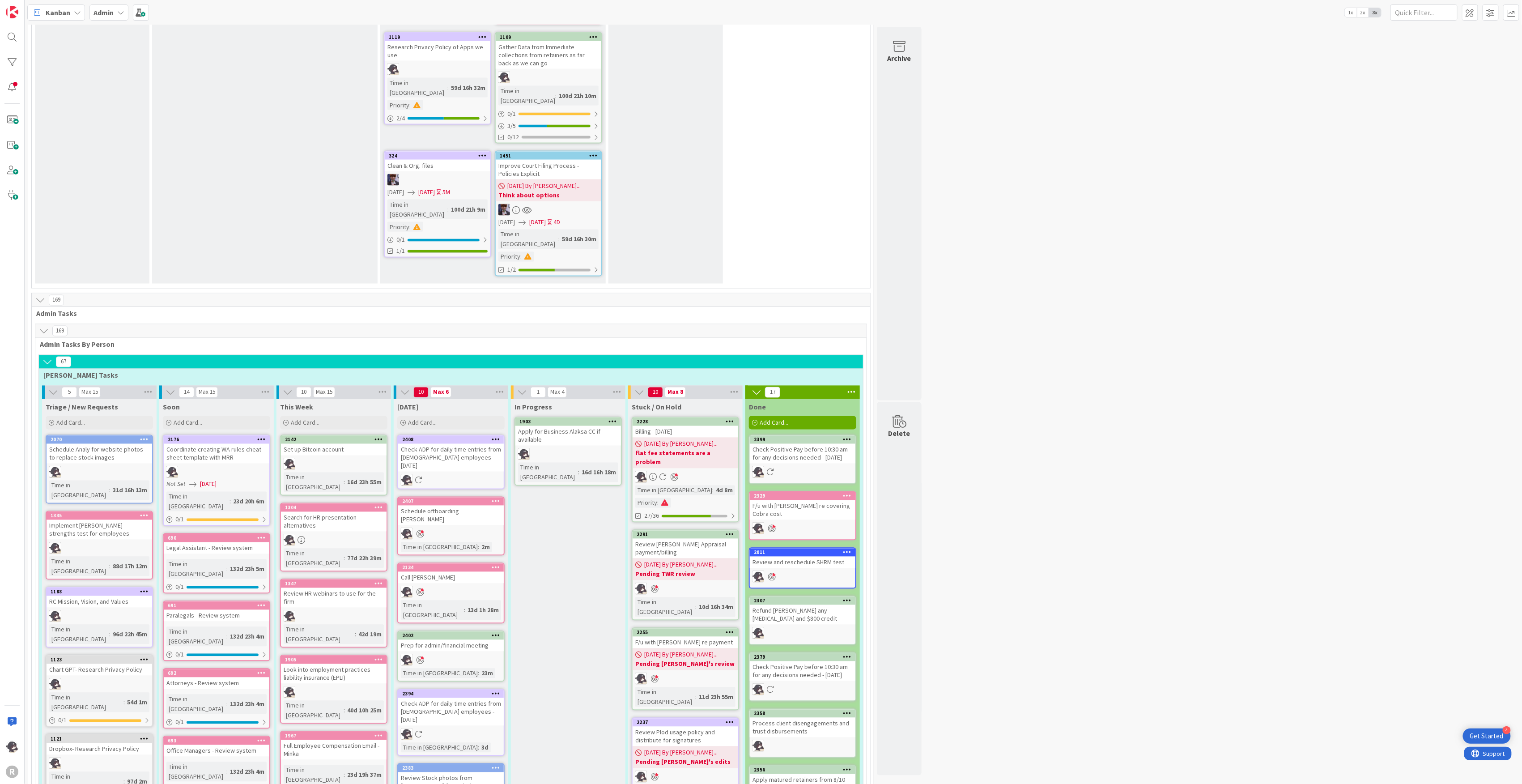
click at [456, 399] on div "[DATE] Add Card... Template Not Set Title 0 / 128 Label Management Management H…" at bounding box center [451, 415] width 115 height 33
click at [445, 416] on div "Add Card..." at bounding box center [451, 423] width 107 height 13
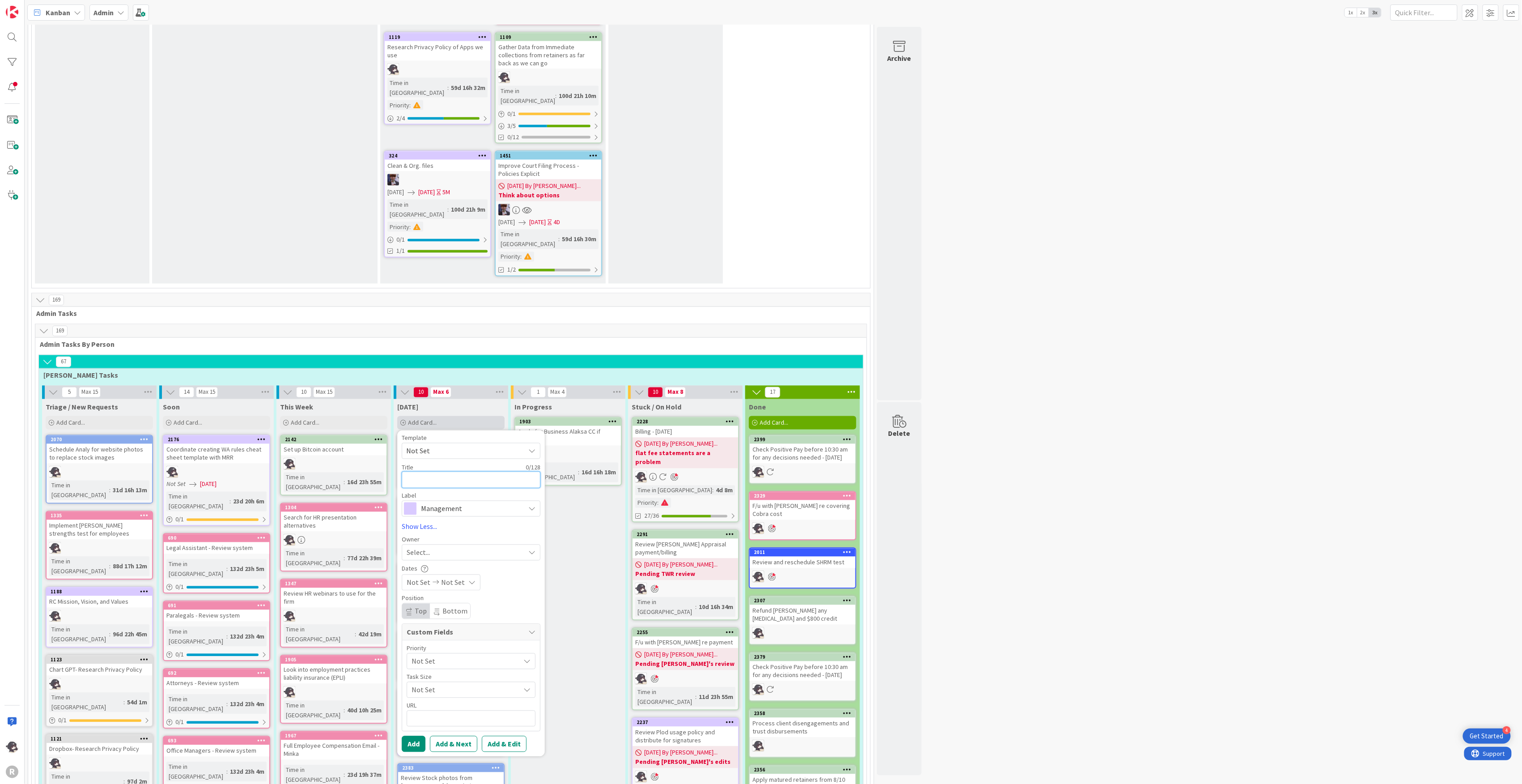
type textarea "x"
type textarea "R"
type textarea "x"
type textarea "Re"
type textarea "x"
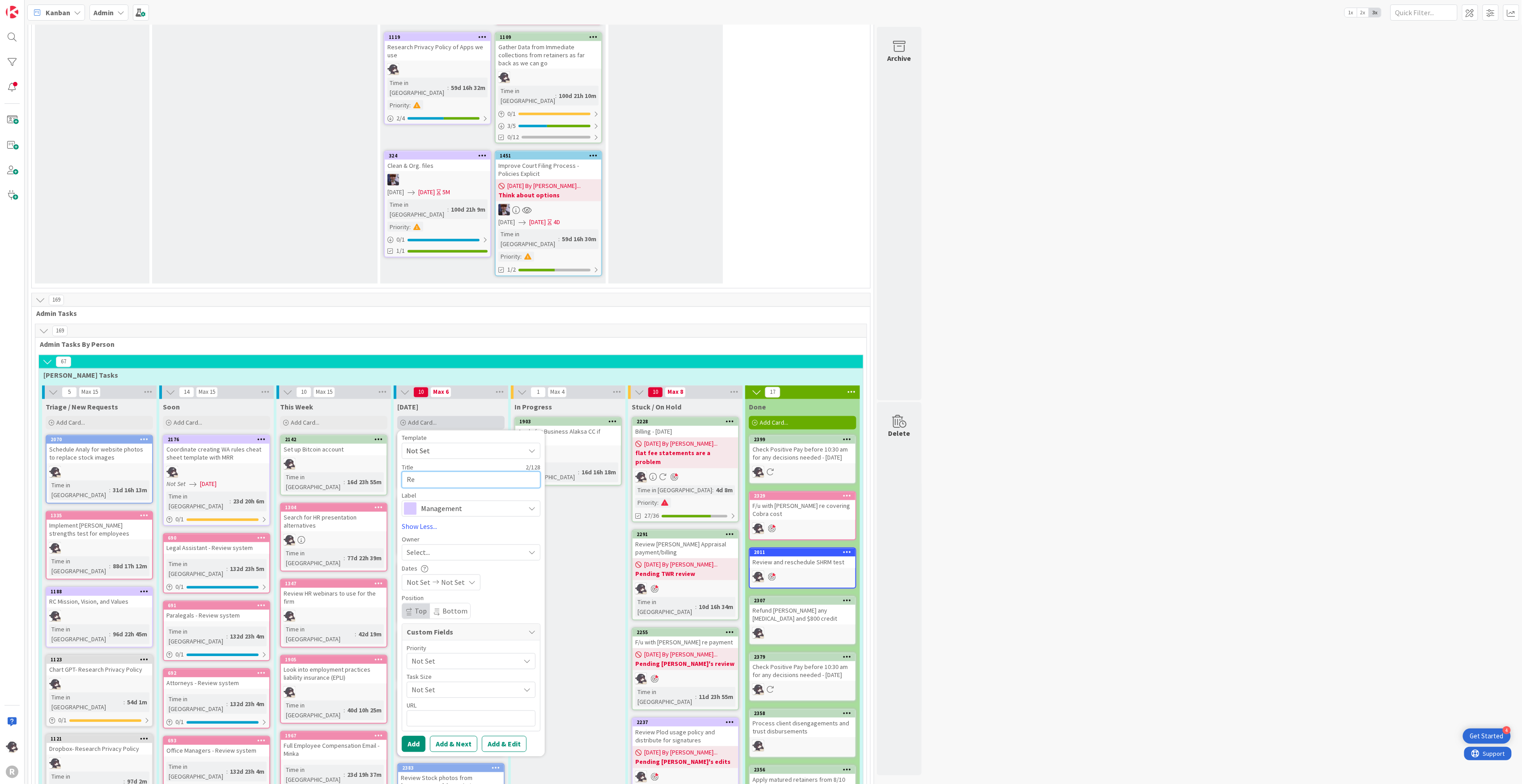
type textarea "Rev"
type textarea "x"
type textarea "Revi"
type textarea "x"
type textarea "Revie"
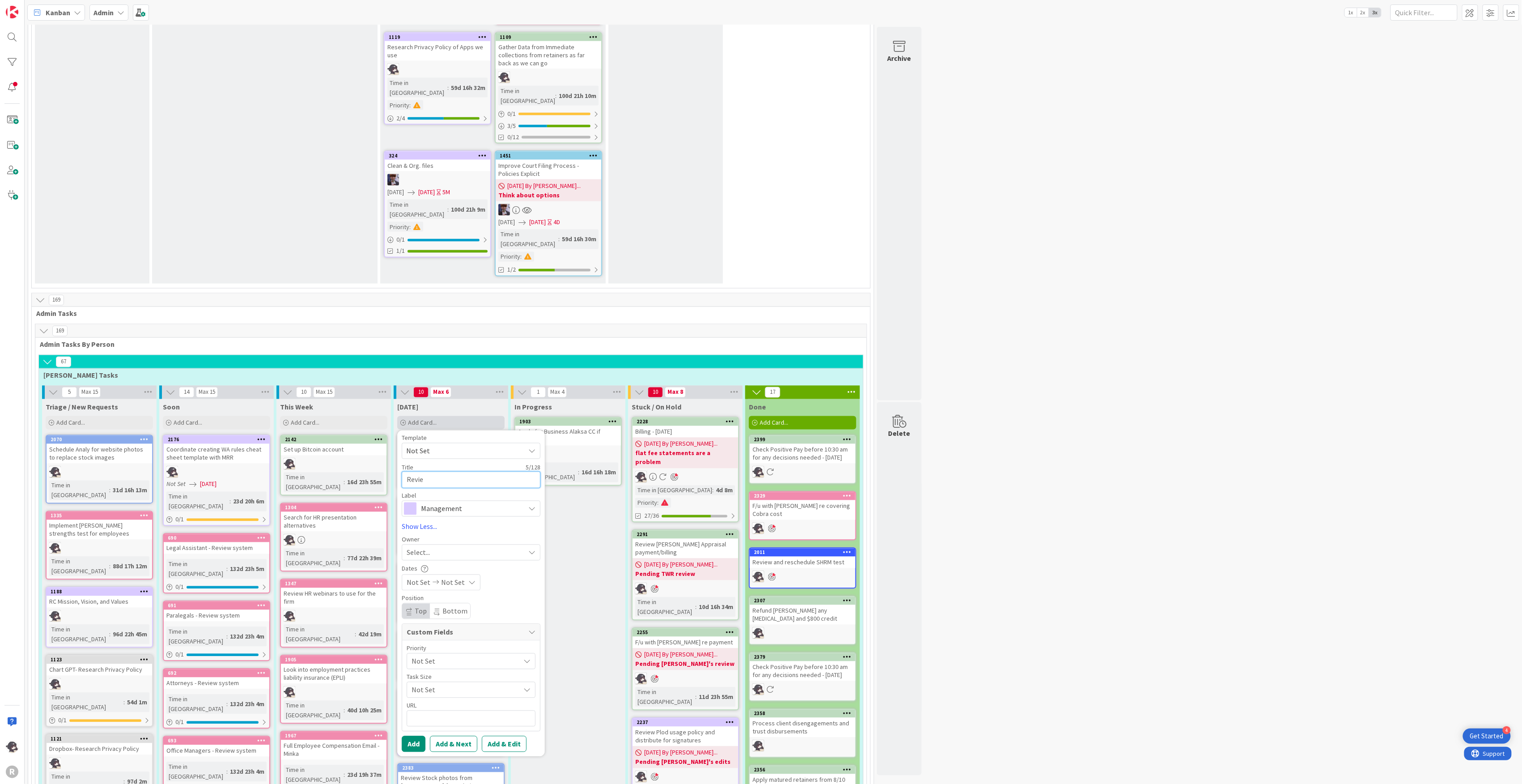
type textarea "x"
type textarea "Review"
type textarea "x"
type textarea "Review"
type textarea "x"
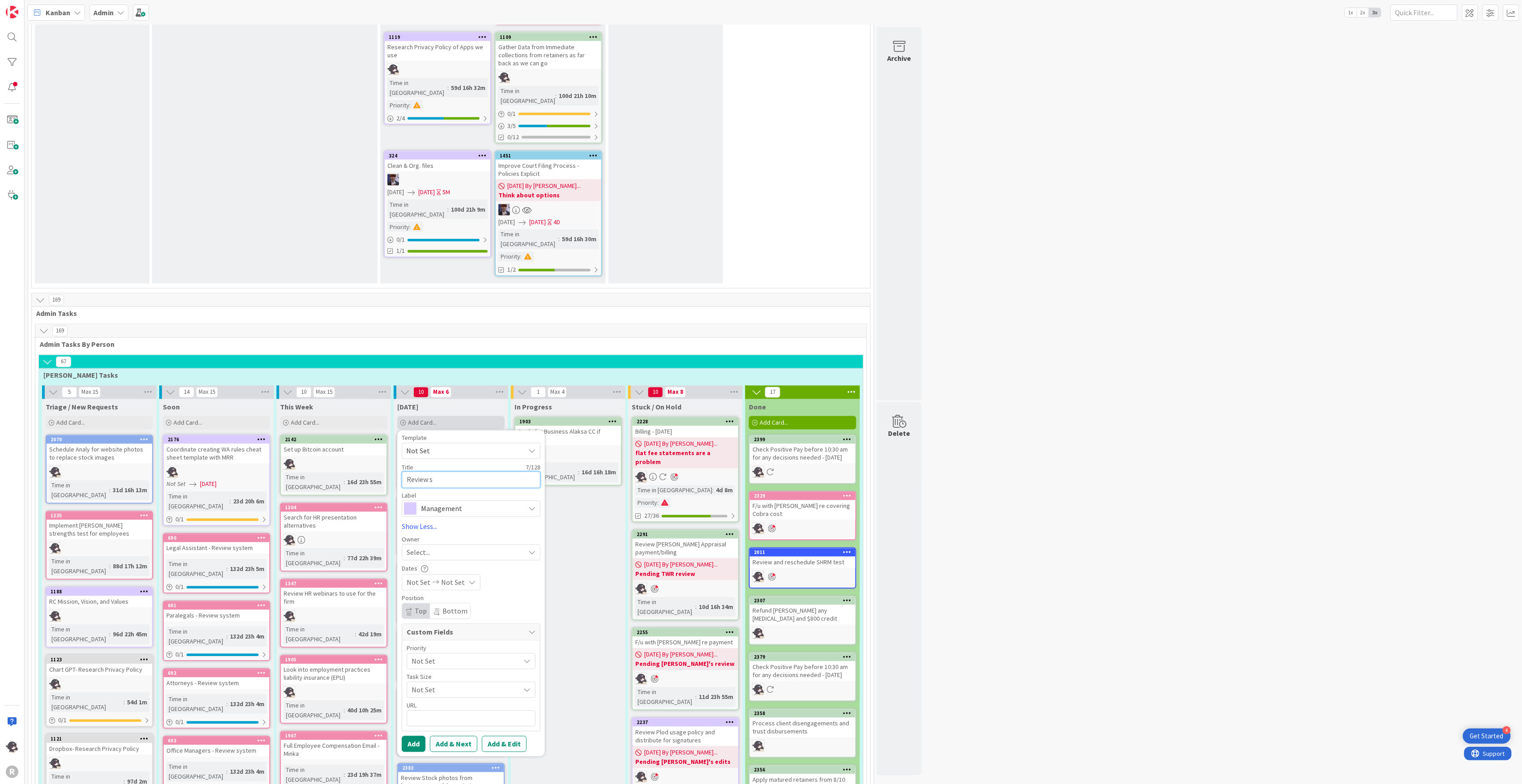
type textarea "Review st"
type textarea "x"
type textarea "Review stor"
type textarea "x"
type textarea "Review stora"
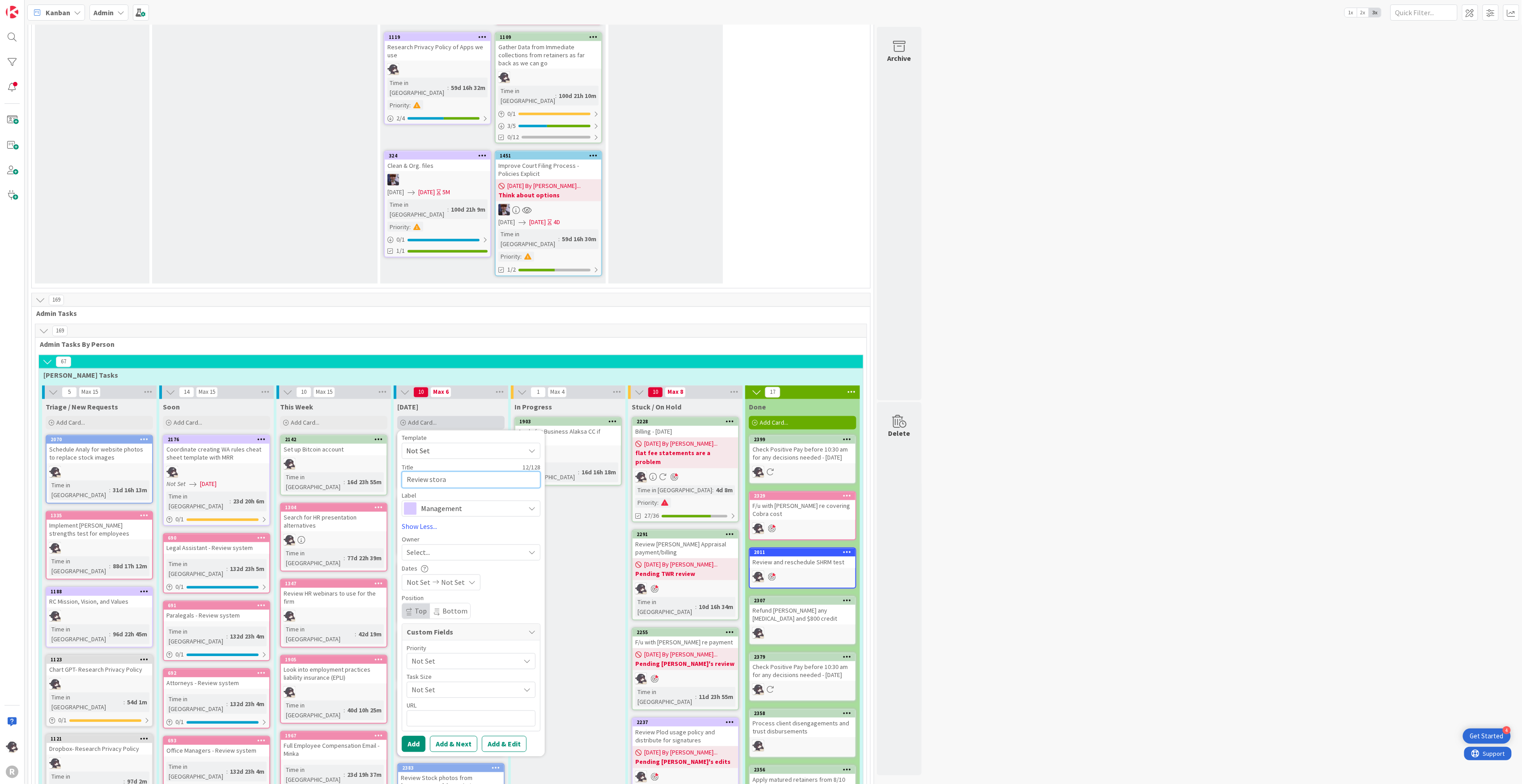
type textarea "x"
type textarea "Review storag"
type textarea "x"
type textarea "Review storage"
type textarea "x"
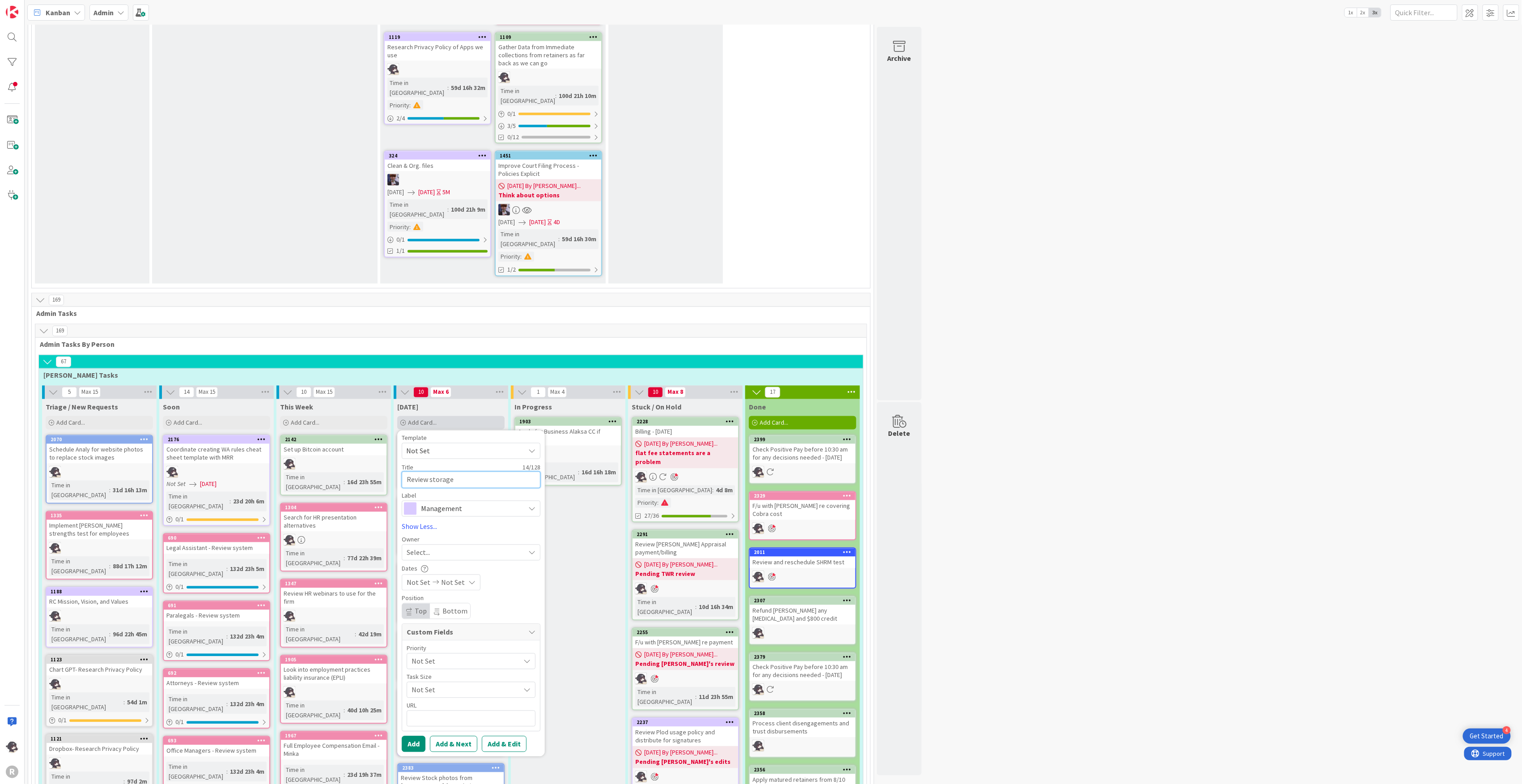
type textarea "Review storage"
type textarea "x"
type textarea "Review storage s"
type textarea "x"
type textarea "Review storage sh"
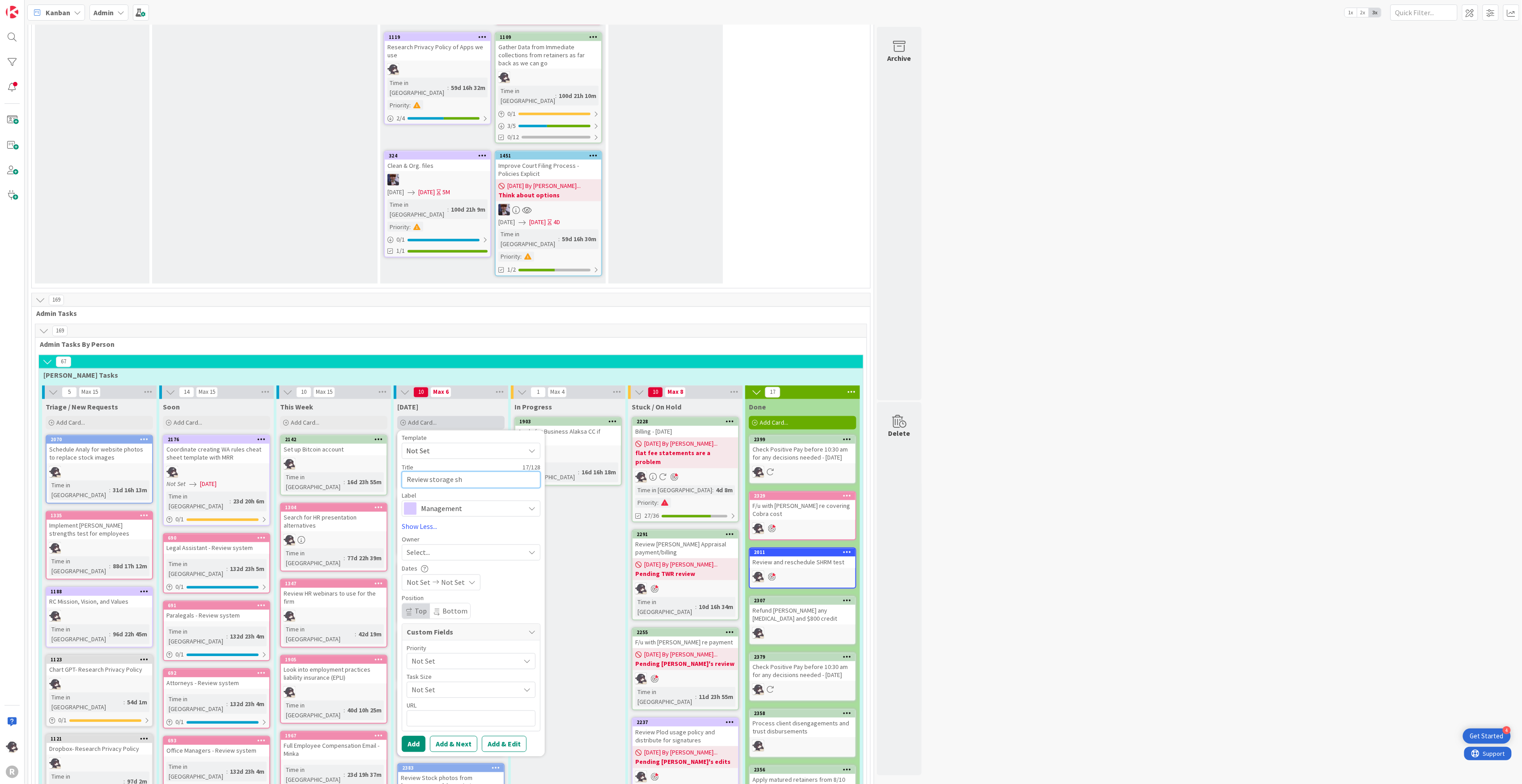
type textarea "x"
type textarea "Review storage she"
type textarea "x"
type textarea "Review storage shel"
type textarea "x"
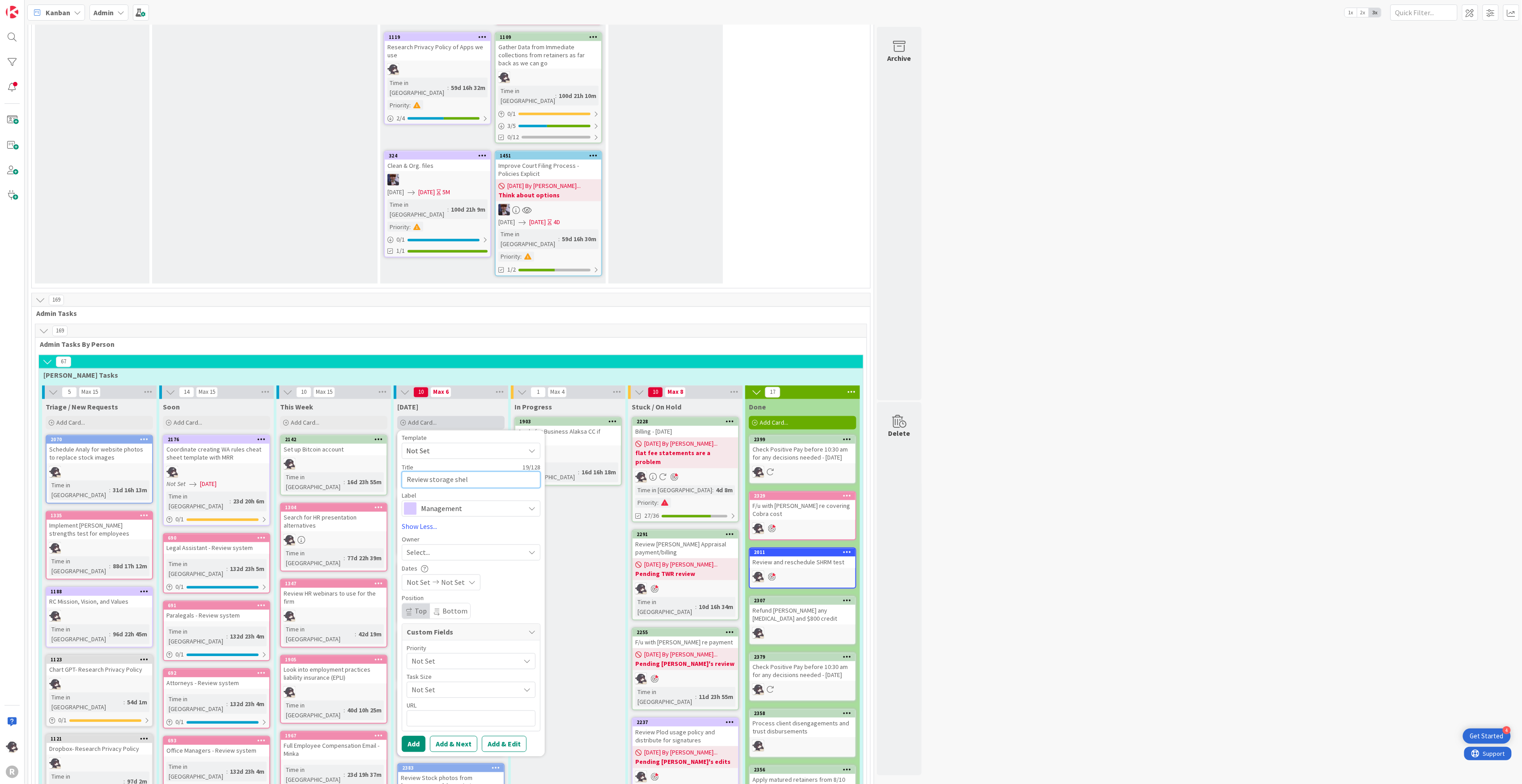
type textarea "Review storage shelv"
type textarea "x"
type textarea "Review storage shelve"
type textarea "x"
type textarea "Review storage shelves"
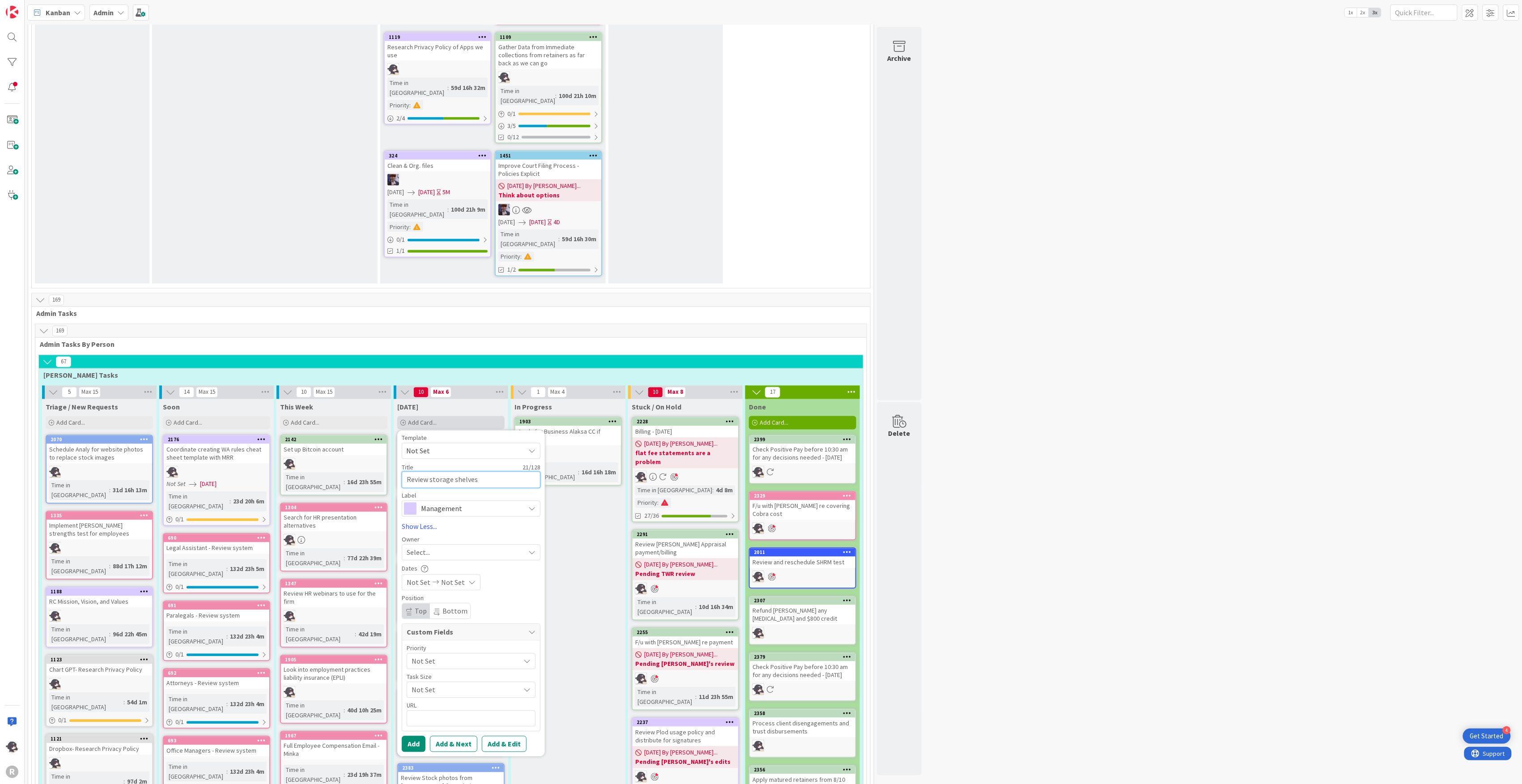
type textarea "x"
type textarea "Review storage shelves"
type textarea "x"
type textarea "Review storage shelves n"
type textarea "x"
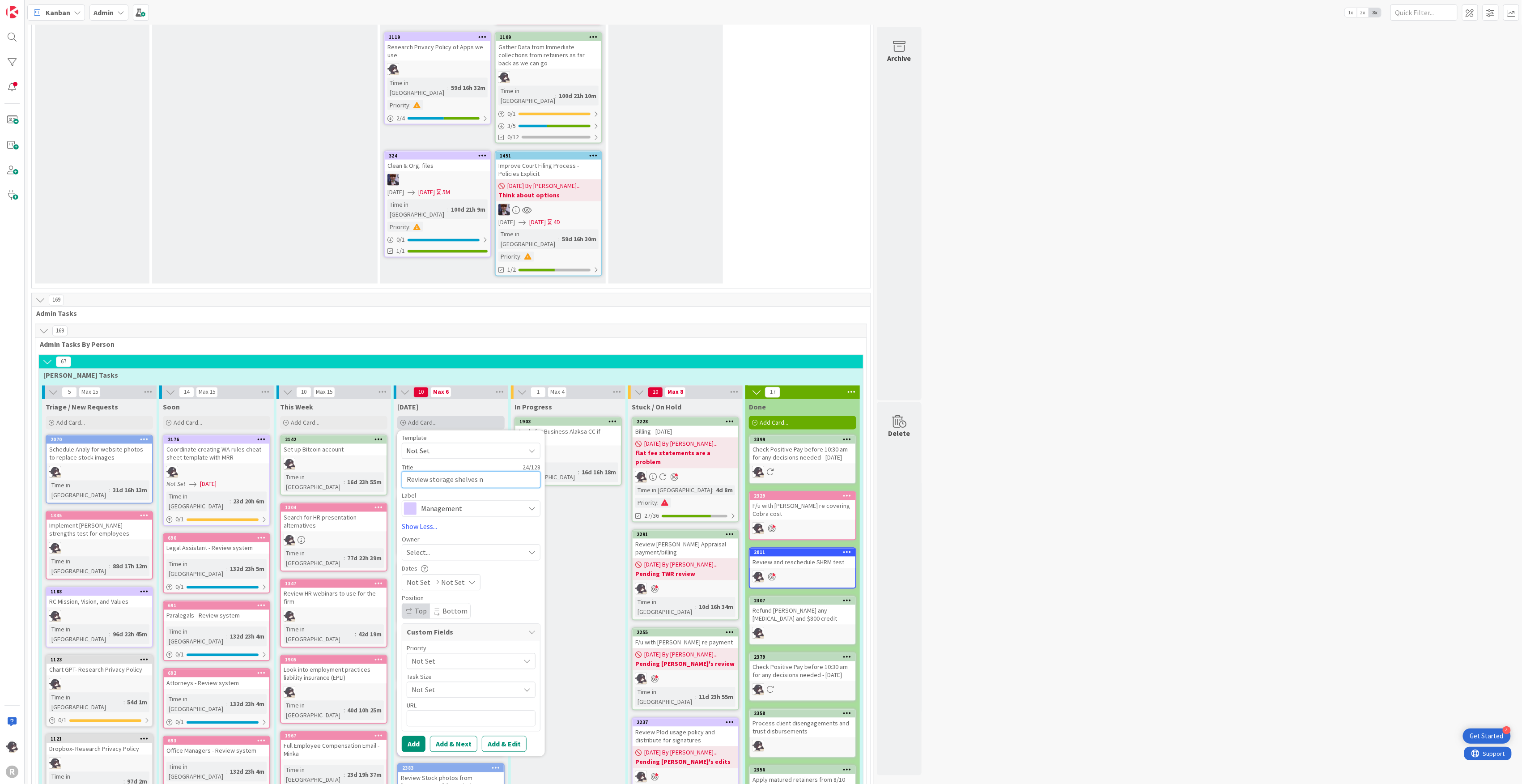
type textarea "Review storage shelves ne"
type textarea "x"
type textarea "Review storage shelves nee"
type textarea "x"
type textarea "Review storage shelves need"
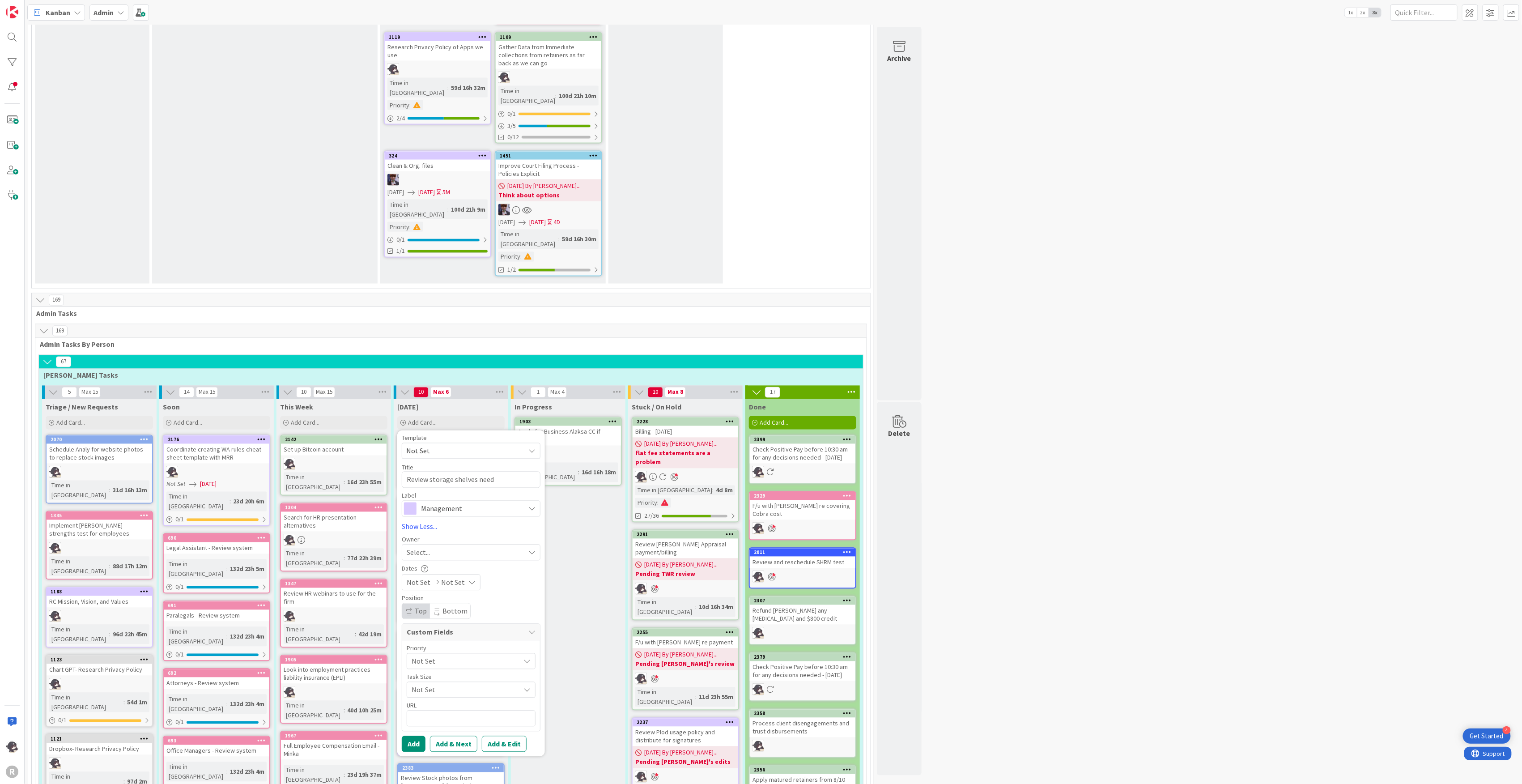
click at [430, 545] on div "Select..." at bounding box center [471, 553] width 139 height 16
click at [445, 604] on span "[PERSON_NAME]" at bounding box center [458, 611] width 44 height 13
click at [417, 736] on button "Add" at bounding box center [413, 744] width 24 height 16
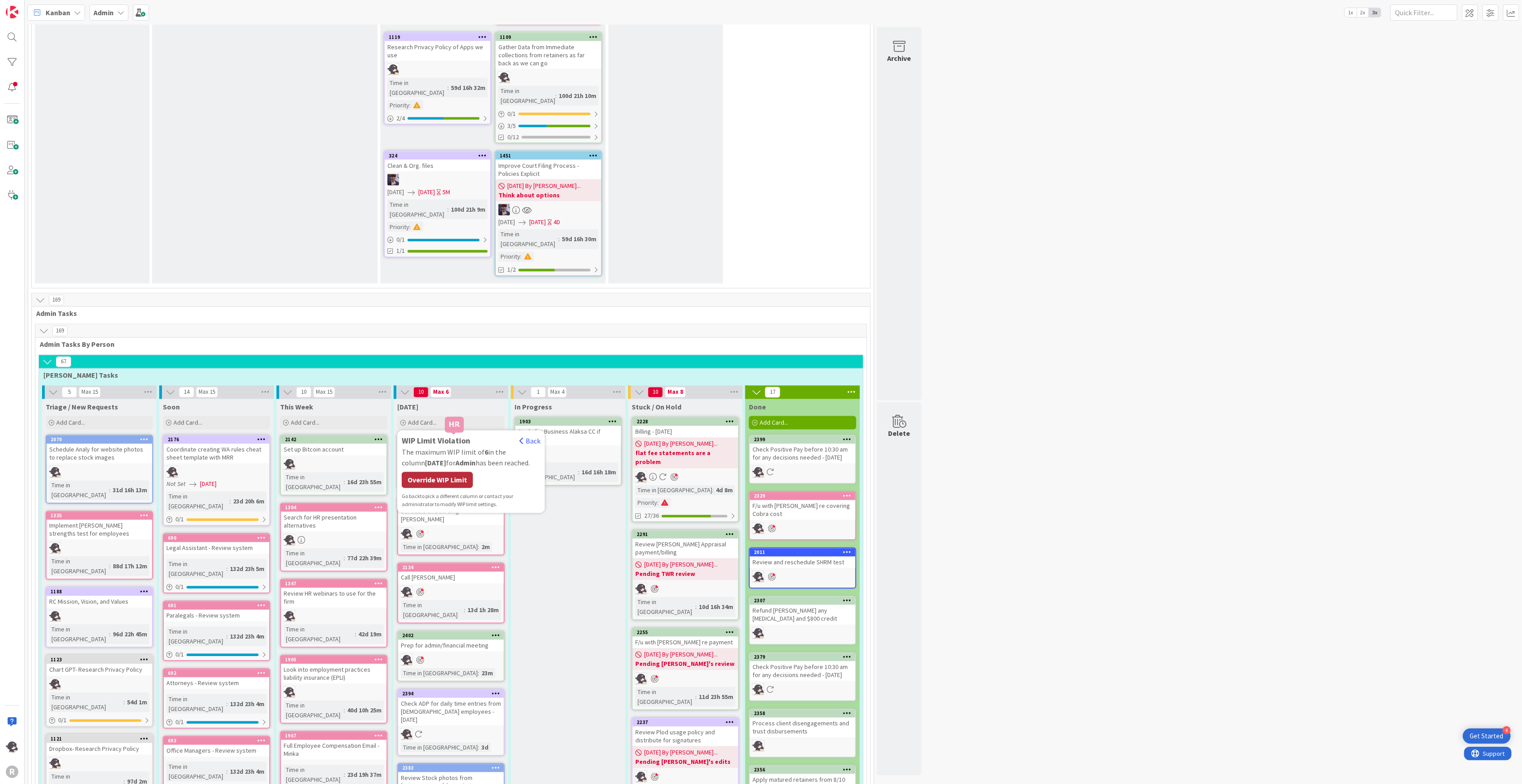
click at [442, 472] on div "Override WIP Limit" at bounding box center [437, 480] width 71 height 16
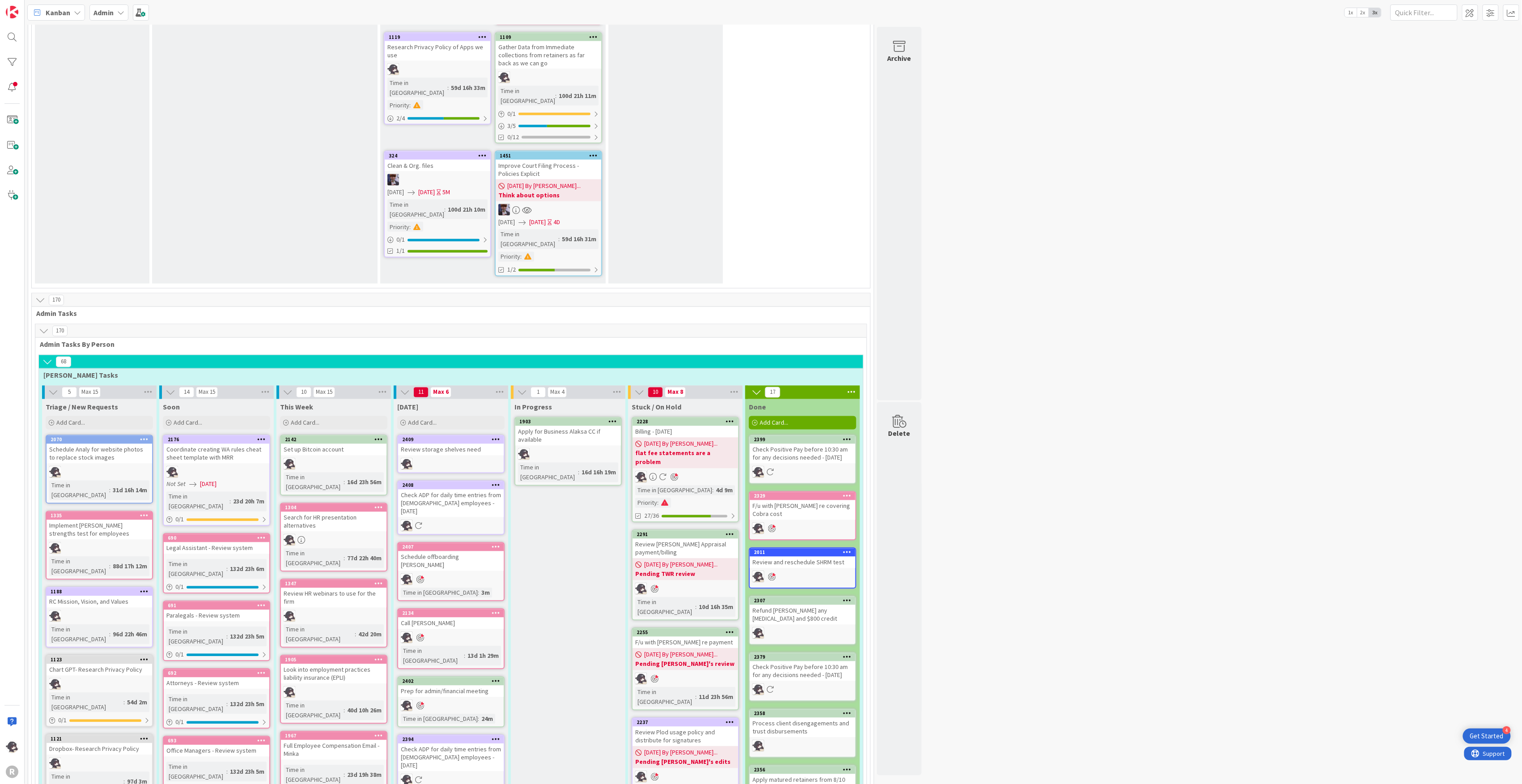
click at [57, 15] on span "Kanban" at bounding box center [58, 13] width 25 height 11
click at [60, 29] on span "My Zone" at bounding box center [79, 32] width 64 height 13
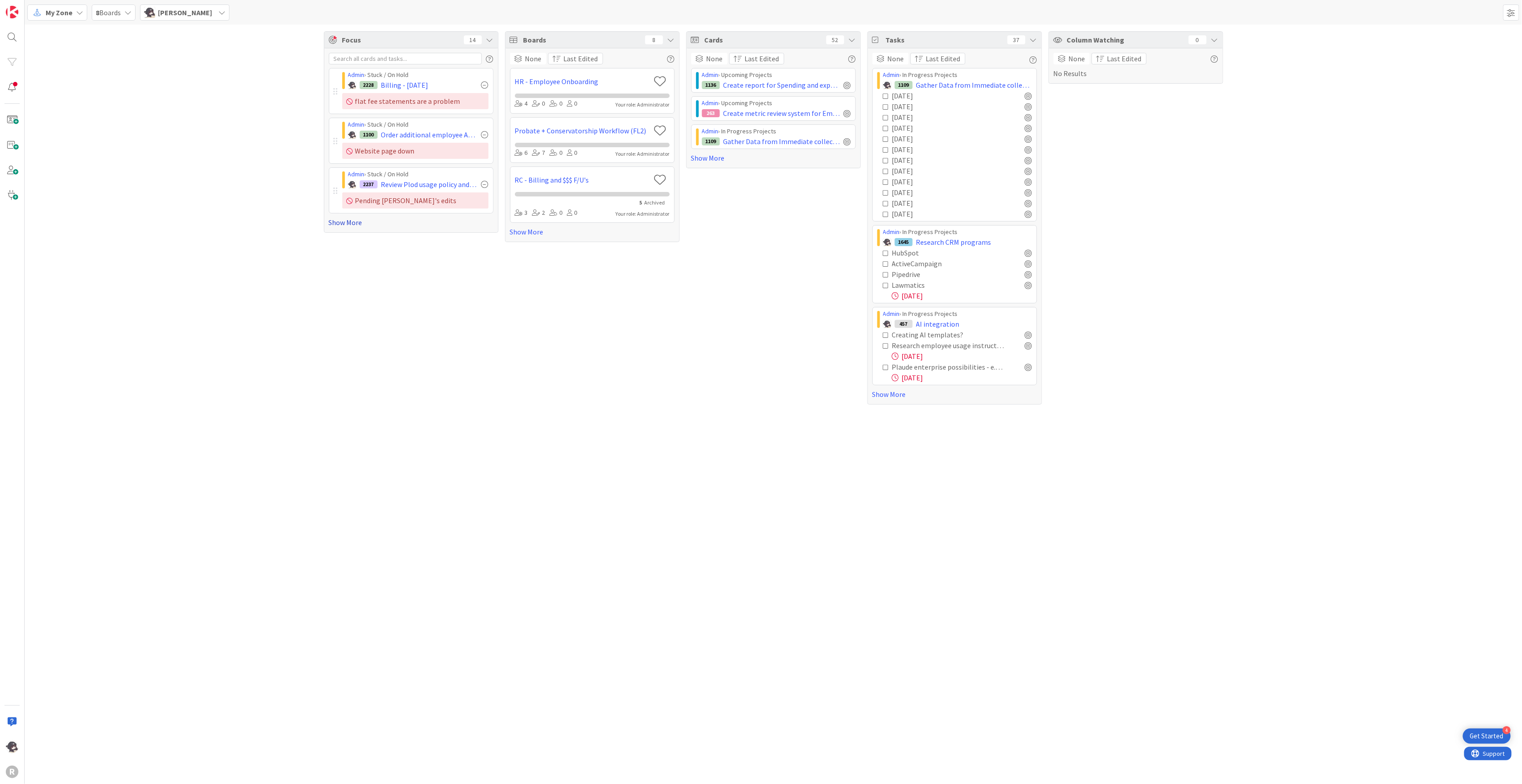
click at [358, 226] on link "Show More" at bounding box center [411, 223] width 164 height 11
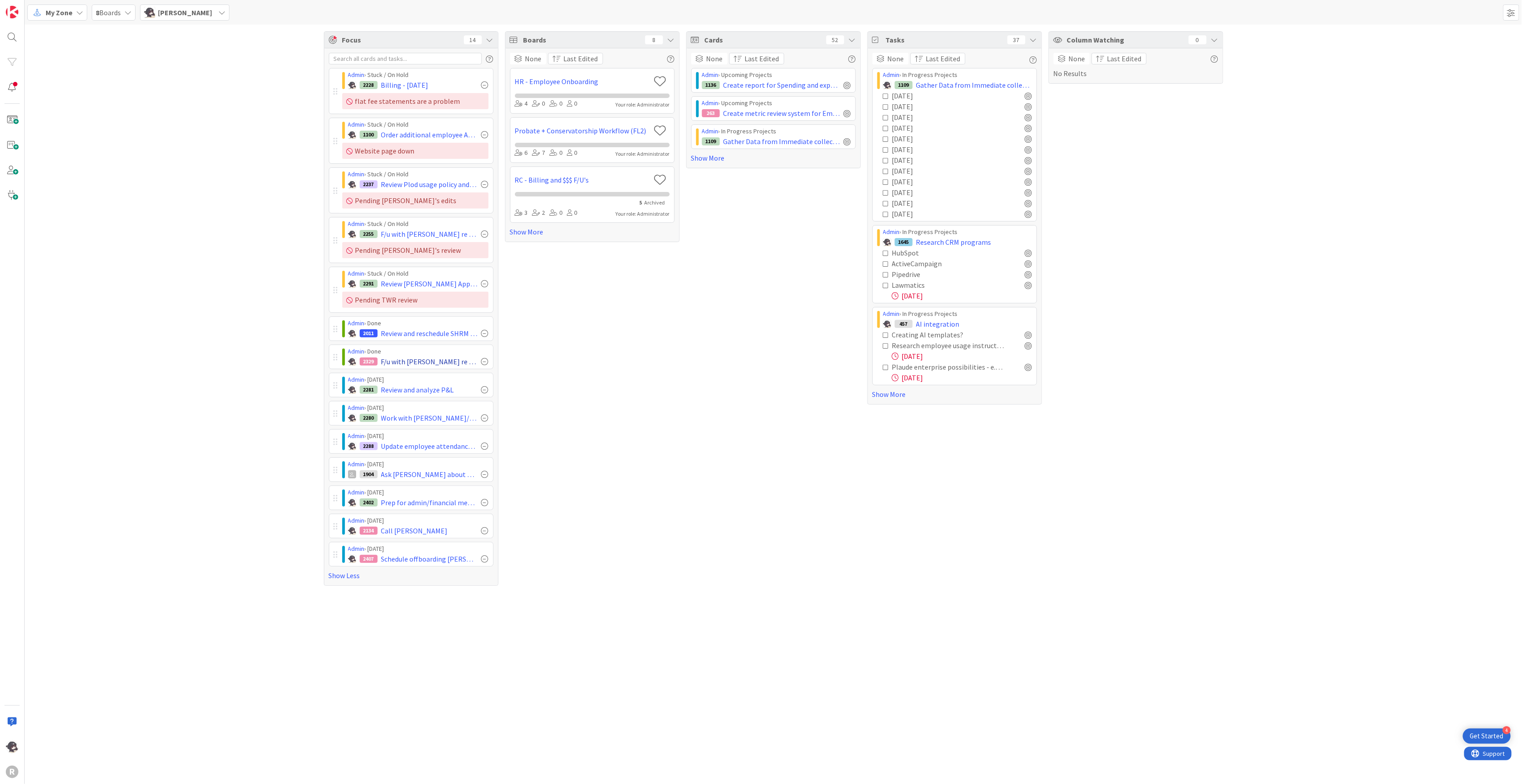
click at [487, 333] on div at bounding box center [485, 334] width 7 height 7
click at [54, 17] on div "My Zone" at bounding box center [57, 12] width 60 height 16
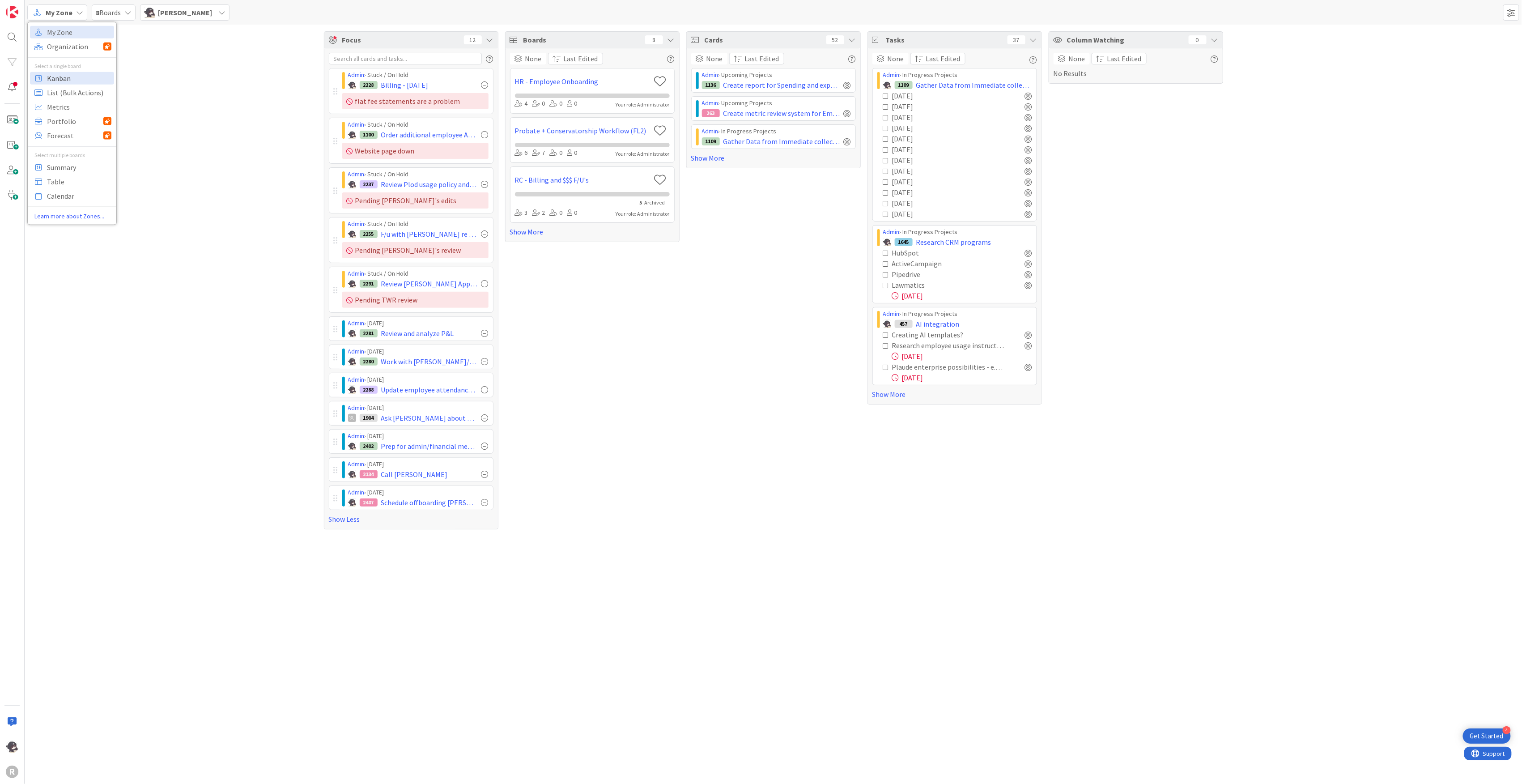
click at [54, 75] on span "Kanban" at bounding box center [79, 78] width 64 height 13
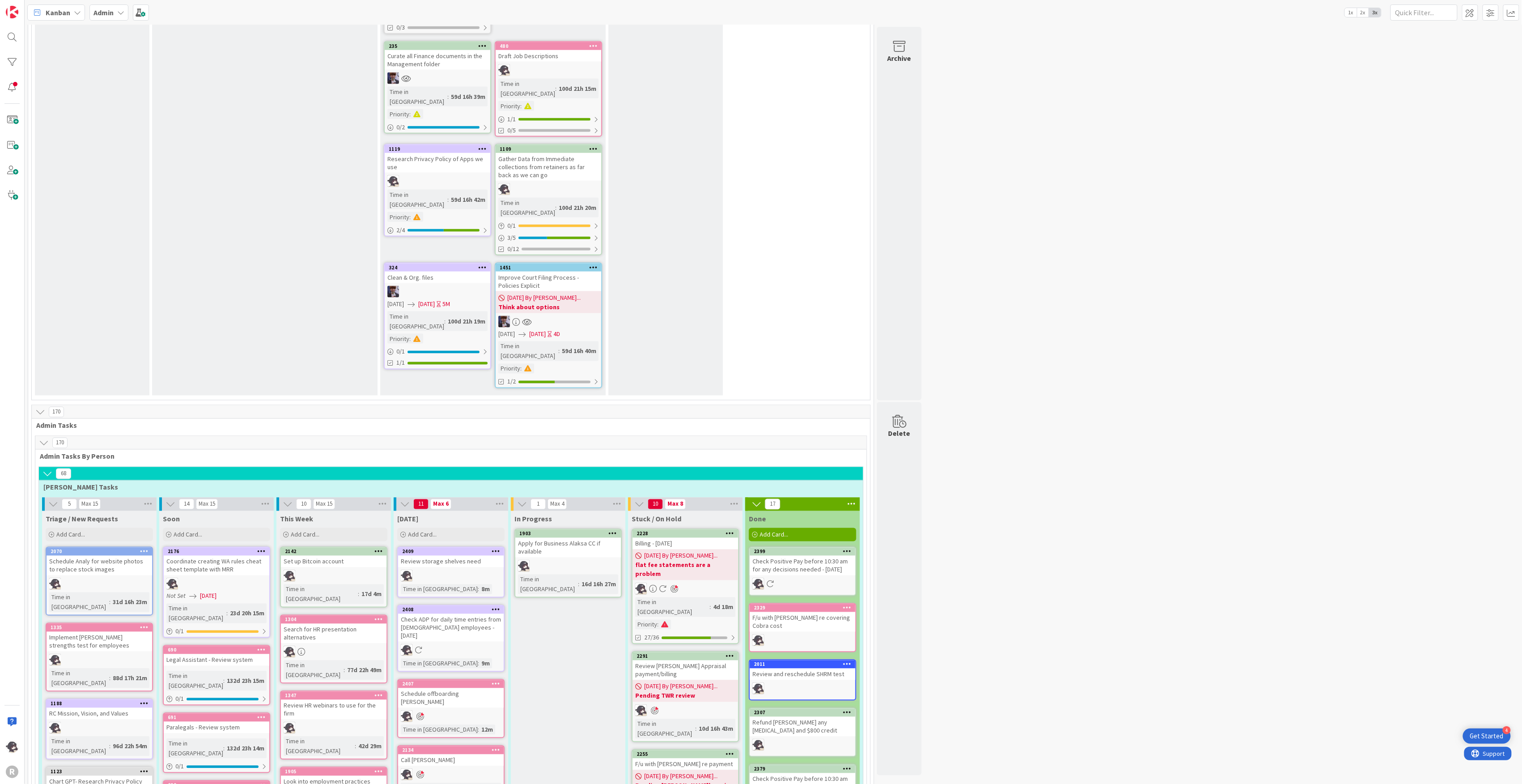
scroll to position [955, 0]
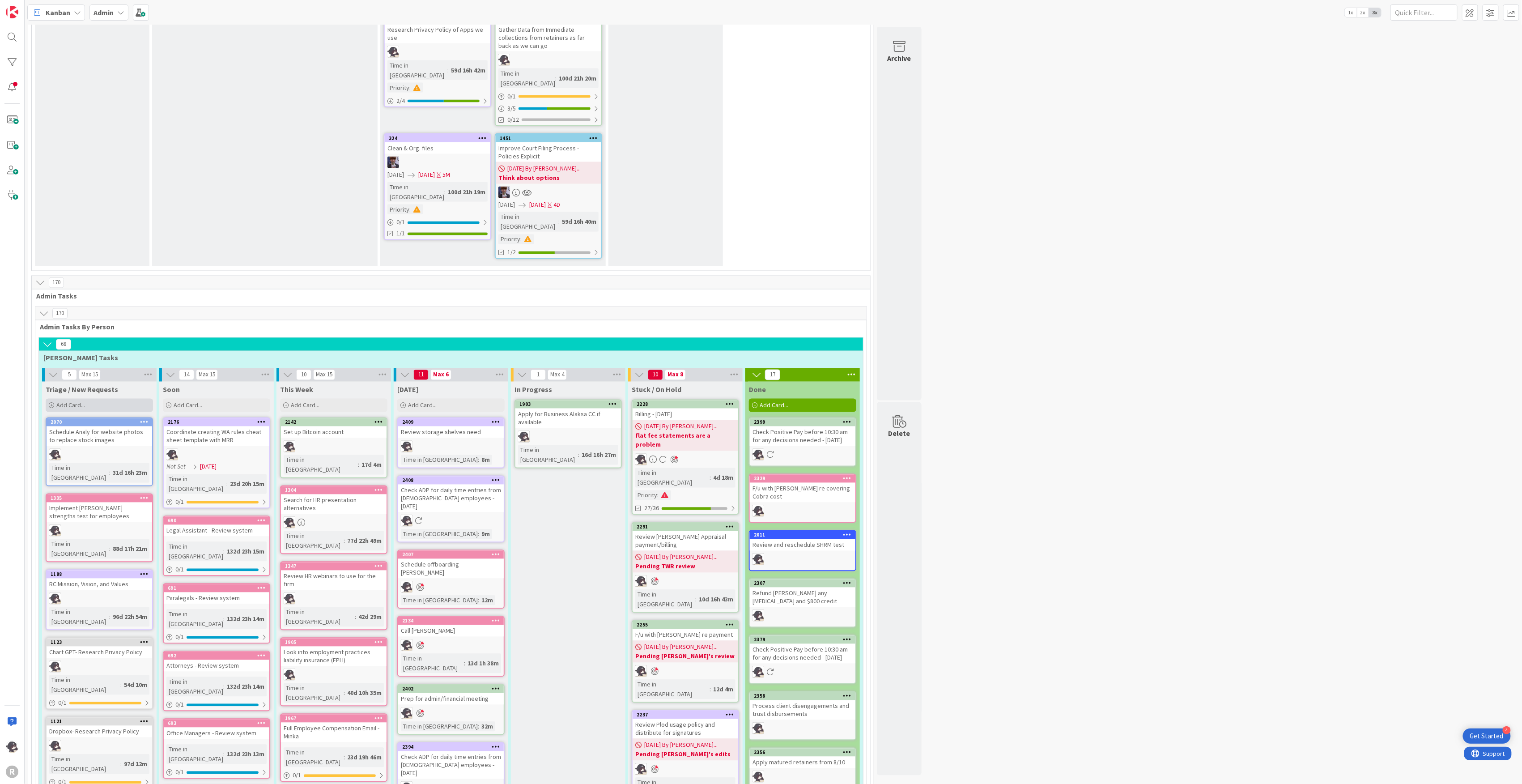
click at [105, 399] on div "Add Card..." at bounding box center [99, 405] width 107 height 13
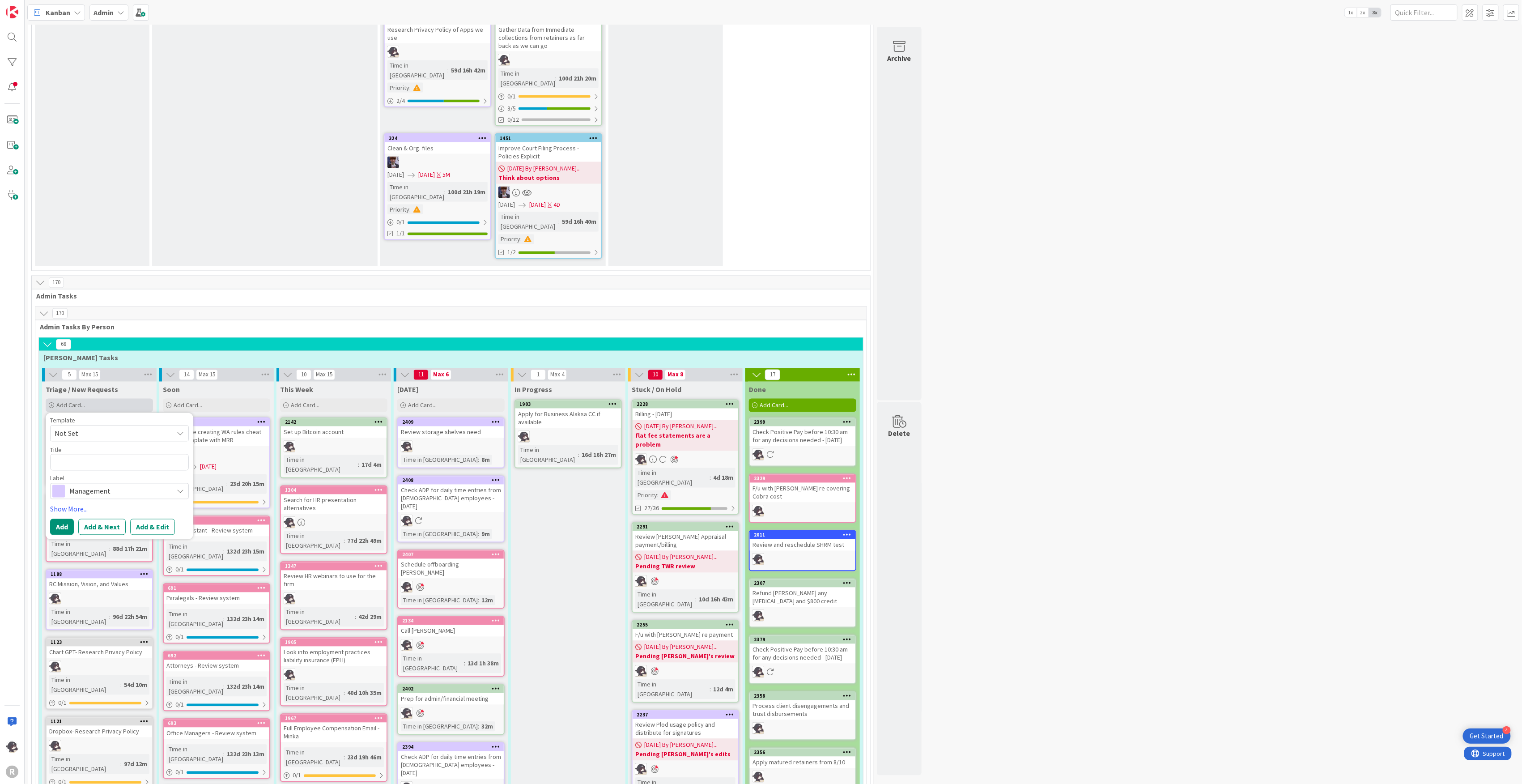
type textarea "x"
type textarea "S"
type textarea "x"
type textarea "Sc"
click at [72, 496] on span "Management" at bounding box center [119, 502] width 99 height 12
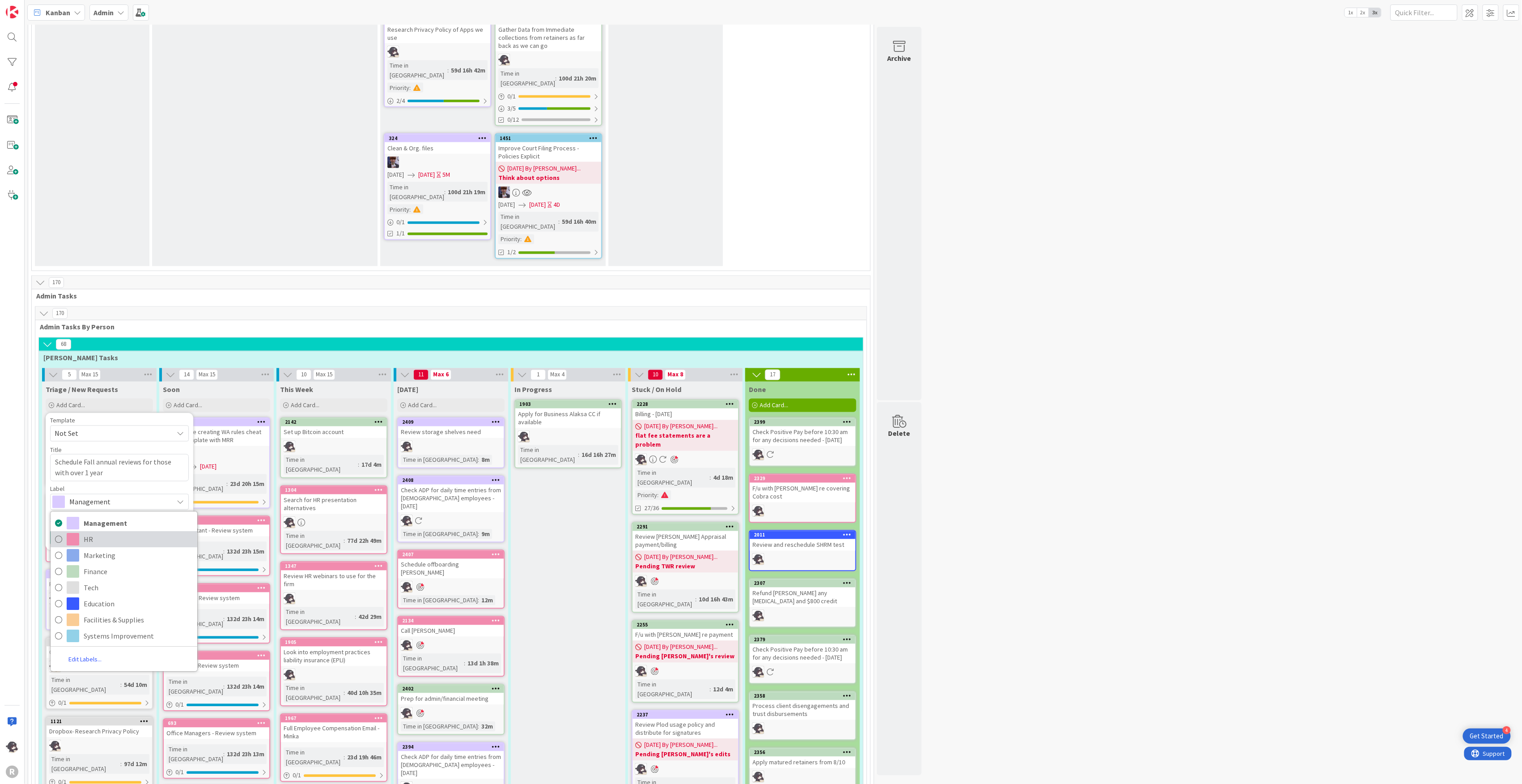
drag, startPoint x: 96, startPoint y: 423, endPoint x: 82, endPoint y: 424, distance: 14.0
click at [96, 532] on span "HR" at bounding box center [138, 539] width 109 height 13
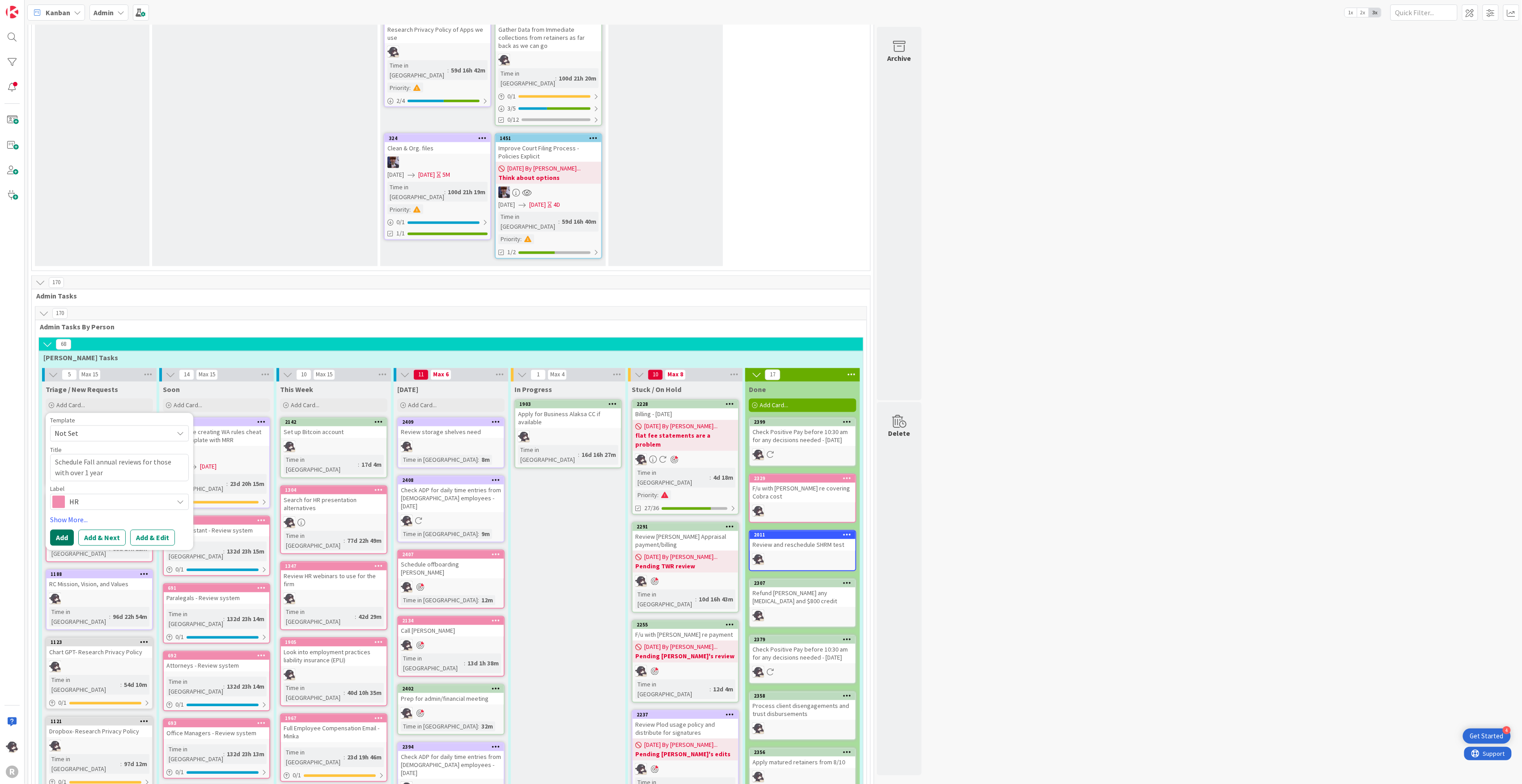
click at [55, 530] on button "Add" at bounding box center [62, 538] width 24 height 16
